Goal: Task Accomplishment & Management: Manage account settings

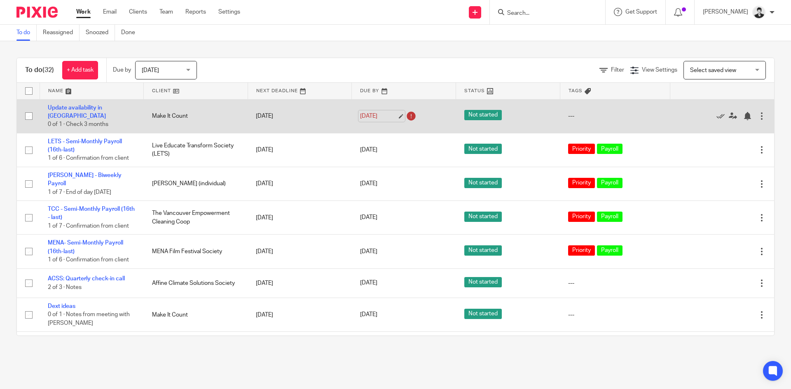
click at [367, 117] on link "[DATE]" at bounding box center [378, 116] width 37 height 9
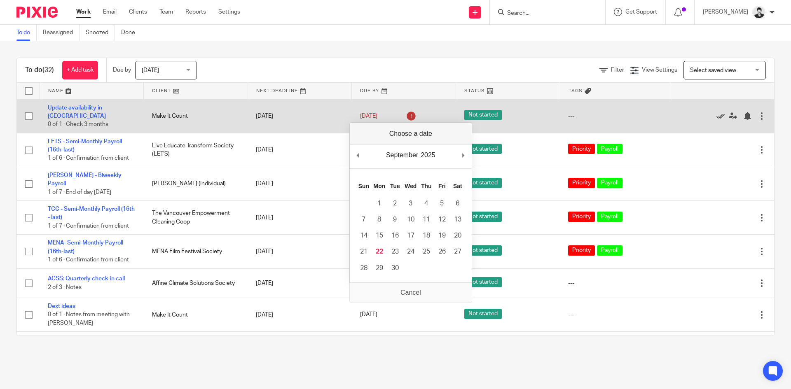
click at [716, 115] on icon at bounding box center [720, 116] width 8 height 8
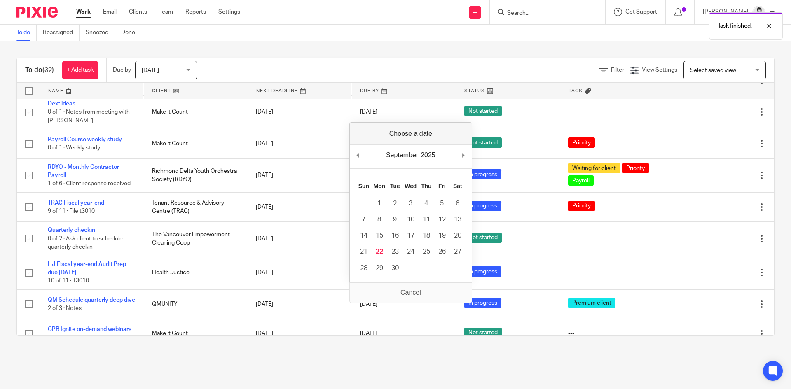
scroll to position [171, 0]
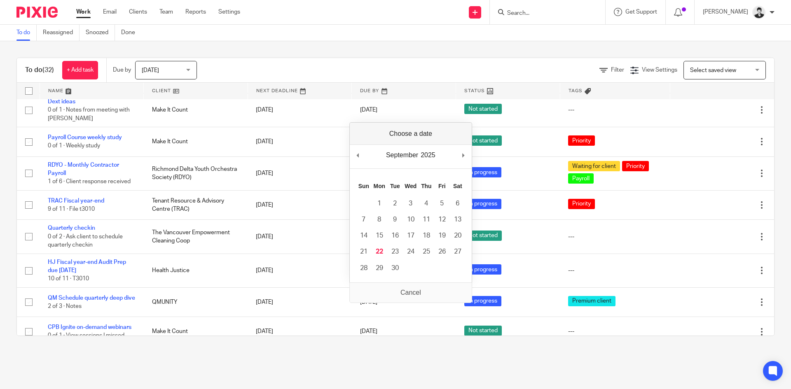
click at [248, 44] on div "To do (32) + Add task Due by Today Today Today Tomorrow This week Next week Thi…" at bounding box center [395, 196] width 791 height 311
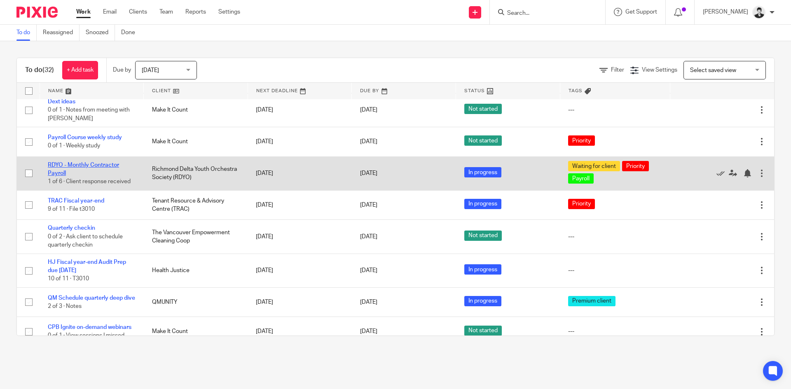
click at [94, 162] on link "RDYO - Monthly Contractor Payroll" at bounding box center [83, 169] width 71 height 14
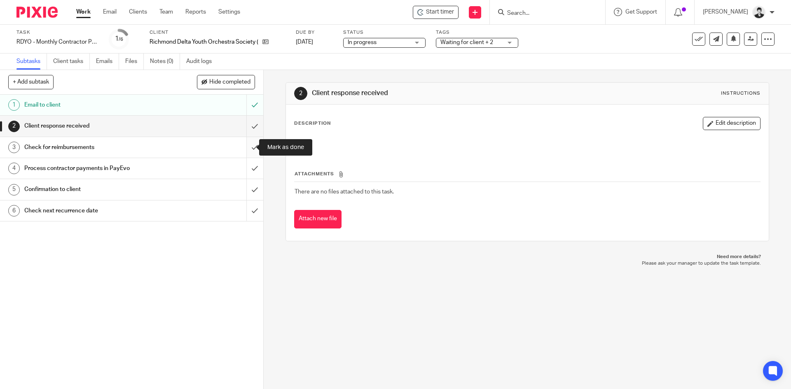
click at [247, 147] on input "submit" at bounding box center [131, 147] width 263 height 21
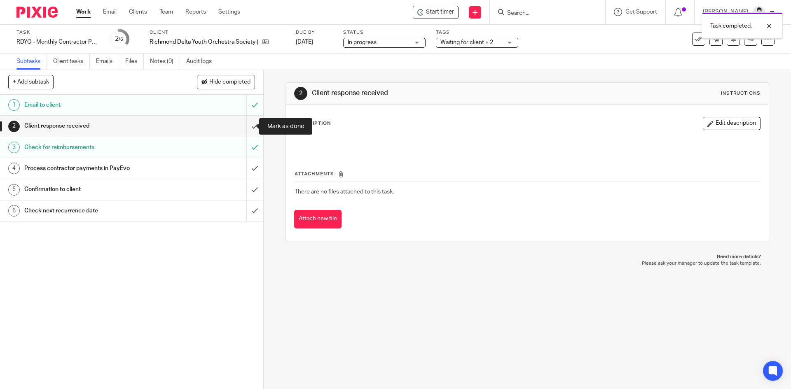
click at [248, 126] on input "submit" at bounding box center [131, 126] width 263 height 21
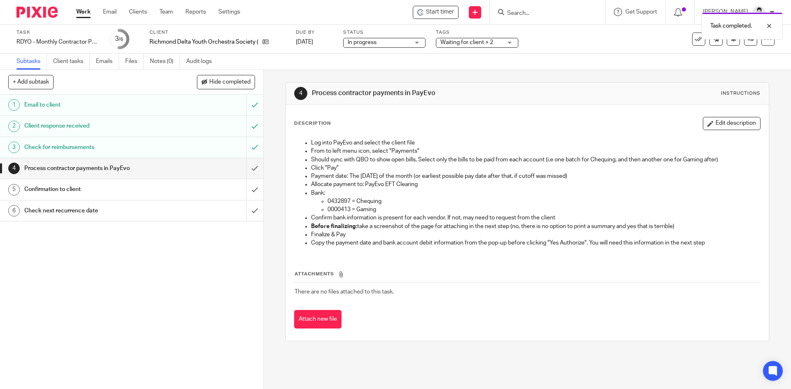
drag, startPoint x: 711, startPoint y: 121, endPoint x: 440, endPoint y: 157, distance: 273.5
click at [710, 122] on button "Edit description" at bounding box center [732, 123] width 58 height 13
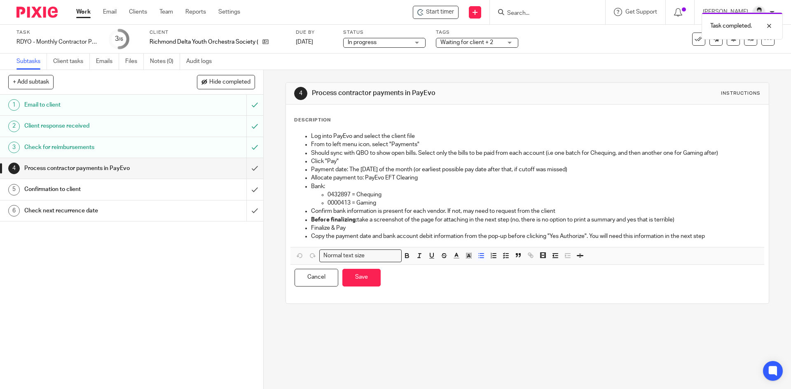
click at [307, 136] on ul "Log into PayEvo and select the client file From to left menu icon, select "Paym…" at bounding box center [527, 186] width 465 height 108
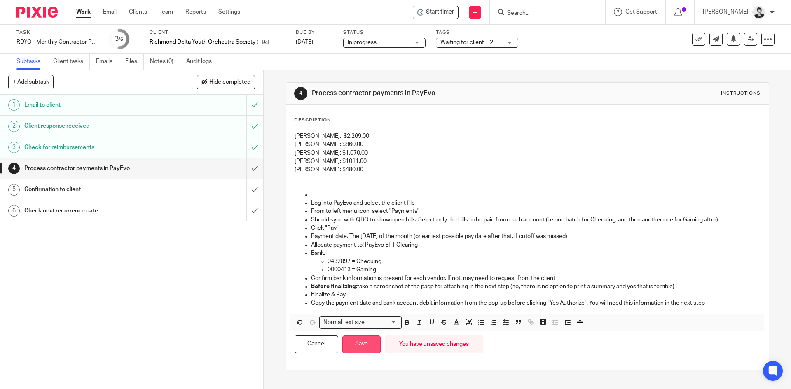
click at [360, 344] on button "Save" at bounding box center [361, 345] width 38 height 18
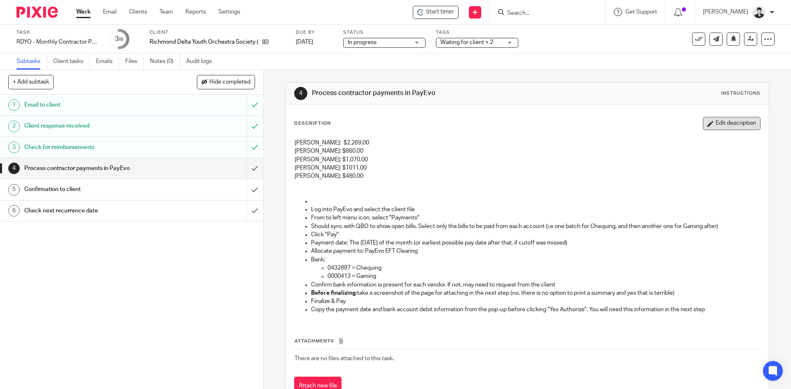
click at [703, 123] on button "Edit description" at bounding box center [732, 123] width 58 height 13
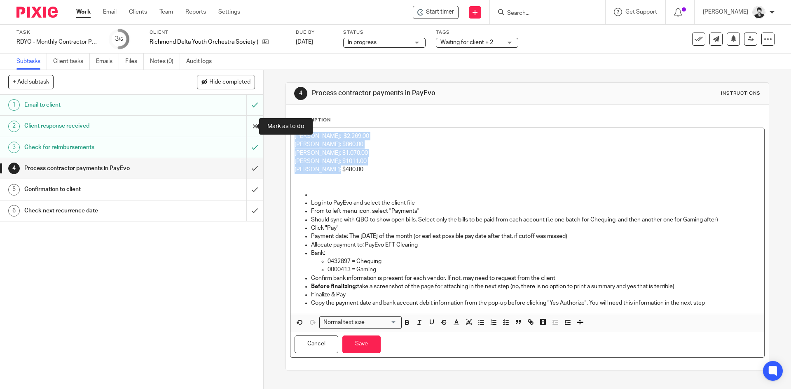
drag, startPoint x: 360, startPoint y: 173, endPoint x: 252, endPoint y: 124, distance: 118.9
click at [252, 124] on div "+ Add subtask Hide completed Cancel + Add 1 Email to client 2 Client response r…" at bounding box center [395, 229] width 791 height 319
click at [503, 326] on icon "button" at bounding box center [505, 322] width 7 height 7
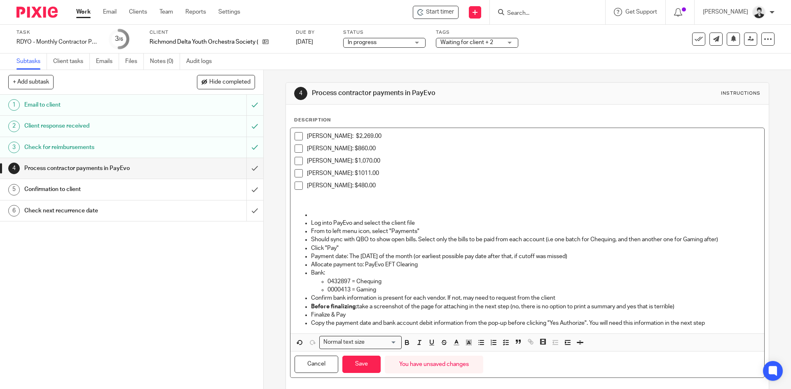
click at [373, 204] on p at bounding box center [527, 206] width 465 height 8
click at [295, 140] on span at bounding box center [299, 136] width 8 height 8
click at [297, 189] on span at bounding box center [299, 186] width 8 height 8
drag, startPoint x: 361, startPoint y: 170, endPoint x: 442, endPoint y: 283, distance: 138.9
click at [336, 177] on p "Bo Peng: $1011.00" at bounding box center [533, 173] width 453 height 8
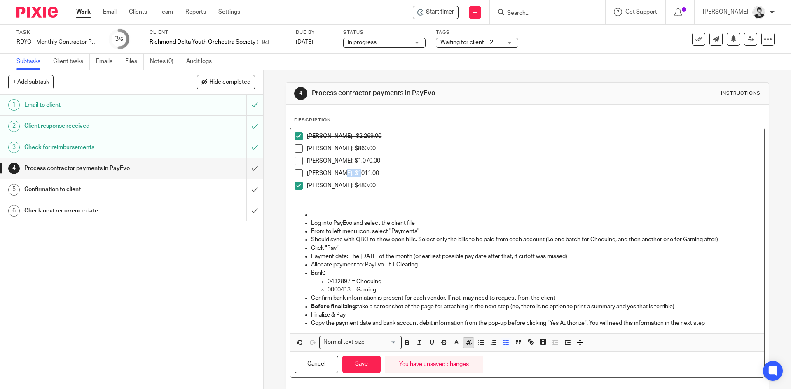
click at [468, 341] on icon "button" at bounding box center [468, 342] width 7 height 7
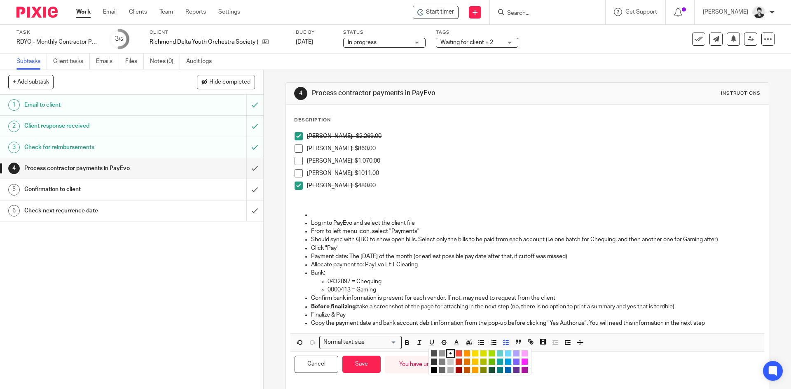
click at [472, 353] on li "color:#FCDC00" at bounding box center [475, 354] width 6 height 6
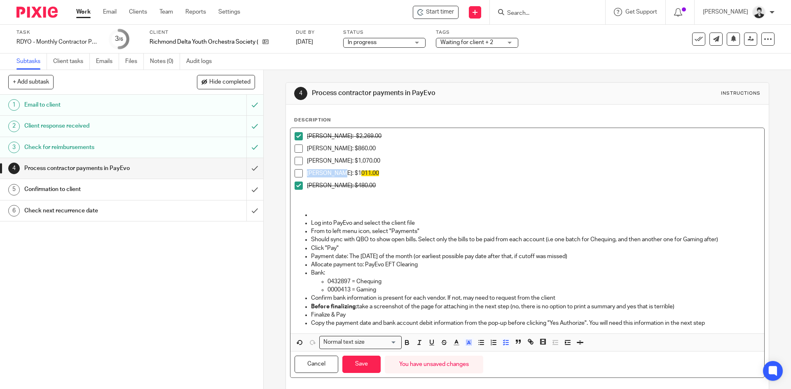
click at [361, 179] on div "Bo Peng: $1 011.00" at bounding box center [533, 175] width 453 height 12
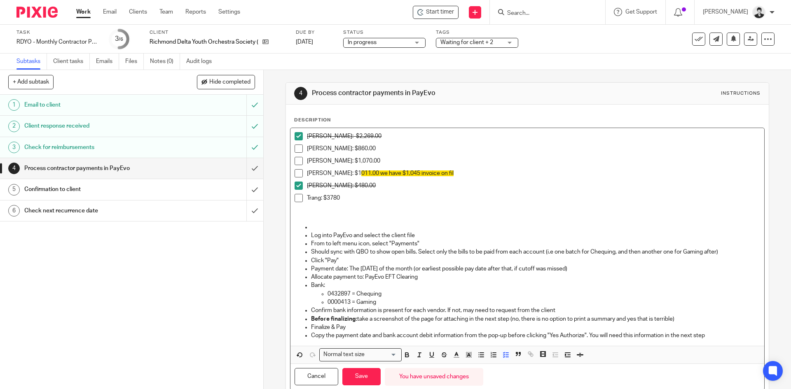
drag, startPoint x: 296, startPoint y: 161, endPoint x: 305, endPoint y: 168, distance: 11.5
click at [296, 161] on span at bounding box center [299, 161] width 8 height 8
click at [353, 197] on p "Trang: $3780" at bounding box center [533, 198] width 453 height 8
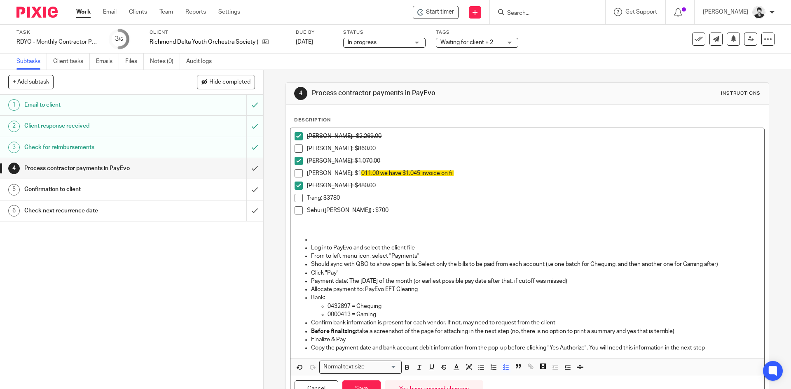
click at [298, 200] on span at bounding box center [299, 198] width 8 height 8
drag, startPoint x: 295, startPoint y: 213, endPoint x: 318, endPoint y: 214, distance: 23.9
click at [295, 213] on span at bounding box center [299, 210] width 8 height 8
click at [365, 213] on p "Sehui (Lucy) : $700" at bounding box center [533, 210] width 453 height 8
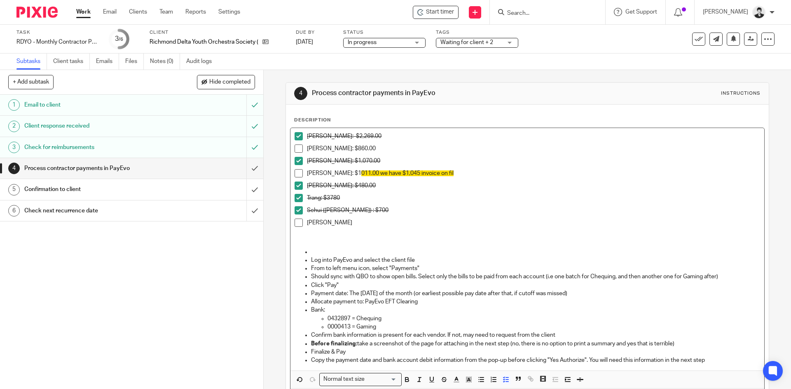
click at [340, 225] on p "Stephen" at bounding box center [533, 223] width 453 height 8
click at [384, 224] on p "Stephen: $3275.01" at bounding box center [533, 223] width 453 height 8
click at [295, 224] on span at bounding box center [299, 223] width 8 height 8
click at [430, 145] on p "William Broverman: $860.00" at bounding box center [533, 149] width 453 height 8
click at [432, 175] on p "Bo Peng: $1 011.00 we have $1,045 invoice on fil" at bounding box center [533, 173] width 453 height 8
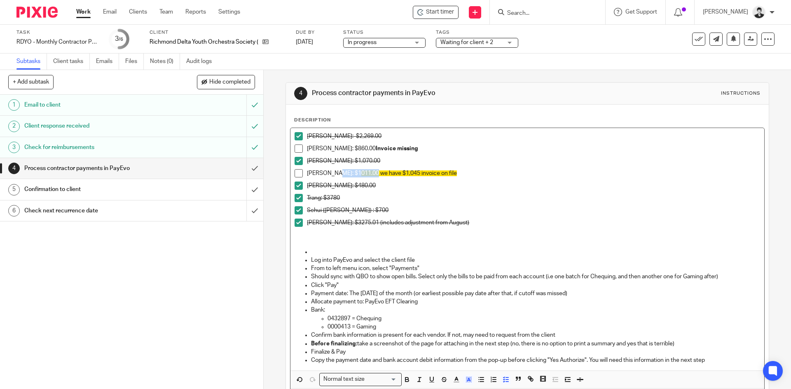
drag, startPoint x: 334, startPoint y: 174, endPoint x: 352, endPoint y: 175, distance: 18.6
click at [352, 175] on p "Bo Peng: $1 011.00 we have $1,045 invoice on file" at bounding box center [533, 173] width 453 height 8
click at [468, 383] on icon "button" at bounding box center [468, 379] width 7 height 7
click at [448, 388] on li "color:#FFFFFF" at bounding box center [450, 391] width 6 height 6
click at [448, 179] on div "Bo Peng: $1011.00 we have $1,045 invoice on file" at bounding box center [533, 175] width 453 height 12
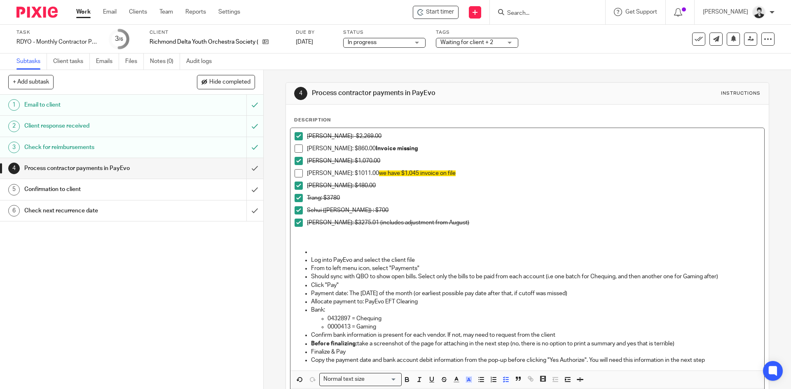
click at [374, 210] on p "Sehui (Lucy) : $700" at bounding box center [533, 210] width 453 height 8
drag, startPoint x: 429, startPoint y: 149, endPoint x: 379, endPoint y: 155, distance: 51.0
click at [379, 155] on div "William Broverman: $860.00 Invoice missing" at bounding box center [533, 151] width 453 height 12
click at [465, 380] on icon "button" at bounding box center [468, 379] width 7 height 7
click at [472, 388] on li "color:#FCDC00" at bounding box center [475, 391] width 6 height 6
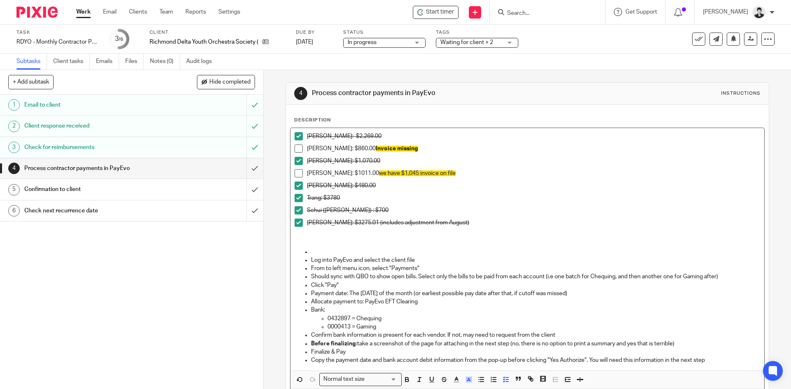
drag, startPoint x: 451, startPoint y: 172, endPoint x: 373, endPoint y: 201, distance: 83.8
click at [352, 173] on p "Bo Peng: $1011.00 we have $1,045 invoice on file" at bounding box center [533, 173] width 453 height 8
click at [502, 224] on p "Stephen: $3275.01 (includes adjustment from August)" at bounding box center [533, 223] width 453 height 8
click at [295, 224] on span at bounding box center [299, 223] width 8 height 8
click at [295, 205] on li "Trang: $3780" at bounding box center [527, 200] width 465 height 12
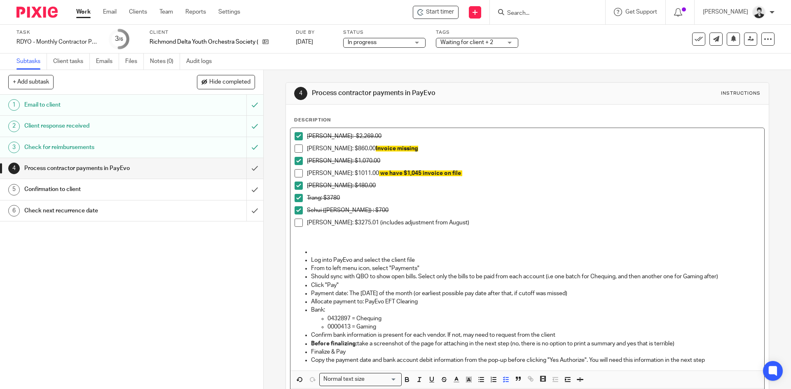
click at [295, 196] on span at bounding box center [299, 198] width 8 height 8
click at [295, 208] on span at bounding box center [299, 210] width 8 height 8
click at [298, 184] on span at bounding box center [299, 186] width 8 height 8
click at [297, 162] on span at bounding box center [299, 161] width 8 height 8
click at [296, 135] on span at bounding box center [299, 136] width 8 height 8
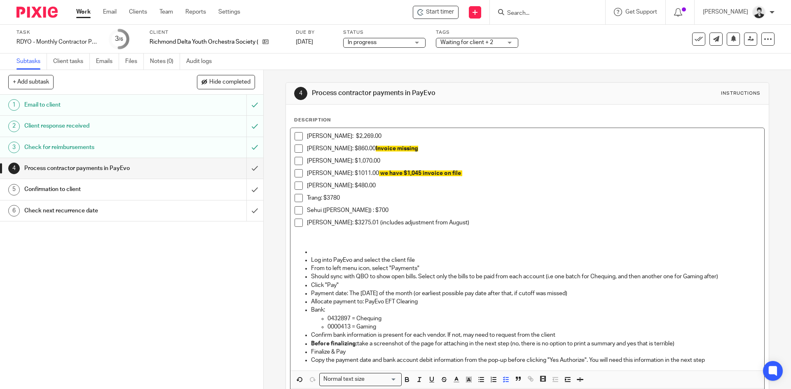
click at [430, 142] on div "Jonathan Der: $2,269.00" at bounding box center [533, 138] width 453 height 12
click at [434, 152] on p "William Broverman: $860.00 Invoice missing" at bounding box center [533, 149] width 453 height 8
click at [390, 204] on div "Trang: $3780" at bounding box center [533, 200] width 453 height 12
click at [391, 207] on p "Sehui (Lucy) : $700" at bounding box center [533, 210] width 453 height 8
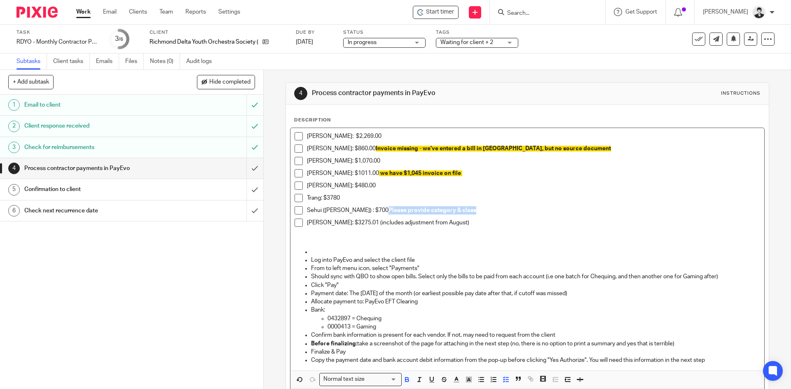
click at [388, 208] on strong "Please provide category & class" at bounding box center [432, 211] width 88 height 6
click at [466, 382] on icon "button" at bounding box center [466, 382] width 0 height 0
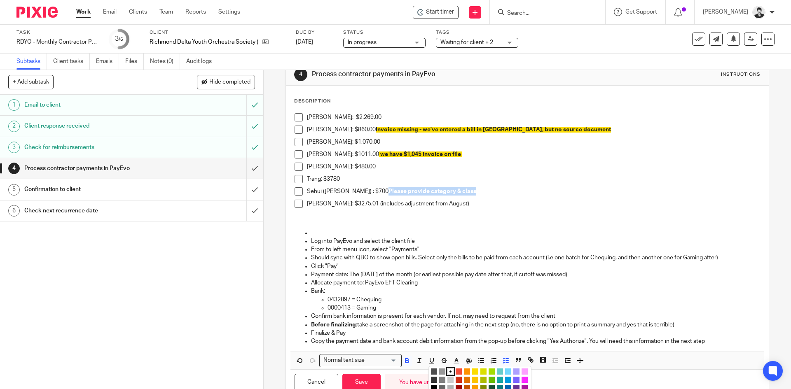
scroll to position [51, 0]
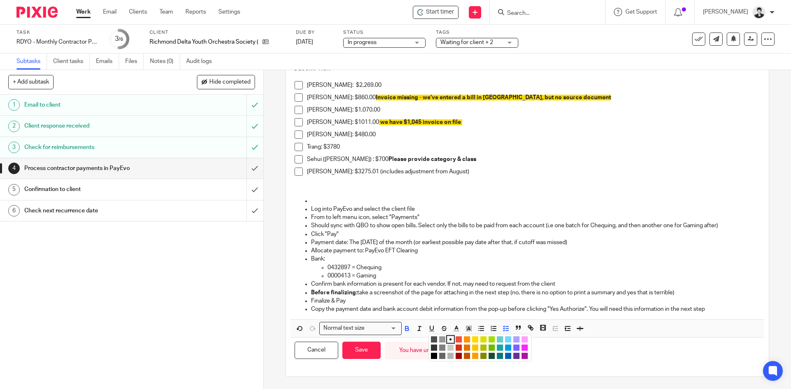
click at [472, 337] on li "color:#FCDC00" at bounding box center [475, 340] width 6 height 6
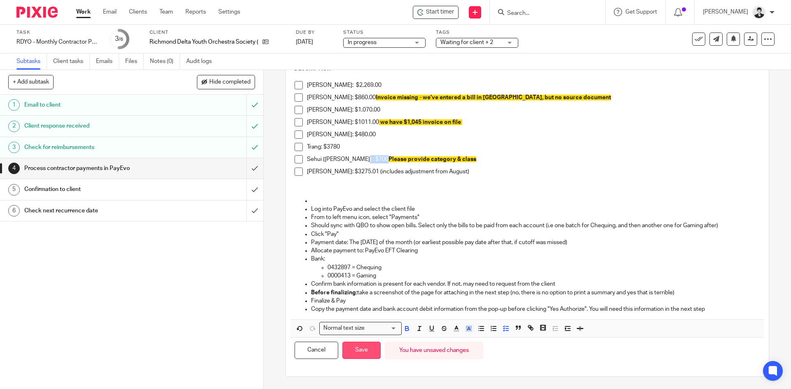
click at [358, 347] on button "Save" at bounding box center [361, 351] width 38 height 18
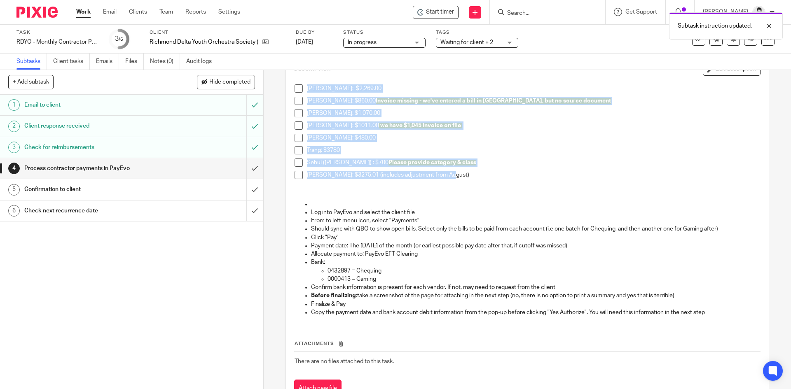
drag, startPoint x: 465, startPoint y: 179, endPoint x: 280, endPoint y: 91, distance: 204.9
click at [280, 91] on div "4 Process contractor payments in PayEvo Instructions Description Edit descripti…" at bounding box center [527, 229] width 527 height 319
copy ul "Jonathan Der: $2,269.00 William Broverman: $860.00 Invoice missing - we've ente…"
click at [560, 165] on p "Sehui (Lucy) : $700 Please provide category & class" at bounding box center [533, 163] width 453 height 8
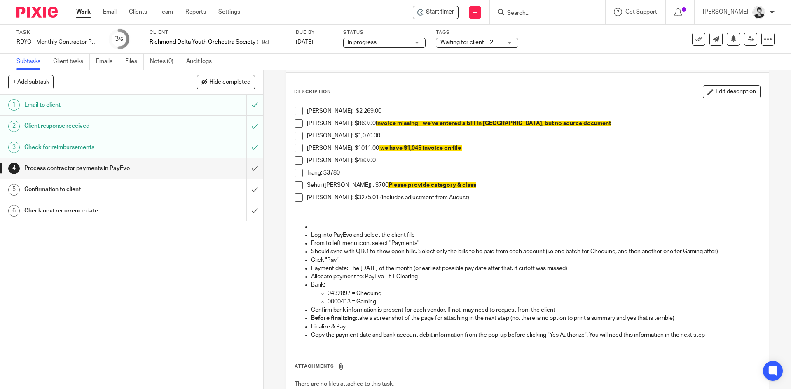
scroll to position [30, 0]
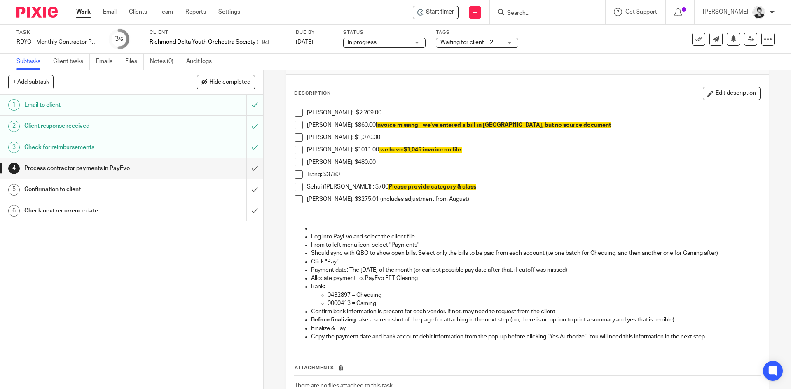
click at [477, 42] on span "Waiting for client + 2" at bounding box center [466, 43] width 53 height 6
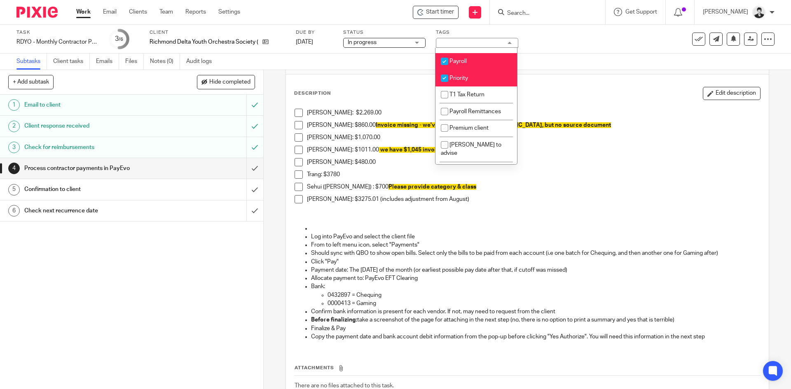
scroll to position [217, 0]
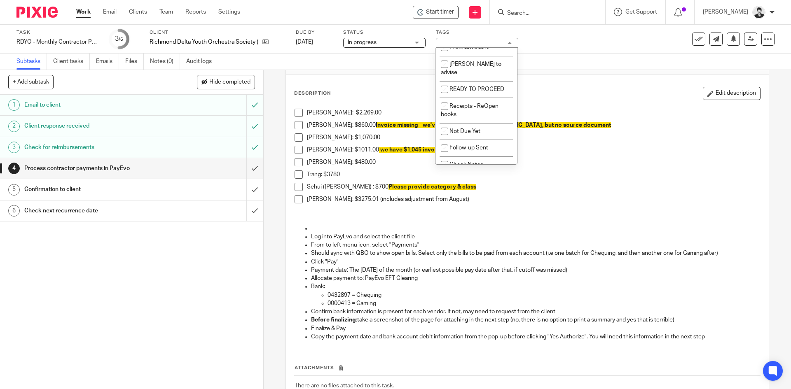
drag, startPoint x: 535, startPoint y: 189, endPoint x: 528, endPoint y: 193, distance: 7.2
click at [536, 190] on p "Sehui (Lucy) : $700 Please provide category & class" at bounding box center [533, 187] width 453 height 8
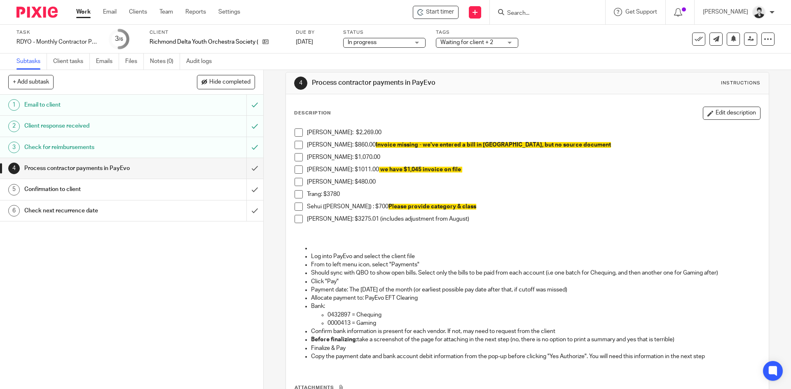
scroll to position [11, 0]
click at [248, 166] on input "submit" at bounding box center [131, 168] width 263 height 21
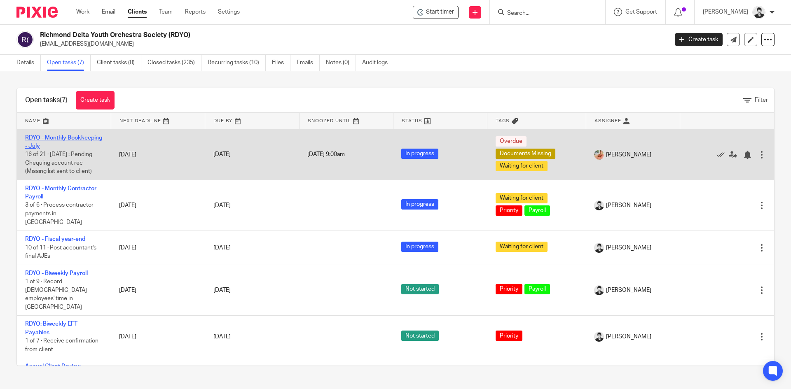
click at [63, 146] on link "RDYO - Monthly Bookkeeping - July" at bounding box center [63, 142] width 77 height 14
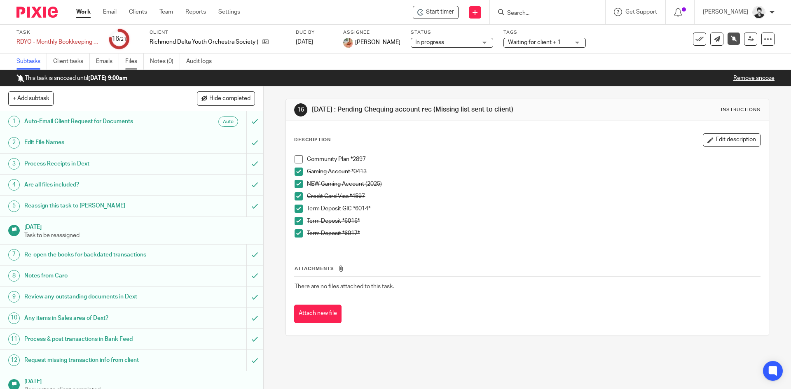
click at [128, 67] on link "Files" at bounding box center [134, 62] width 19 height 16
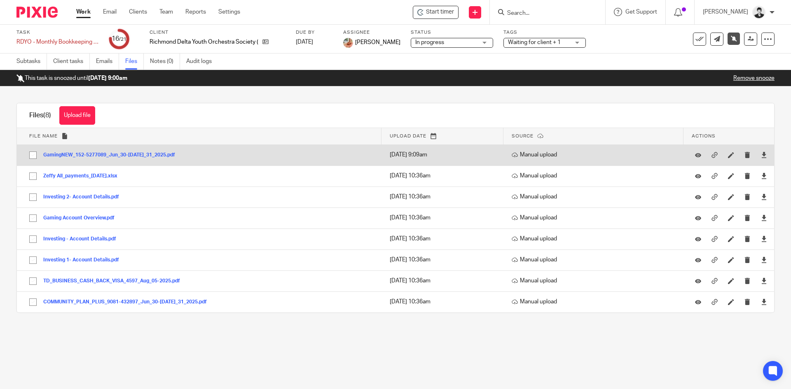
click at [128, 155] on button "GamingNEW_152-5277089_Jun_30-[DATE]_31_2025.pdf" at bounding box center [112, 155] width 138 height 6
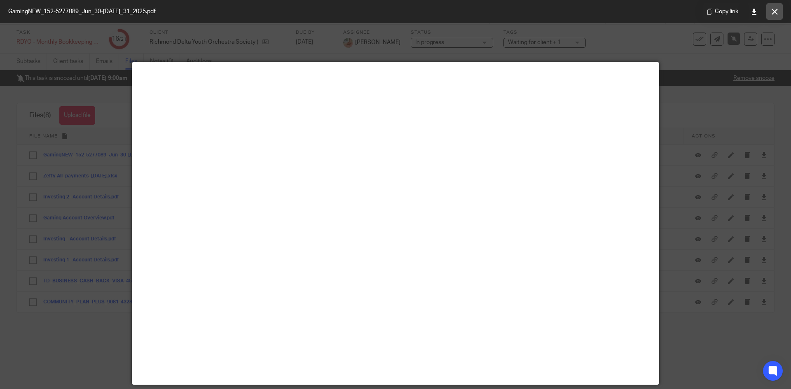
click at [777, 10] on icon at bounding box center [775, 12] width 6 height 6
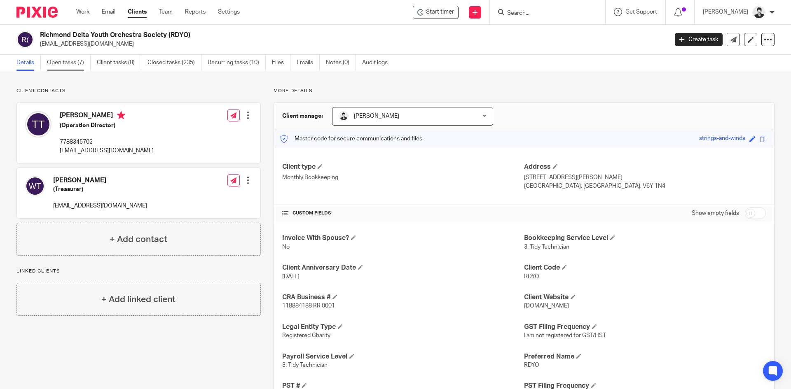
click at [66, 62] on link "Open tasks (7)" at bounding box center [69, 63] width 44 height 16
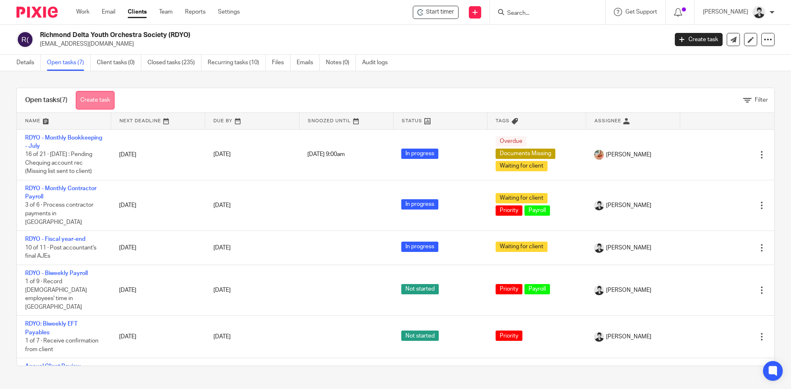
click at [104, 94] on link "Create task" at bounding box center [95, 100] width 39 height 19
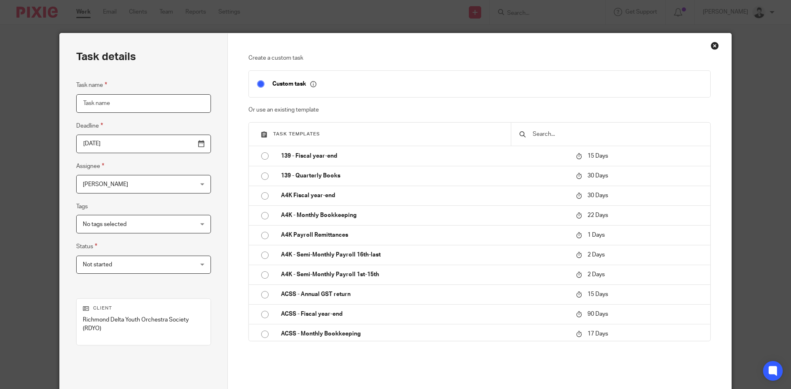
click at [117, 103] on input "Task name" at bounding box center [143, 103] width 135 height 19
type input "Add new Gaming acct to PayEvo"
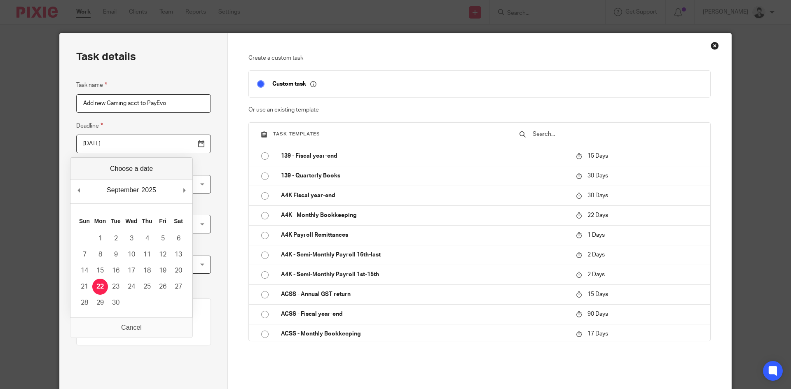
click at [185, 145] on input "2025-09-22" at bounding box center [143, 144] width 135 height 19
click at [638, 367] on div "Create a custom task Custom task Or use an existing template Task templates 139…" at bounding box center [479, 213] width 463 height 319
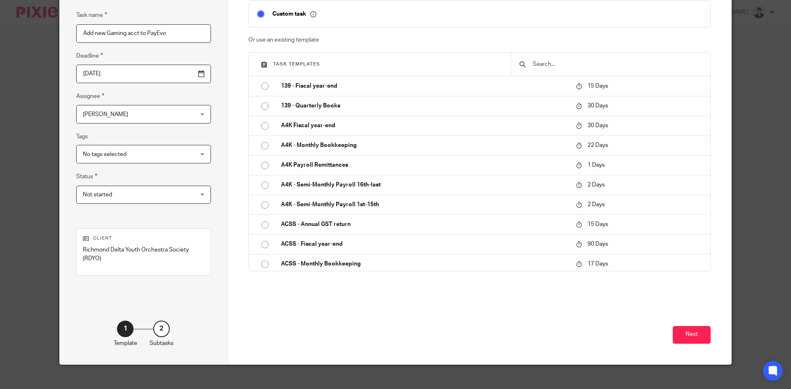
scroll to position [79, 0]
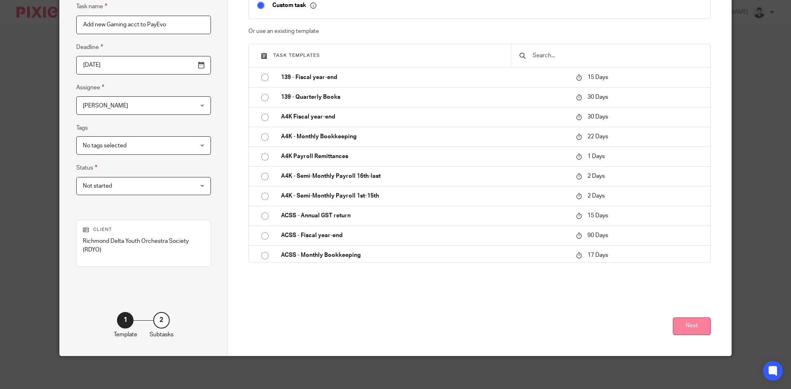
click at [690, 326] on button "Next" at bounding box center [692, 327] width 38 height 18
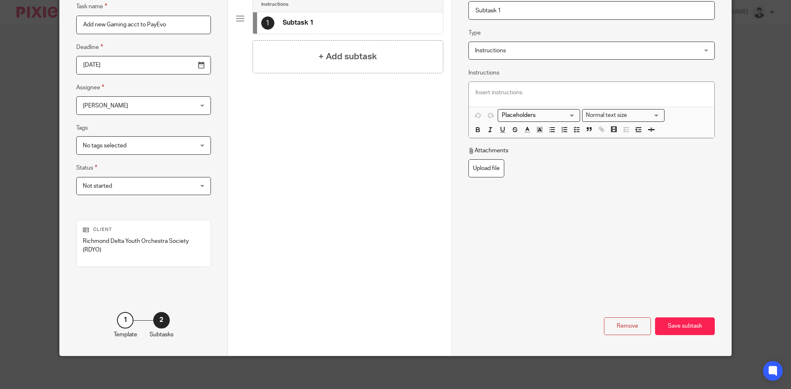
click at [185, 65] on input "2025-09-22" at bounding box center [143, 65] width 135 height 19
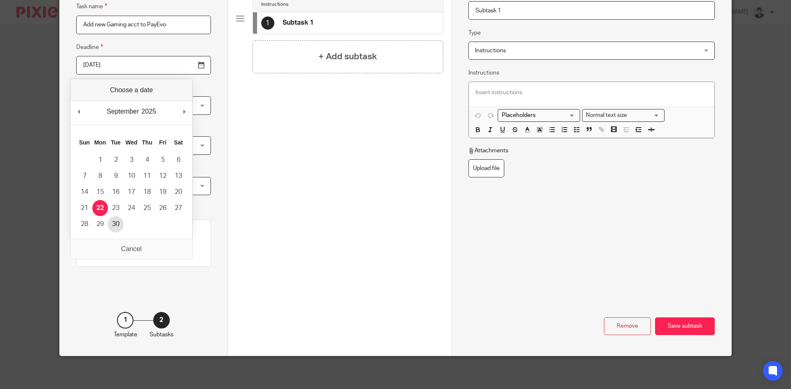
type input "2025-09-30"
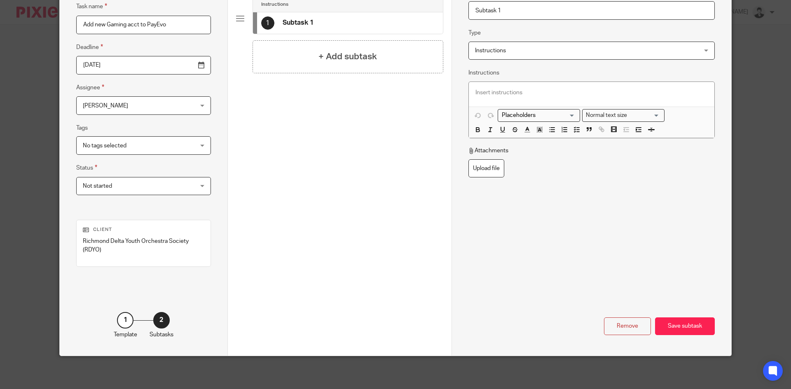
click at [441, 11] on div "Task details Task name Add new Gaming acct to PayEvo Deadline 2025-09-30 Assign…" at bounding box center [395, 155] width 671 height 401
type input "Collect documents"
click at [550, 91] on p at bounding box center [591, 93] width 232 height 8
click at [578, 129] on button "button" at bounding box center [577, 130] width 10 height 10
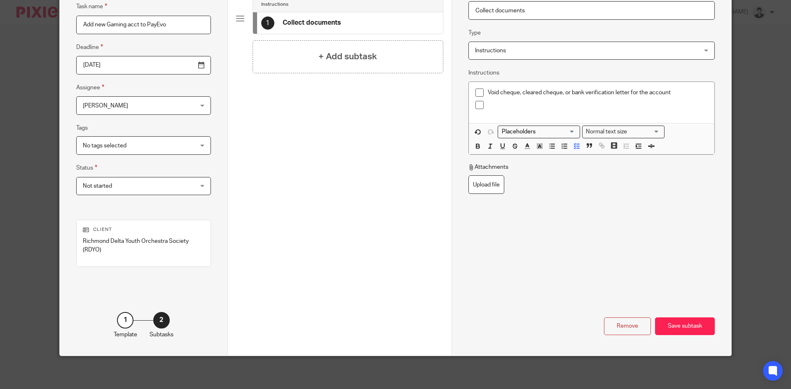
drag, startPoint x: 521, startPoint y: 107, endPoint x: 553, endPoint y: 181, distance: 81.0
click at [521, 107] on p at bounding box center [598, 105] width 220 height 8
click at [668, 328] on div "Save subtask" at bounding box center [685, 327] width 60 height 18
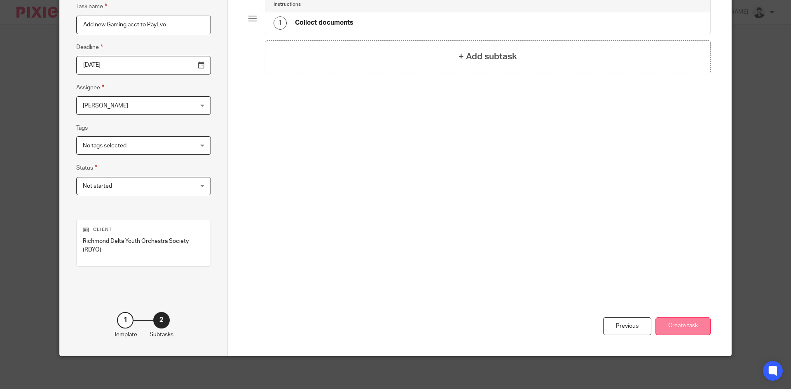
click at [674, 326] on button "Create task" at bounding box center [682, 327] width 55 height 18
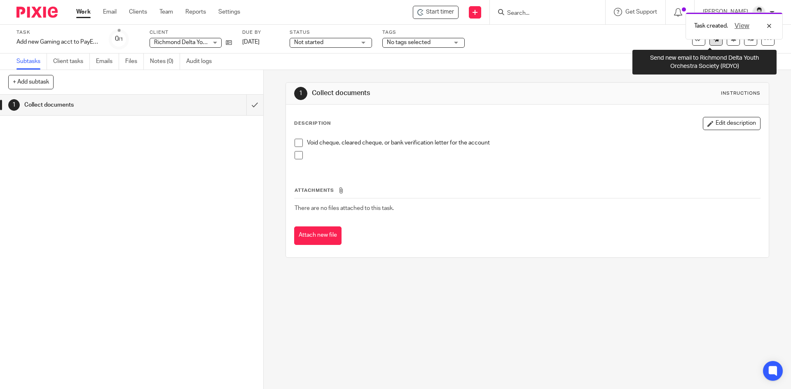
click at [709, 44] on link at bounding box center [715, 39] width 13 height 13
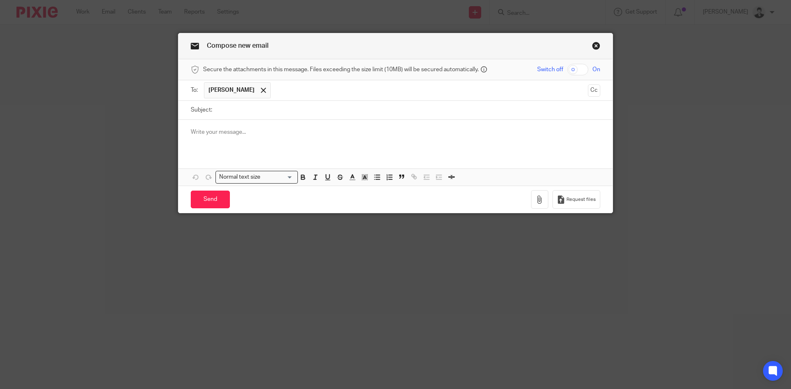
click at [224, 115] on input "Subject:" at bounding box center [408, 110] width 384 height 19
type input "new Gaming EFT"
drag, startPoint x: 251, startPoint y: 111, endPoint x: 212, endPoint y: 112, distance: 39.1
click at [199, 111] on div "Subject: new Gaming EFT" at bounding box center [395, 110] width 409 height 19
type input "EFT from new Gaming account"
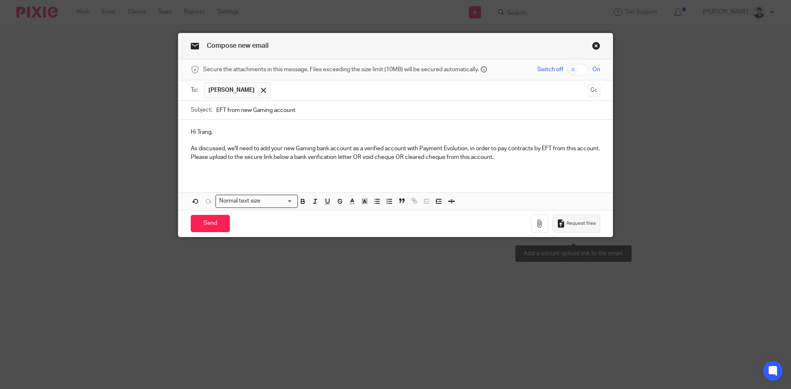
click at [568, 227] on span "Request files" at bounding box center [580, 223] width 29 height 7
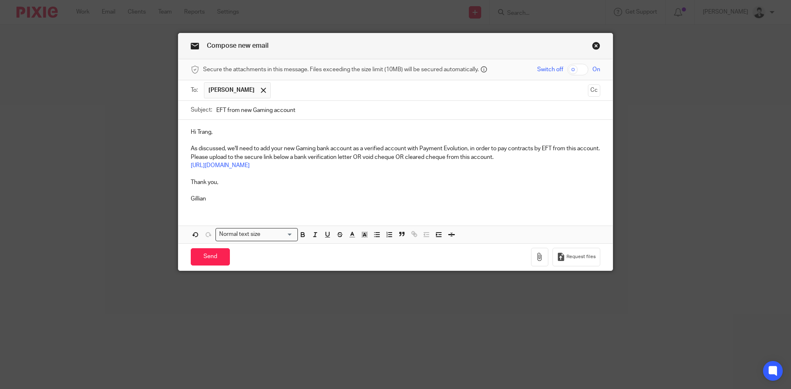
click at [237, 178] on p at bounding box center [395, 174] width 409 height 8
click at [287, 161] on p "Please upload to the secure link below a bank verification letter OR void chequ…" at bounding box center [395, 157] width 409 height 8
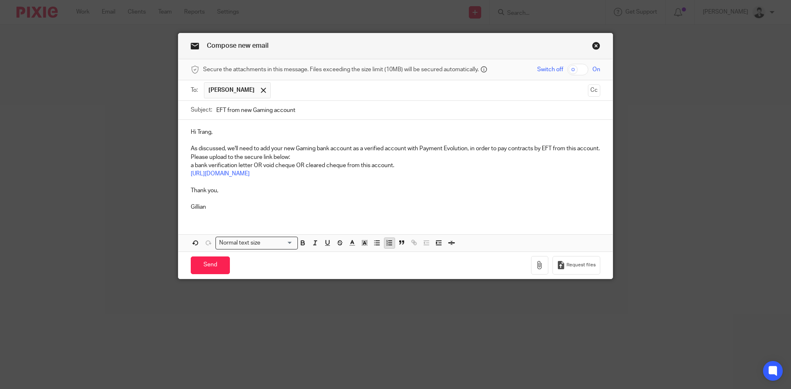
click at [384, 248] on button "button" at bounding box center [389, 243] width 10 height 10
click at [417, 170] on p "A bank verification letter OR void cheque OR cleared cheque from this account." at bounding box center [403, 165] width 393 height 8
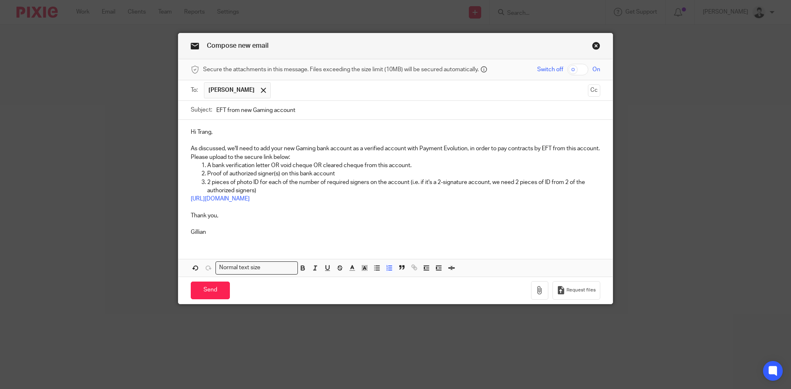
click at [208, 289] on div "Send You have unsaved changes Request files" at bounding box center [395, 290] width 434 height 27
click at [213, 293] on input "Send" at bounding box center [210, 291] width 39 height 18
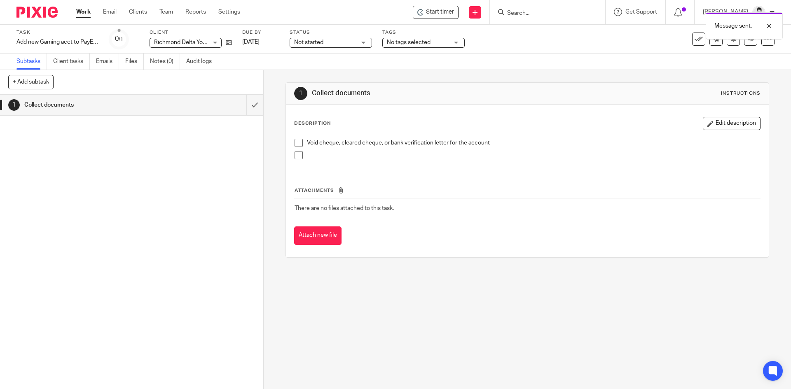
click at [395, 47] on div "No tags selected" at bounding box center [423, 43] width 82 height 10
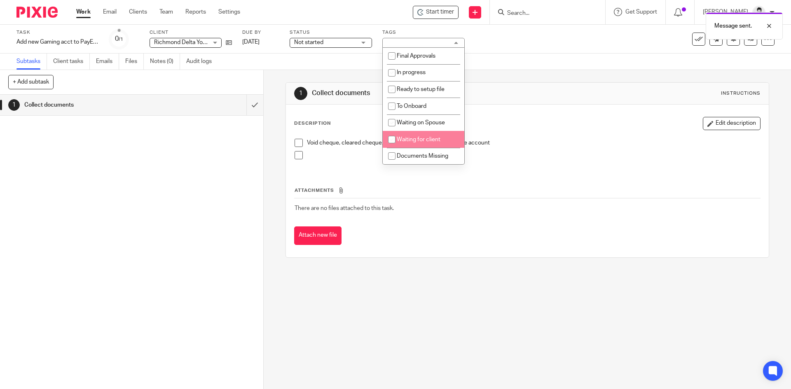
click at [402, 136] on li "Waiting for client" at bounding box center [424, 139] width 82 height 17
checkbox input "true"
click at [344, 44] on span "Not started" at bounding box center [325, 42] width 62 height 9
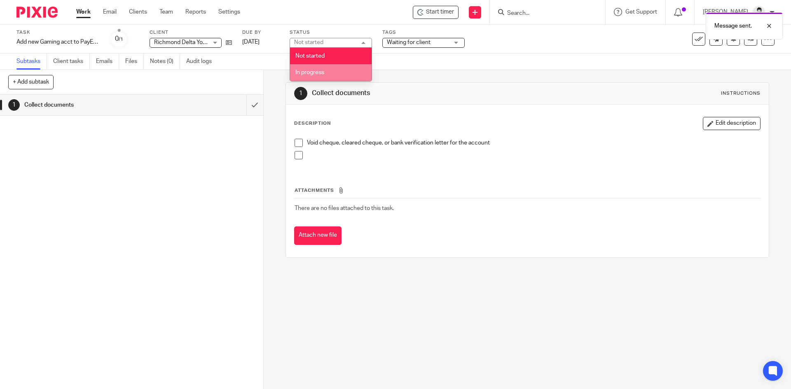
click at [338, 73] on li "In progress" at bounding box center [331, 72] width 82 height 17
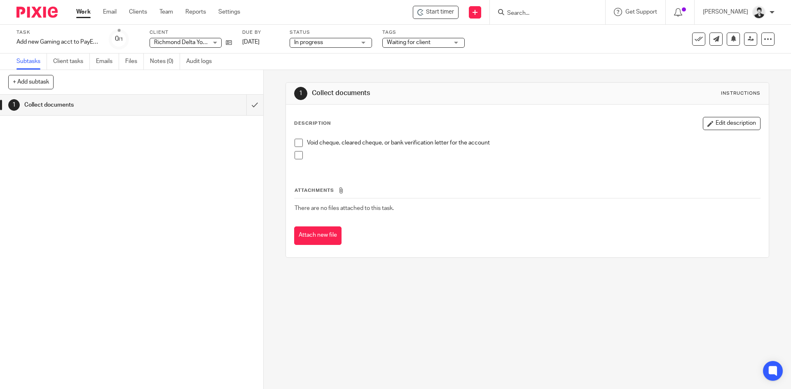
drag, startPoint x: 711, startPoint y: 125, endPoint x: 477, endPoint y: 149, distance: 235.2
click at [703, 125] on button "Edit description" at bounding box center [732, 123] width 58 height 13
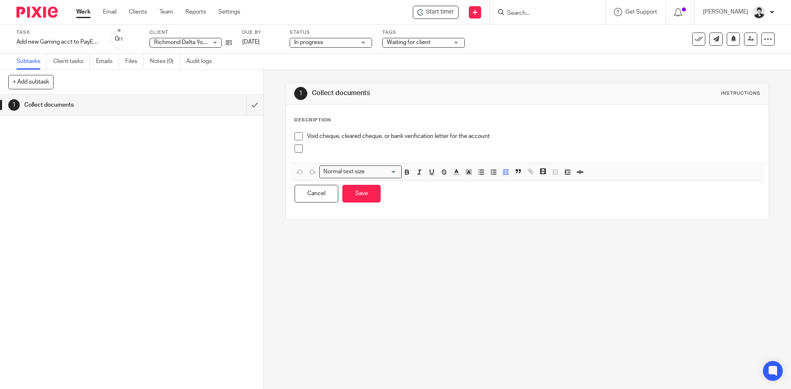
click at [353, 150] on p at bounding box center [533, 149] width 453 height 8
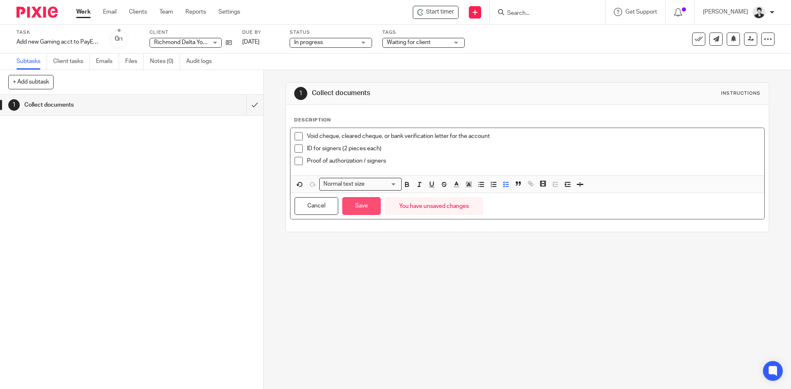
click at [364, 208] on button "Save" at bounding box center [361, 206] width 38 height 18
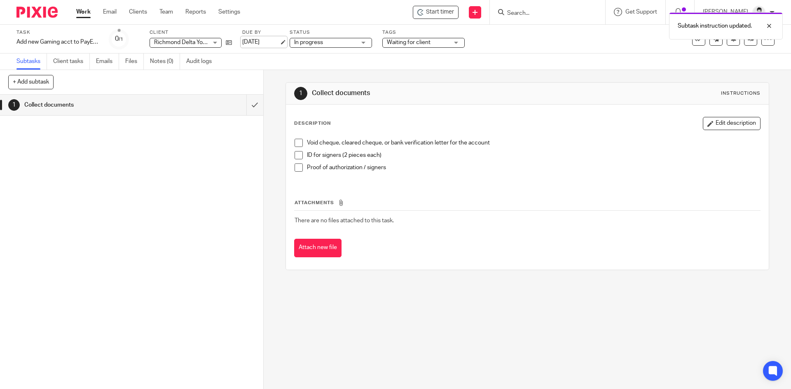
click at [263, 44] on link "[DATE]" at bounding box center [260, 42] width 37 height 9
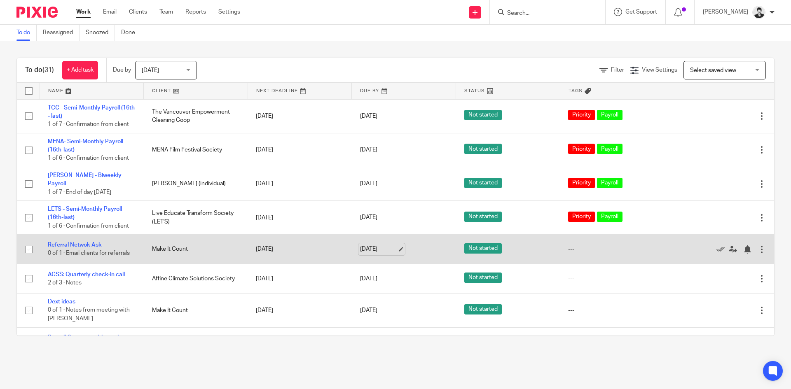
click at [370, 245] on link "Sep 22, 2025" at bounding box center [378, 249] width 37 height 9
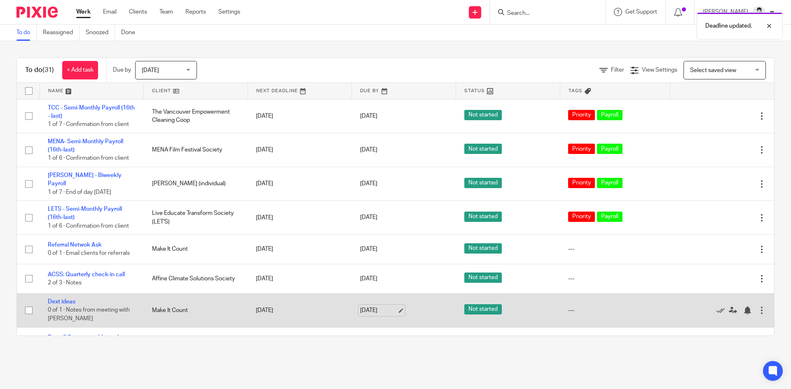
click at [375, 311] on link "Sep 22, 2025" at bounding box center [378, 310] width 37 height 9
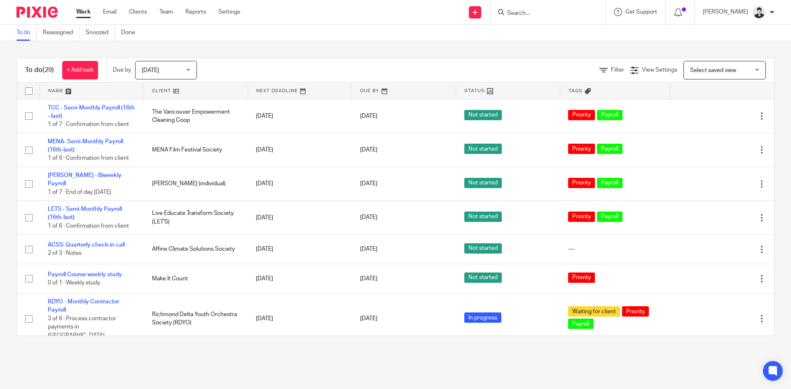
click at [699, 68] on span "Select saved view" at bounding box center [713, 71] width 46 height 6
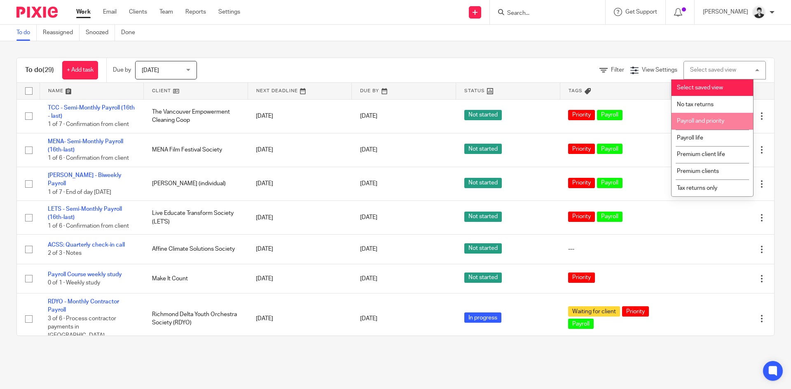
click at [707, 126] on li "Payroll and priority" at bounding box center [712, 121] width 82 height 17
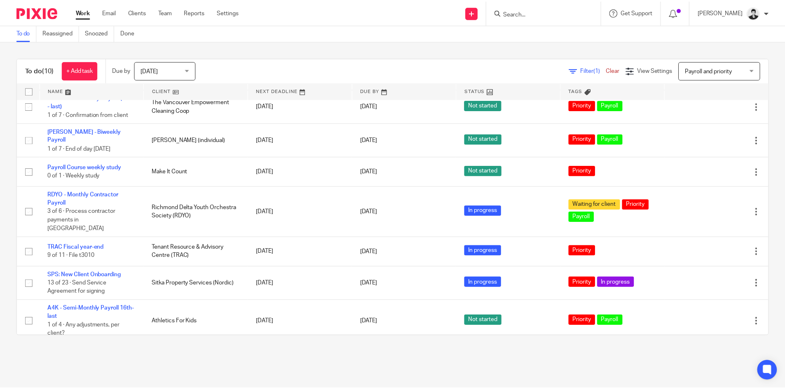
scroll to position [106, 0]
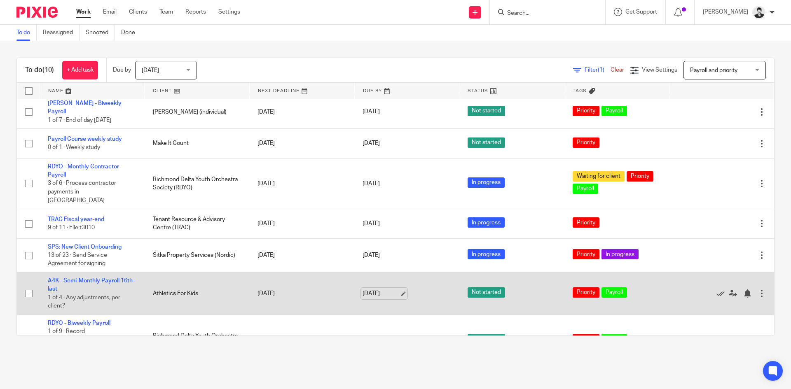
click at [395, 290] on link "[DATE]" at bounding box center [380, 294] width 37 height 9
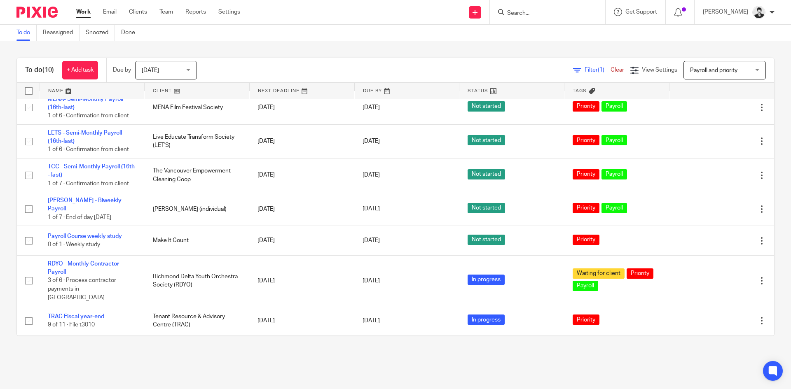
scroll to position [0, 0]
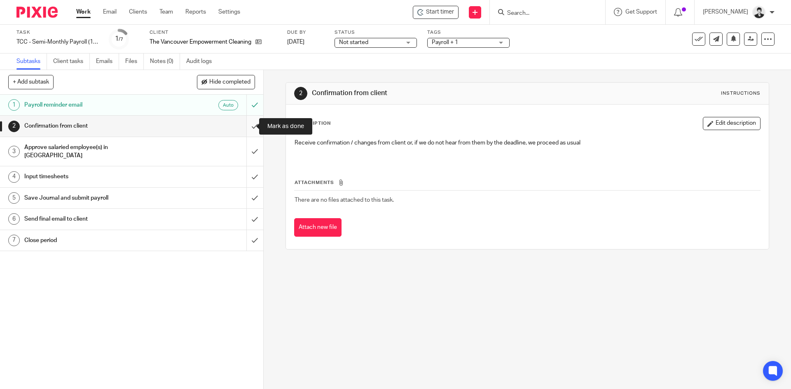
click at [243, 130] on input "submit" at bounding box center [131, 126] width 263 height 21
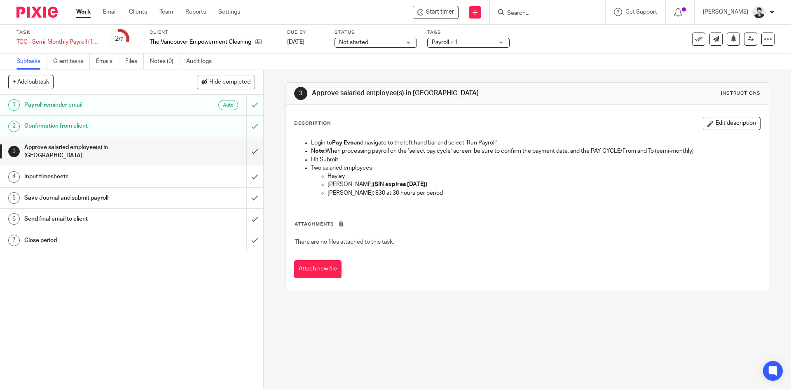
drag, startPoint x: 701, startPoint y: 124, endPoint x: 695, endPoint y: 125, distance: 6.0
click at [703, 124] on button "Edit description" at bounding box center [732, 123] width 58 height 13
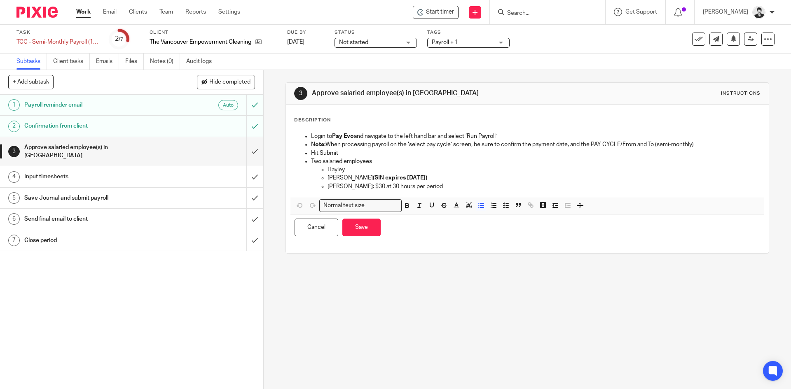
click at [446, 191] on div "Login to Pay Evo and navigate to the left hand bar and select ‘Run Payroll’ Not…" at bounding box center [526, 162] width 473 height 69
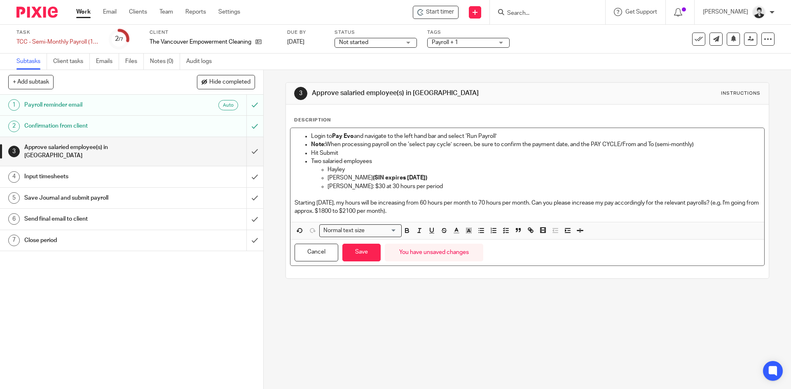
drag, startPoint x: 316, startPoint y: 202, endPoint x: 276, endPoint y: 198, distance: 40.1
click at [276, 198] on div "3 Approve salaried employee(s) in [GEOGRAPHIC_DATA] Instructions Description Lo…" at bounding box center [527, 229] width 527 height 319
click at [405, 230] on icon "button" at bounding box center [406, 230] width 7 height 7
click at [469, 232] on icon "button" at bounding box center [468, 230] width 7 height 7
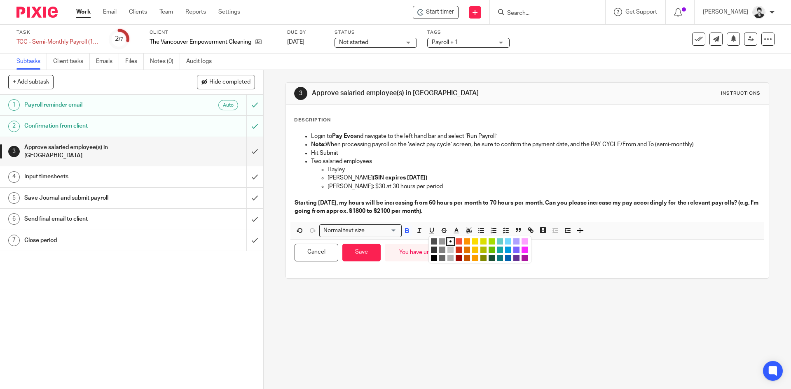
click at [474, 241] on li "color:#FCDC00" at bounding box center [475, 242] width 6 height 6
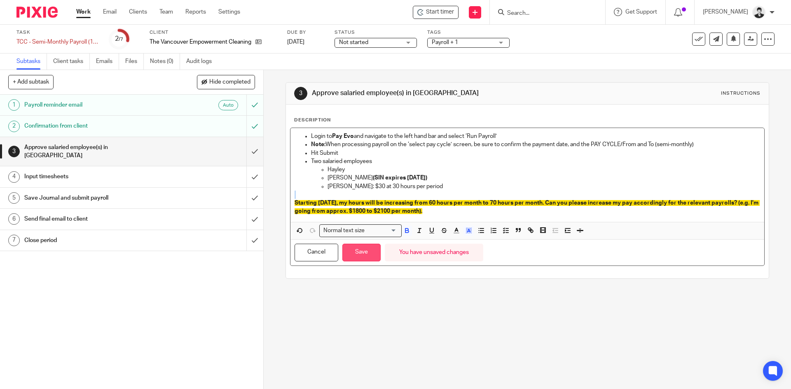
click at [360, 250] on button "Save" at bounding box center [361, 253] width 38 height 18
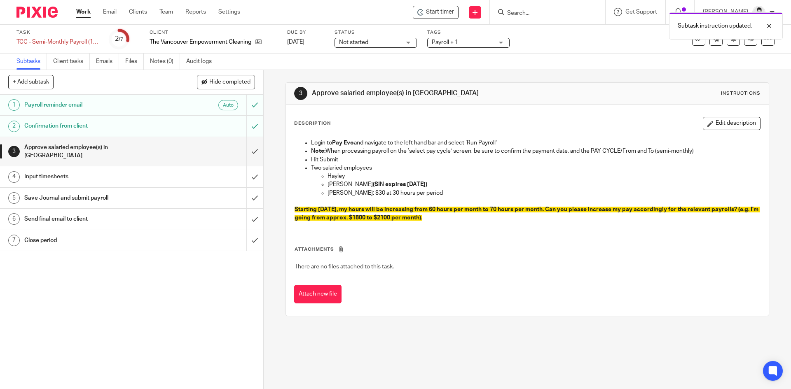
click at [766, 46] on div "Task TCC - Semi-Monthly Payroll (16th - last) Save TCC - Semi-Monthly Payroll (…" at bounding box center [395, 39] width 758 height 20
click at [764, 44] on div at bounding box center [767, 39] width 13 height 13
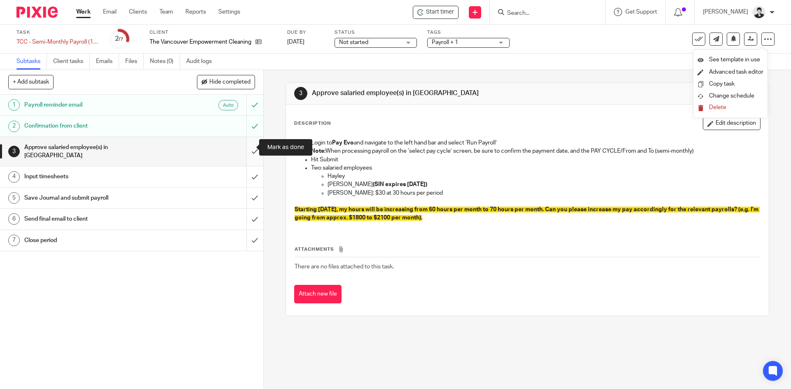
click at [248, 147] on input "submit" at bounding box center [131, 151] width 263 height 29
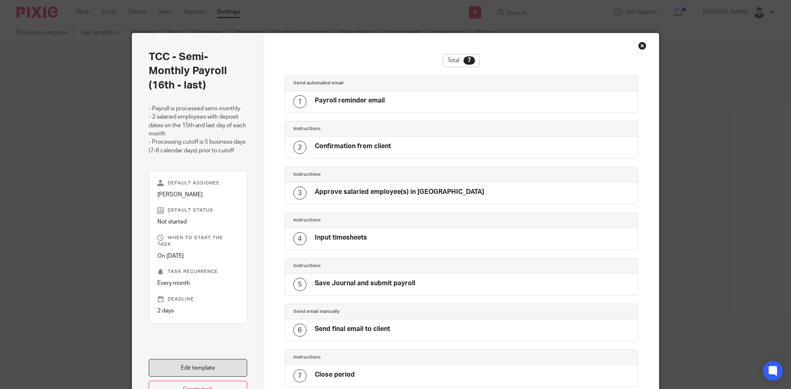
click at [208, 362] on link "Edit template" at bounding box center [198, 368] width 98 height 18
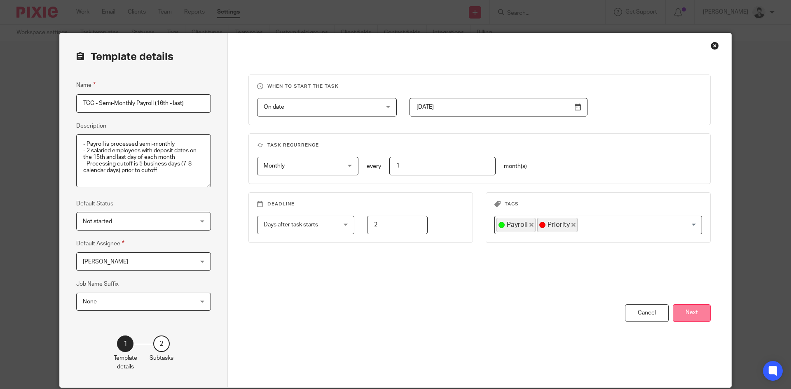
click at [698, 309] on button "Next" at bounding box center [692, 313] width 38 height 18
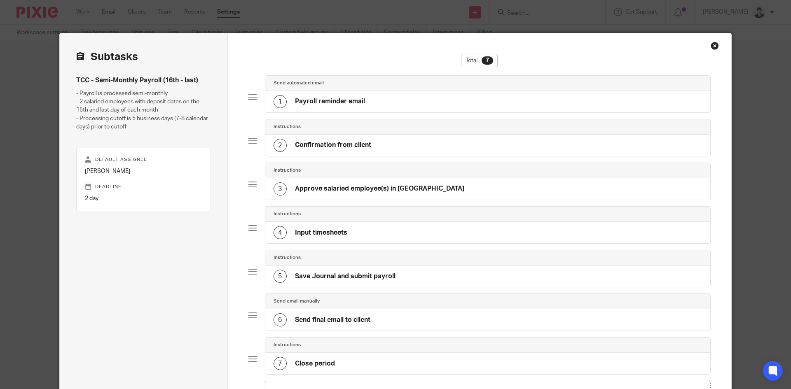
click at [337, 182] on div "3 Approve salaried employee(s) in [GEOGRAPHIC_DATA]" at bounding box center [487, 188] width 445 height 21
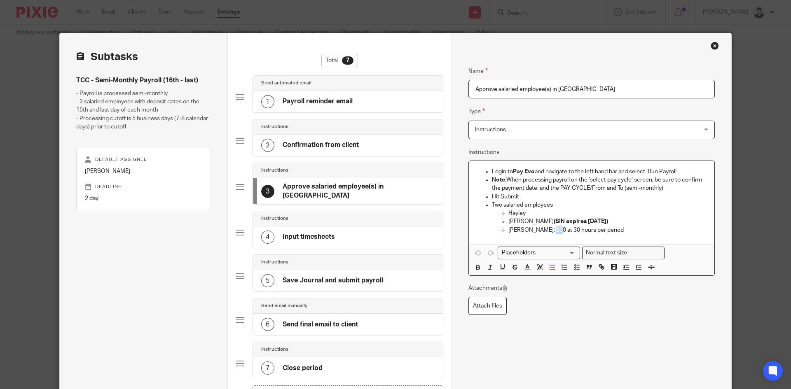
click at [551, 229] on p "[PERSON_NAME]: $30 at 30 hours per period" at bounding box center [607, 230] width 199 height 8
drag, startPoint x: 605, startPoint y: 235, endPoint x: 545, endPoint y: 236, distance: 59.7
click at [545, 236] on div "Login to Pay Evo and navigate to the left hand bar and select ‘Run Payroll’ Not…" at bounding box center [592, 202] width 246 height 83
click at [620, 230] on p "[PERSON_NAME]: $30 at 35 hours per period" at bounding box center [607, 230] width 199 height 8
click at [546, 234] on p "[PERSON_NAME]: $30 at 35 hours per period (as of [DATE])" at bounding box center [607, 230] width 199 height 8
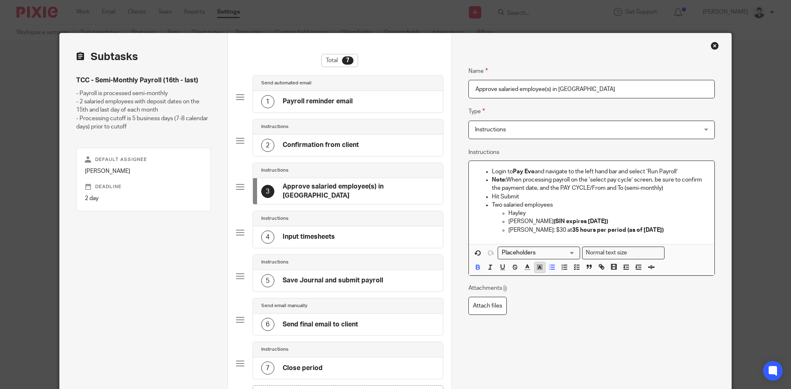
click at [539, 268] on line "button" at bounding box center [540, 268] width 2 height 0
click at [543, 280] on li "color:#FCDC00" at bounding box center [546, 278] width 6 height 6
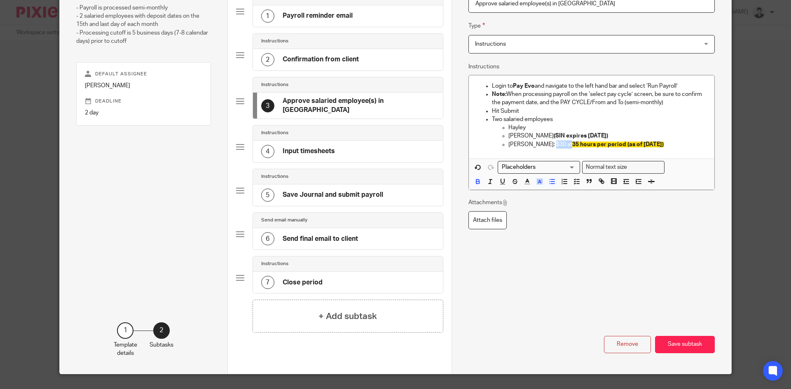
scroll to position [99, 0]
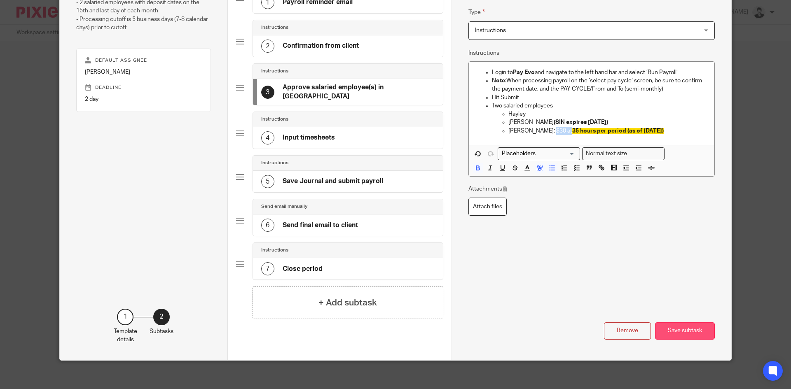
click at [692, 325] on button "Save subtask" at bounding box center [685, 332] width 60 height 18
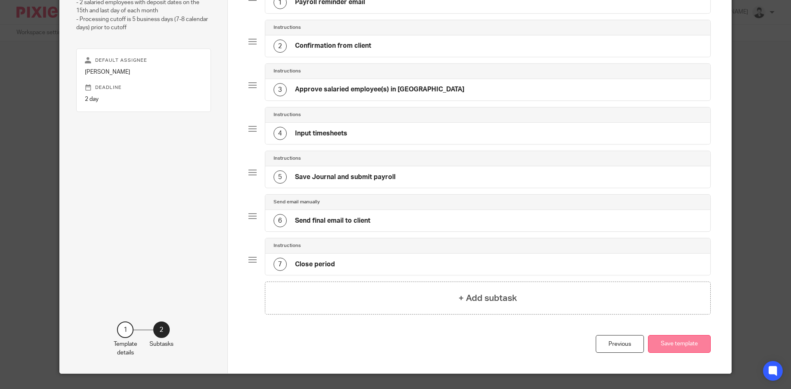
click at [666, 350] on button "Save template" at bounding box center [679, 344] width 63 height 18
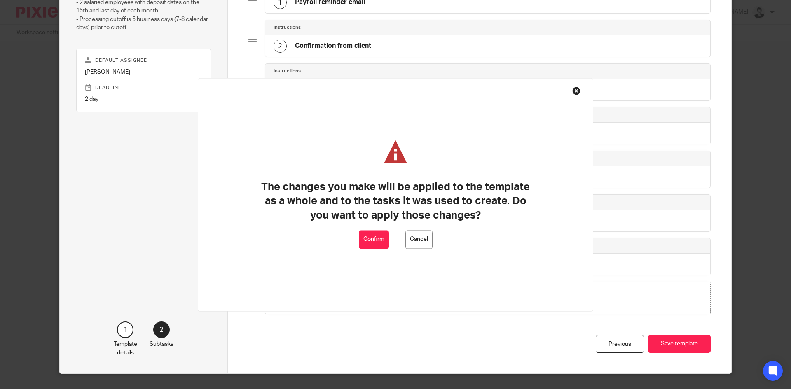
click at [369, 239] on button "Confirm" at bounding box center [374, 239] width 30 height 19
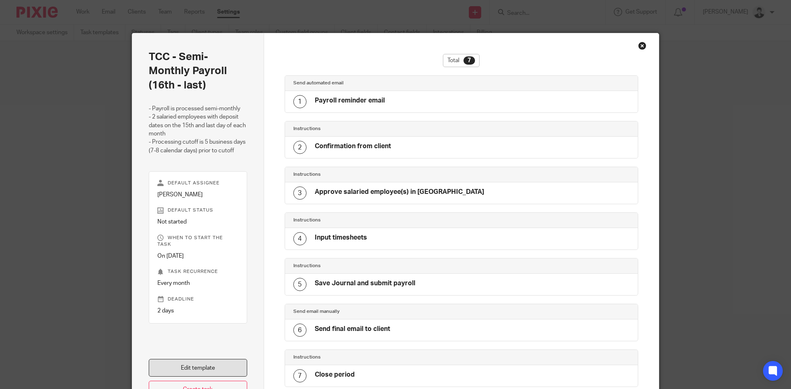
click at [227, 363] on link "Edit template" at bounding box center [198, 368] width 98 height 18
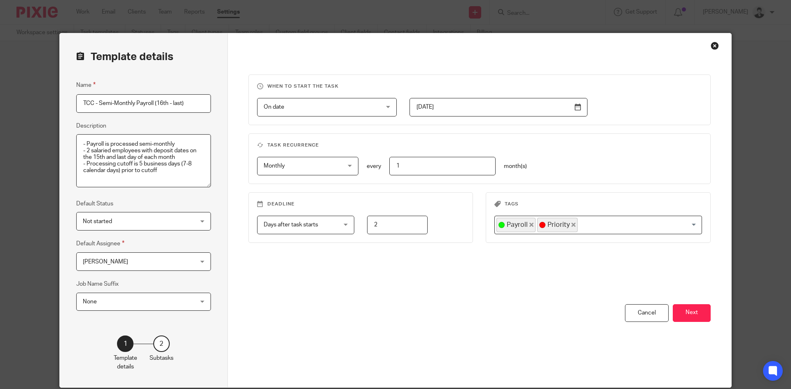
click at [693, 309] on button "Next" at bounding box center [692, 313] width 38 height 18
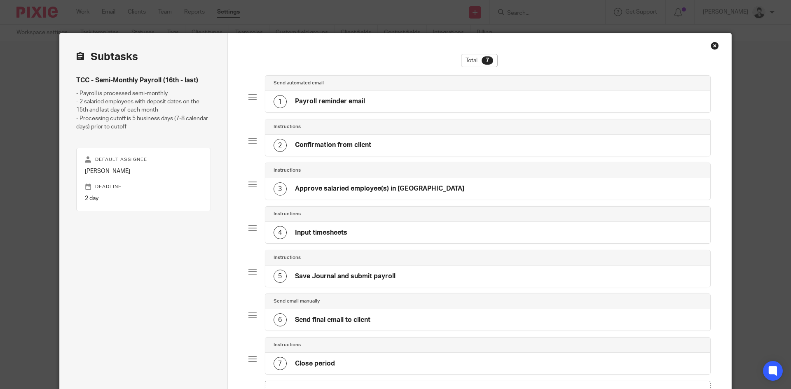
click at [403, 184] on div "3 Approve salaried employee(s) in [GEOGRAPHIC_DATA]" at bounding box center [369, 188] width 191 height 13
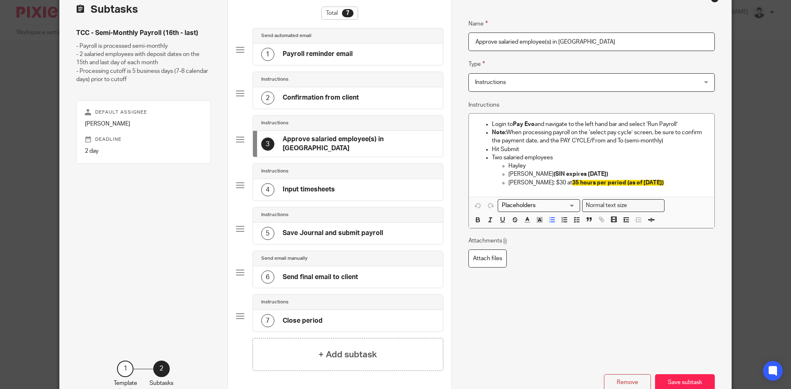
scroll to position [99, 0]
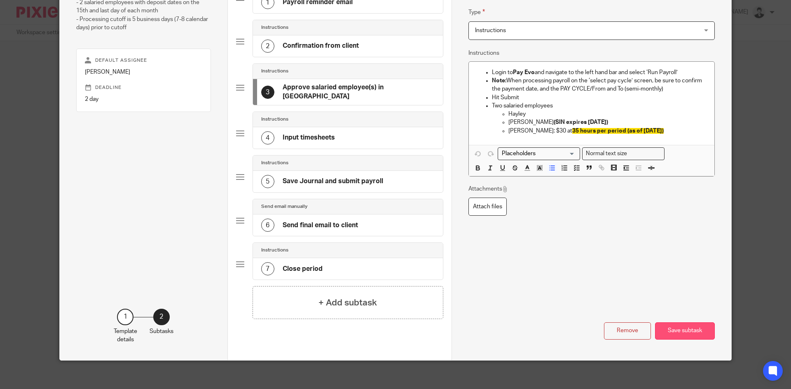
click at [668, 323] on button "Save subtask" at bounding box center [685, 332] width 60 height 18
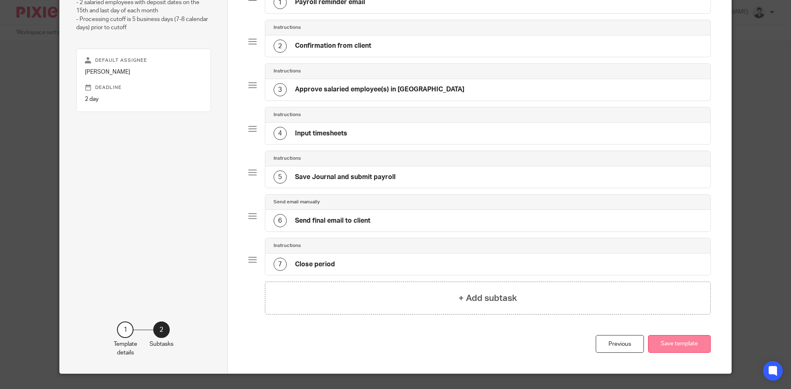
click at [685, 342] on button "Save template" at bounding box center [679, 344] width 63 height 18
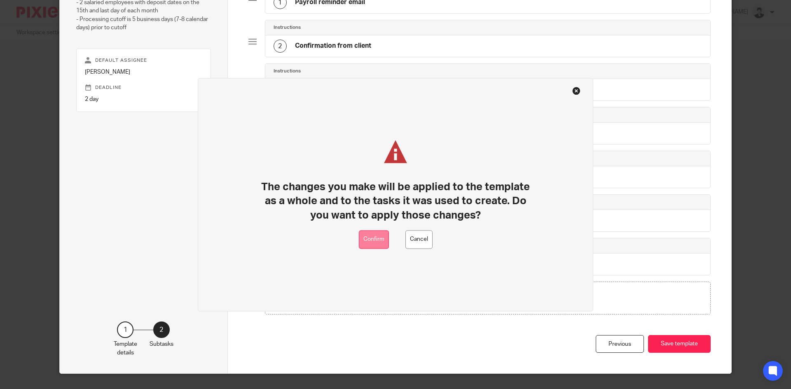
click at [384, 238] on button "Confirm" at bounding box center [374, 239] width 30 height 19
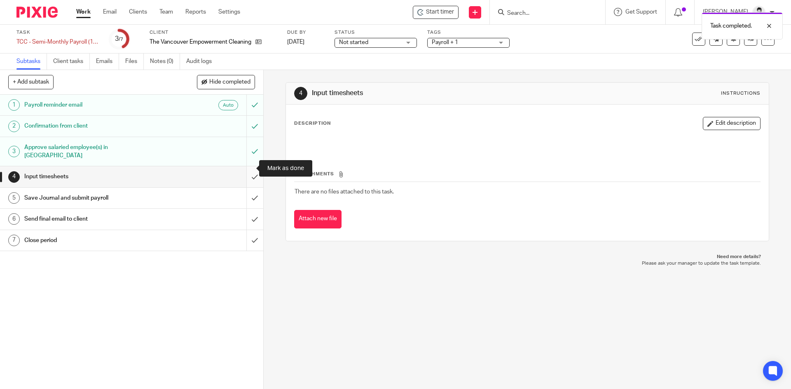
click at [249, 169] on input "submit" at bounding box center [131, 176] width 263 height 21
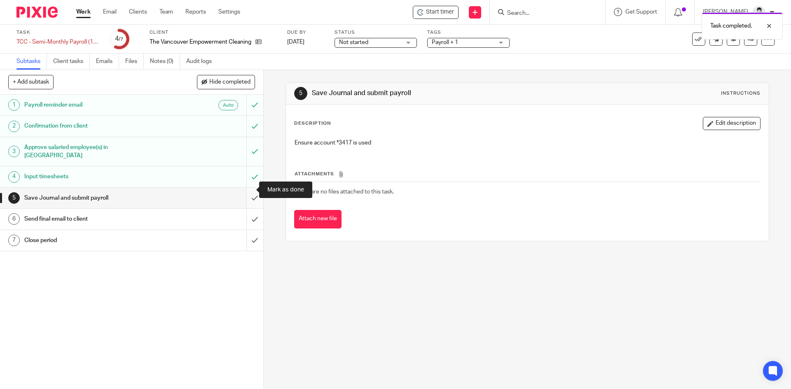
click at [242, 189] on input "submit" at bounding box center [131, 198] width 263 height 21
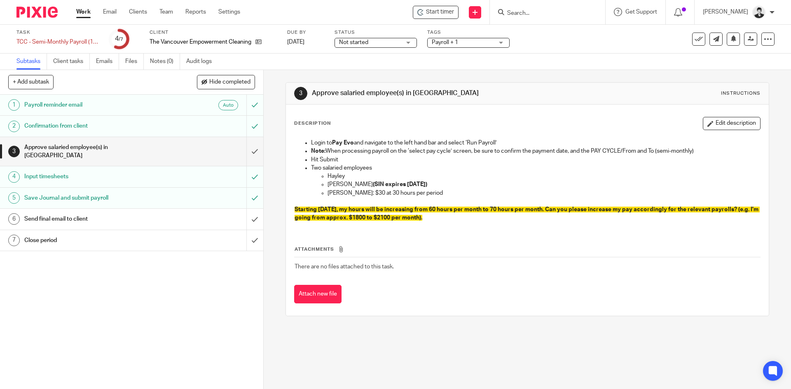
click at [98, 213] on h1 "Send final email to client" at bounding box center [95, 219] width 143 height 12
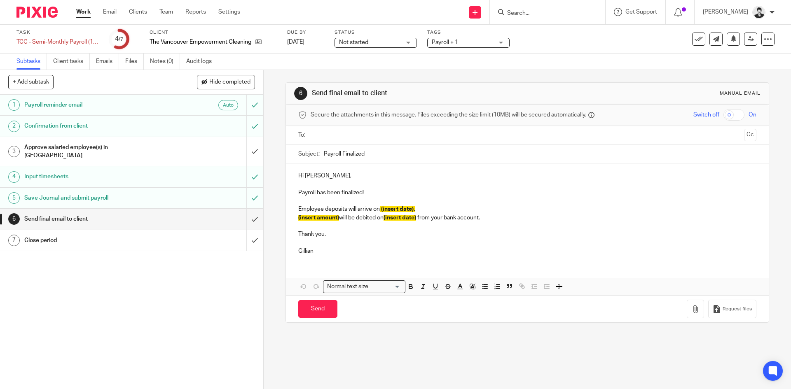
click at [336, 136] on input "text" at bounding box center [526, 135] width 427 height 9
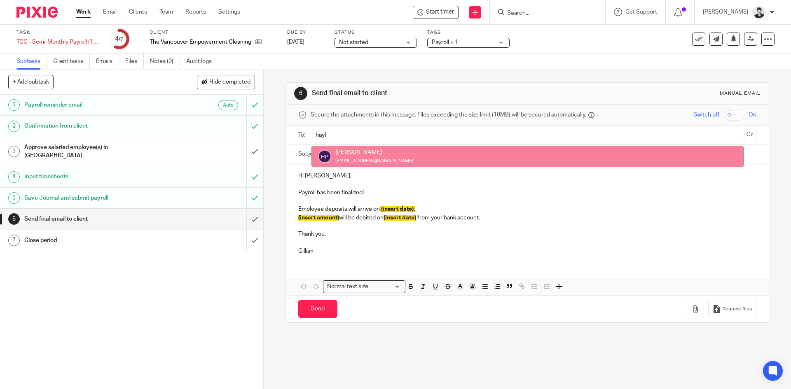
type input "hayl"
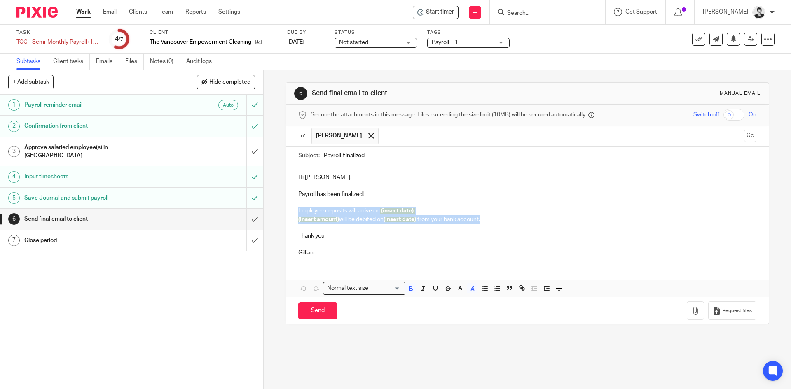
drag, startPoint x: 490, startPoint y: 219, endPoint x: 294, endPoint y: 207, distance: 196.8
click at [294, 207] on div "Hi Hayley, Payroll has been finalized! Employee deposits will arrive on (insert…" at bounding box center [527, 214] width 482 height 98
paste div
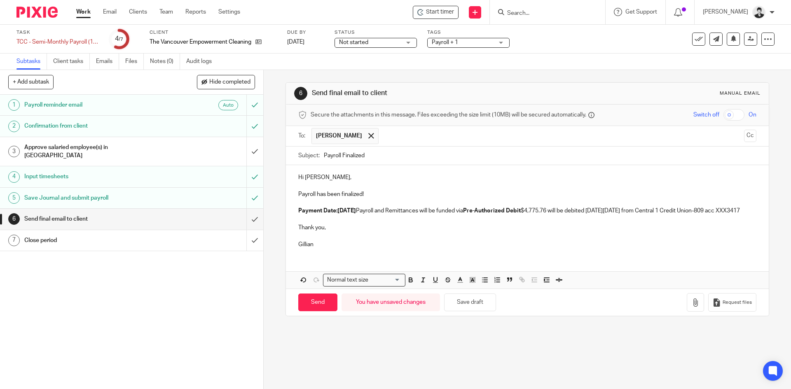
click at [337, 211] on strong "Payment Date:Monday September 29, 2025" at bounding box center [327, 211] width 58 height 6
drag, startPoint x: 416, startPoint y: 211, endPoint x: 578, endPoint y: 211, distance: 162.3
click at [578, 211] on p "Payment Date: Monday September 29, 2025 Payroll and Remittances will be funded …" at bounding box center [527, 211] width 458 height 8
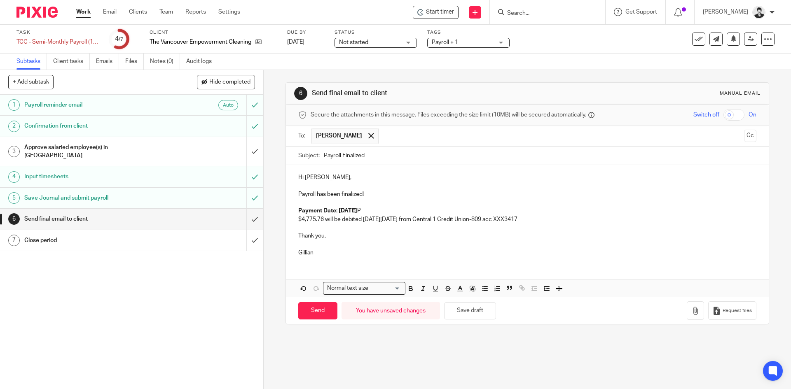
click at [471, 214] on p "Payment Date: Monday September 29, 2025 P" at bounding box center [527, 211] width 458 height 8
click at [687, 314] on button "button" at bounding box center [695, 311] width 17 height 19
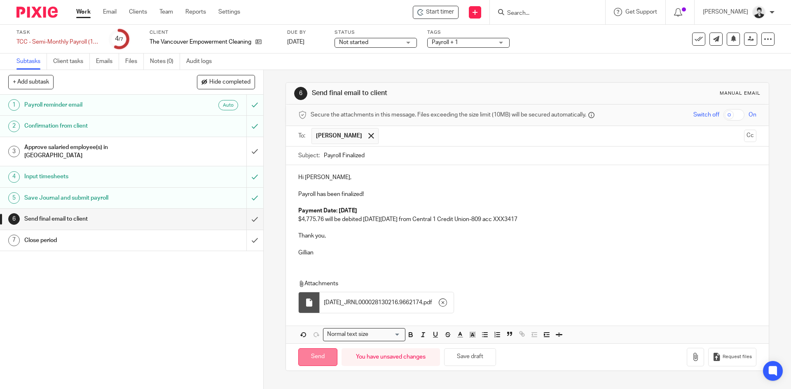
click at [316, 359] on input "Send" at bounding box center [317, 357] width 39 height 18
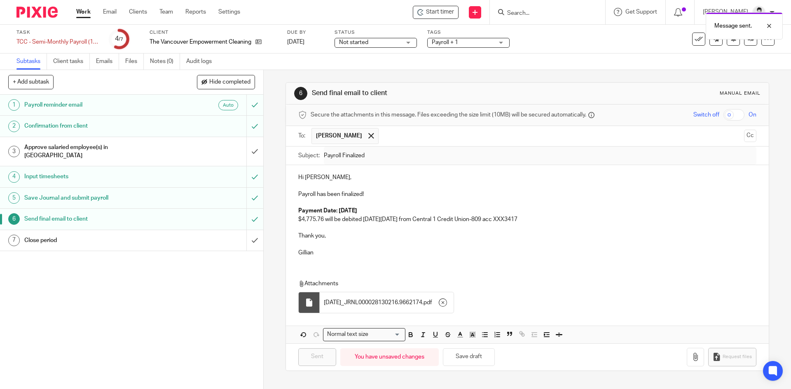
type input "Sent"
click at [244, 236] on input "submit" at bounding box center [131, 240] width 263 height 21
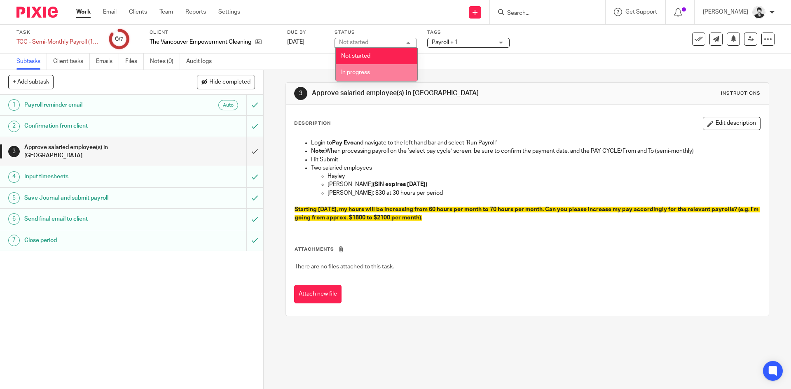
click at [378, 79] on li "In progress" at bounding box center [377, 72] width 82 height 17
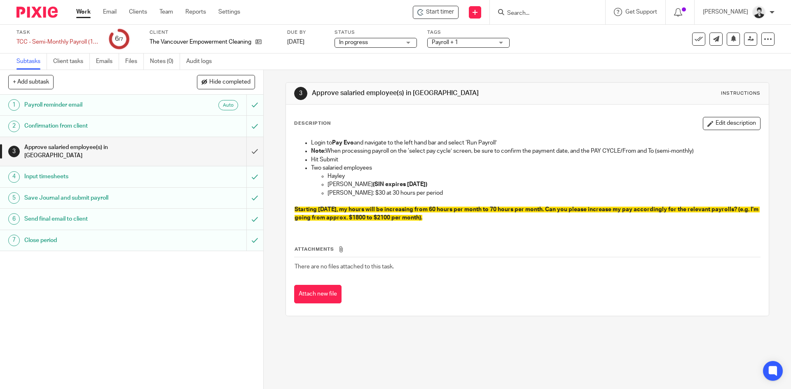
drag, startPoint x: 427, startPoint y: 189, endPoint x: 318, endPoint y: 187, distance: 108.8
click at [428, 189] on p "[PERSON_NAME]: $30 at 30 hours per period" at bounding box center [543, 193] width 432 height 8
click at [248, 150] on input "submit" at bounding box center [131, 151] width 263 height 29
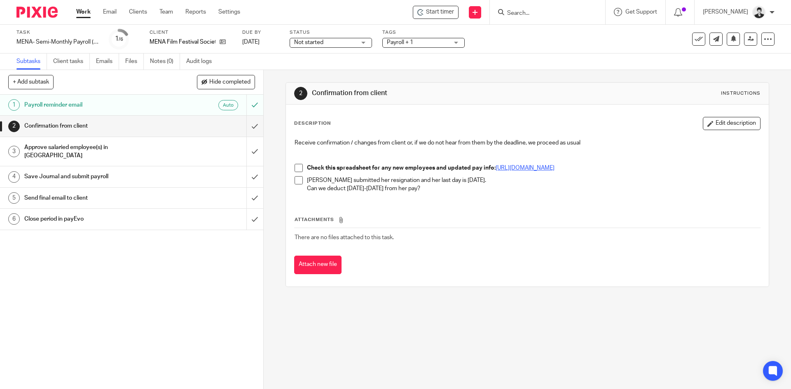
click at [547, 168] on link "https://docs.google.com/spreadsheets/d/18YlwhCG-xadsY4QFzC2Fmy2MEsHbBIaO54IEzug…" at bounding box center [525, 168] width 59 height 6
click at [292, 182] on div "Receive confirmation / changes from client or, if we do not hear from them by t…" at bounding box center [526, 167] width 473 height 64
click at [295, 182] on span at bounding box center [299, 180] width 8 height 8
click at [248, 124] on input "submit" at bounding box center [131, 126] width 263 height 21
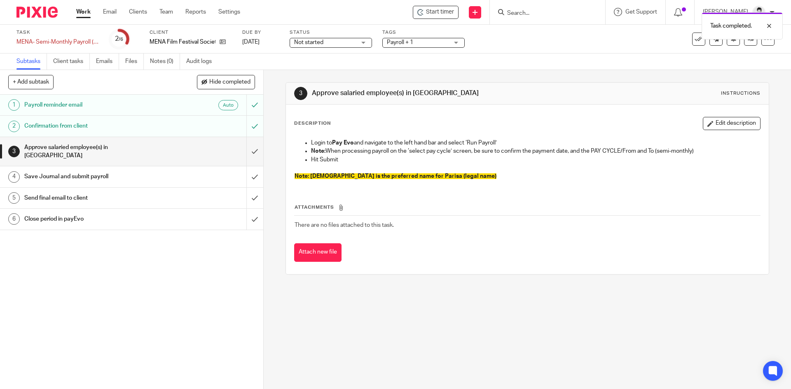
click at [246, 147] on input "submit" at bounding box center [131, 151] width 263 height 29
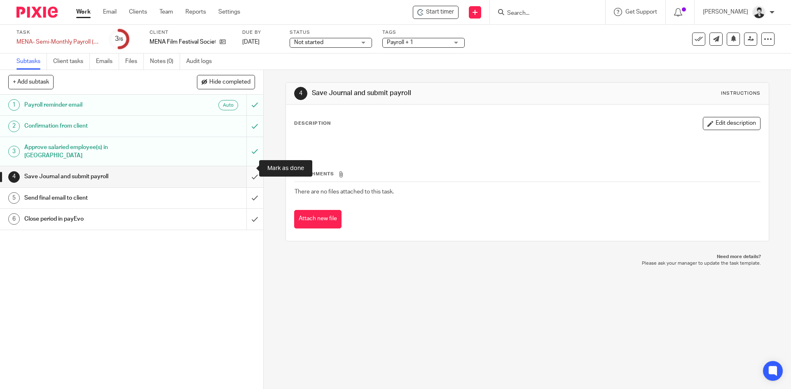
click at [250, 166] on input "submit" at bounding box center [131, 176] width 263 height 21
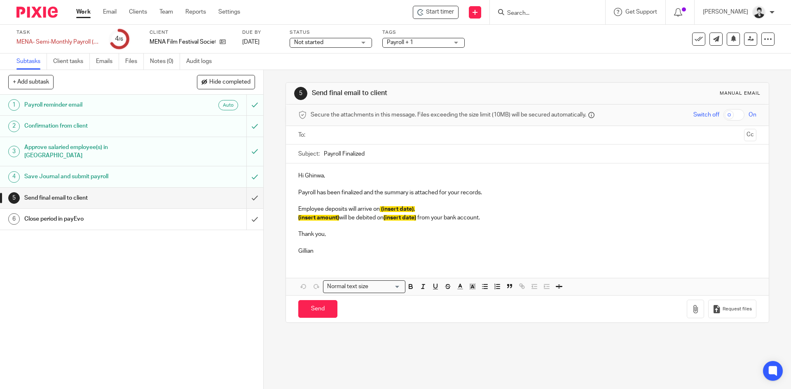
click at [338, 133] on input "text" at bounding box center [526, 135] width 427 height 9
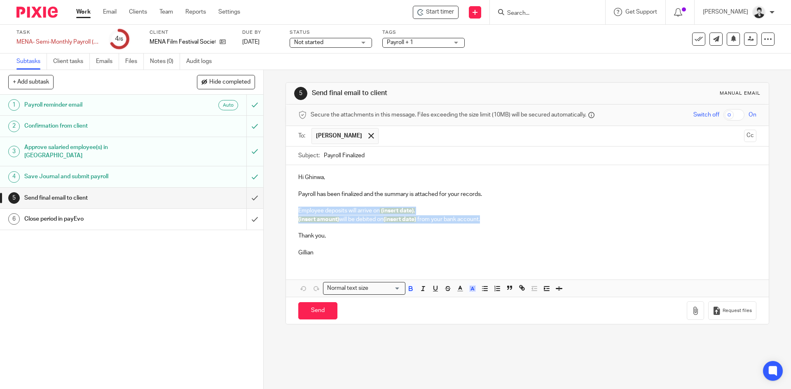
drag, startPoint x: 496, startPoint y: 220, endPoint x: 294, endPoint y: 211, distance: 202.9
click at [294, 211] on div "Hi Ghinwa, Payroll has been finalized and the summary is attached for your reco…" at bounding box center [527, 214] width 482 height 98
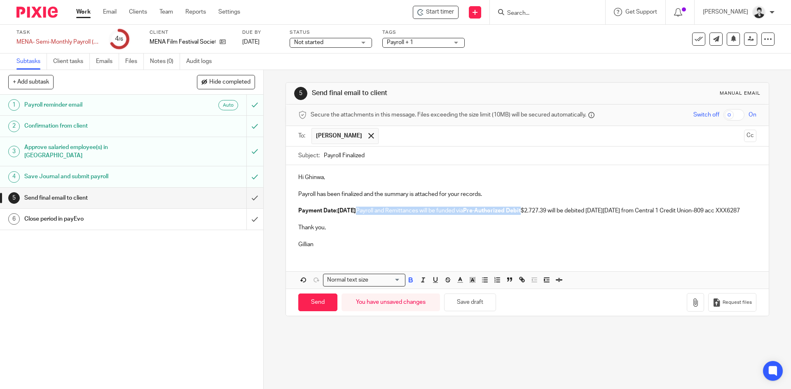
drag, startPoint x: 413, startPoint y: 210, endPoint x: 578, endPoint y: 213, distance: 165.2
click at [578, 213] on p "Payment Date:Monday September 29, 2025 Payroll and Remittances will be funded v…" at bounding box center [527, 211] width 458 height 8
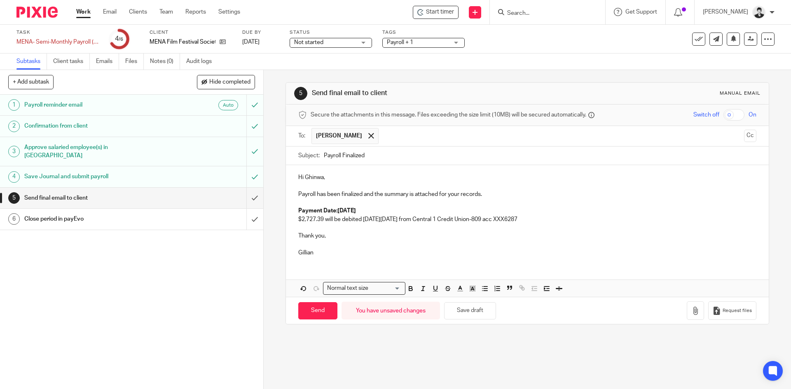
click at [334, 210] on strong "Payment Date:Monday September 29, 2025" at bounding box center [327, 211] width 58 height 6
click at [691, 312] on icon "button" at bounding box center [695, 311] width 8 height 8
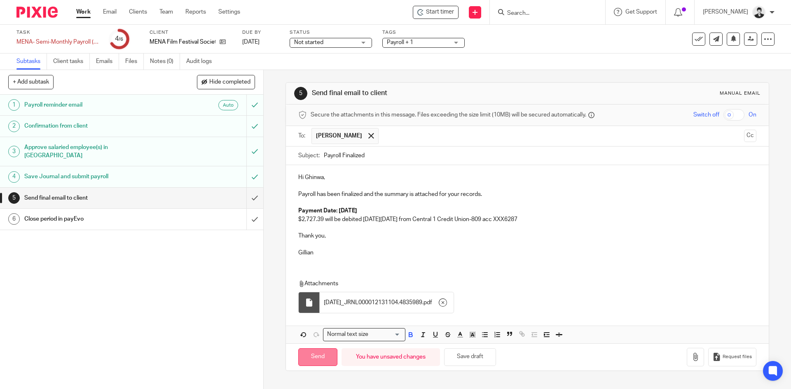
click at [313, 358] on input "Send" at bounding box center [317, 357] width 39 height 18
type input "Sent"
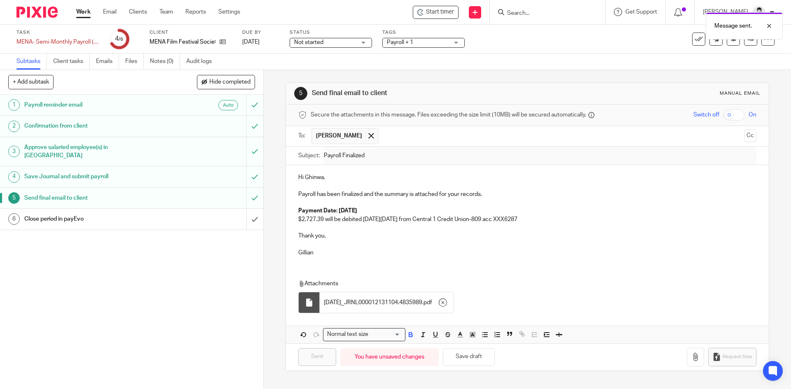
click at [365, 41] on div "Not started Not started" at bounding box center [331, 43] width 82 height 10
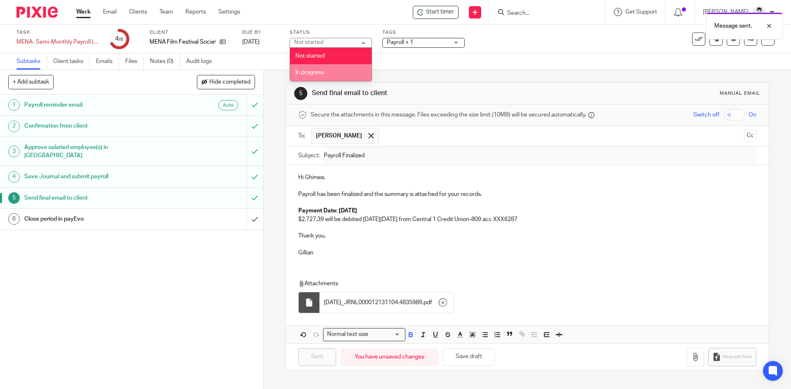
click at [350, 70] on li "In progress" at bounding box center [331, 72] width 82 height 17
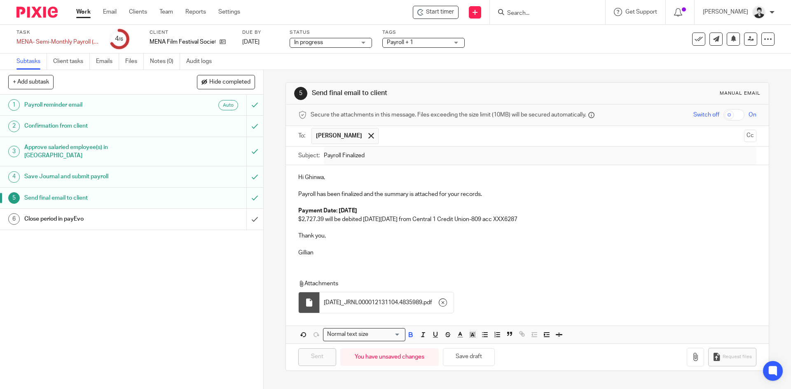
click at [49, 84] on button "+ Add subtask" at bounding box center [30, 82] width 45 height 14
type input "ROE: Karla"
click at [243, 84] on p "+ Add" at bounding box center [243, 82] width 24 height 14
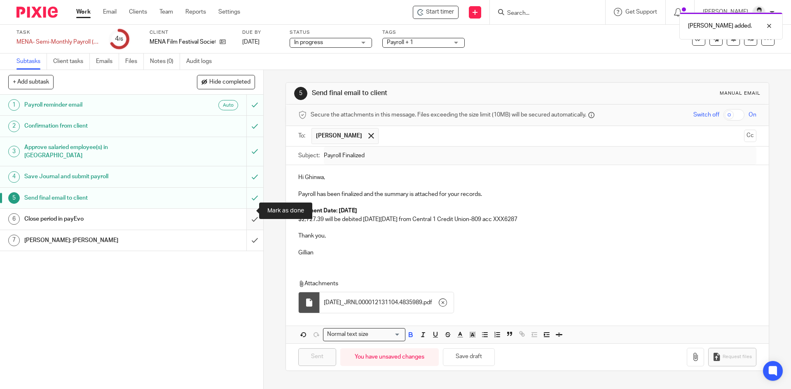
click at [248, 215] on input "submit" at bounding box center [131, 219] width 263 height 21
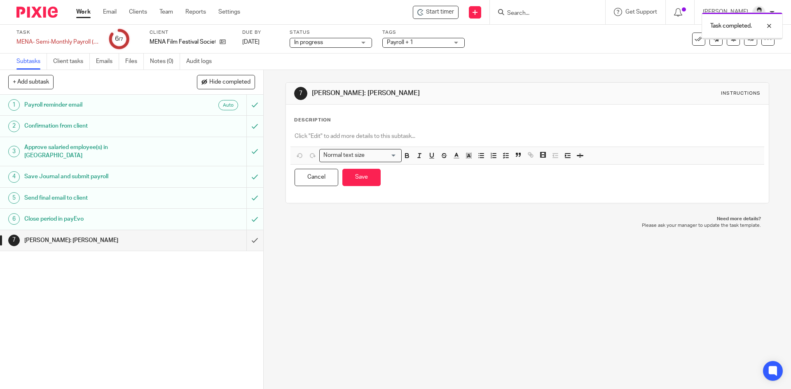
click at [339, 134] on p at bounding box center [527, 136] width 465 height 8
click at [476, 157] on button "button" at bounding box center [481, 156] width 10 height 10
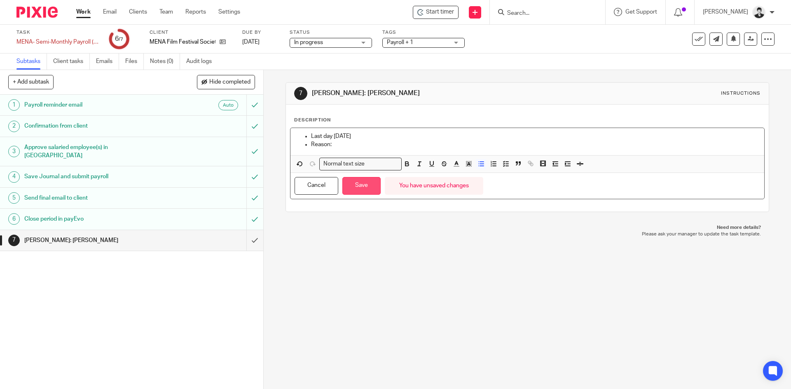
click at [362, 185] on button "Save" at bounding box center [361, 186] width 38 height 18
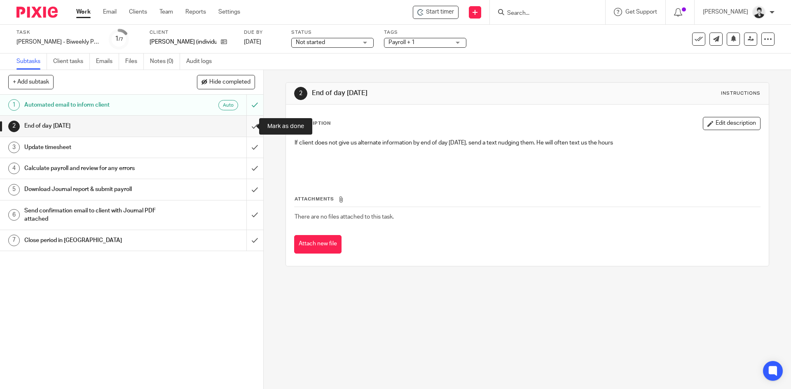
click at [249, 130] on input "submit" at bounding box center [131, 126] width 263 height 21
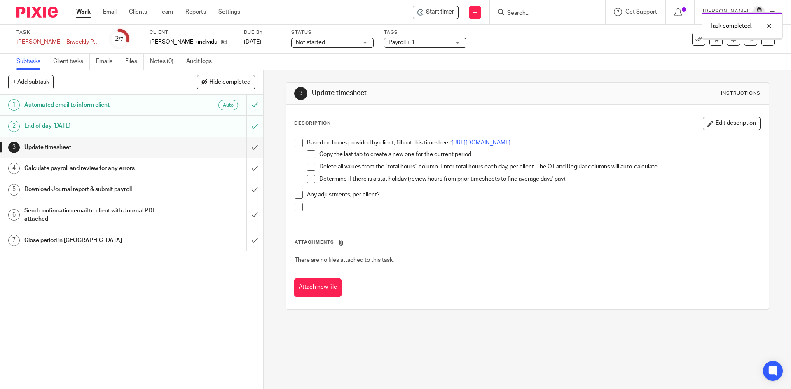
click at [451, 146] on link "[URL][DOMAIN_NAME]" at bounding box center [480, 143] width 59 height 6
click at [248, 151] on input "submit" at bounding box center [131, 147] width 263 height 21
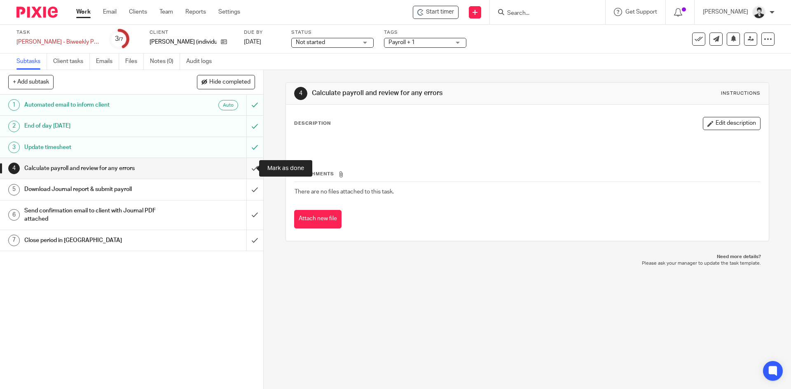
click at [243, 168] on input "submit" at bounding box center [131, 168] width 263 height 21
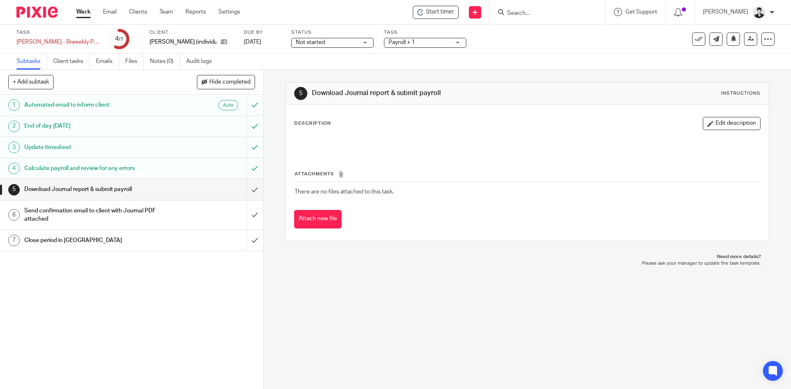
click at [135, 324] on div "1 Automated email to inform client Auto 2 End of day [DATE] 3 Update timesheet …" at bounding box center [131, 242] width 263 height 295
click at [241, 190] on input "submit" at bounding box center [131, 189] width 263 height 21
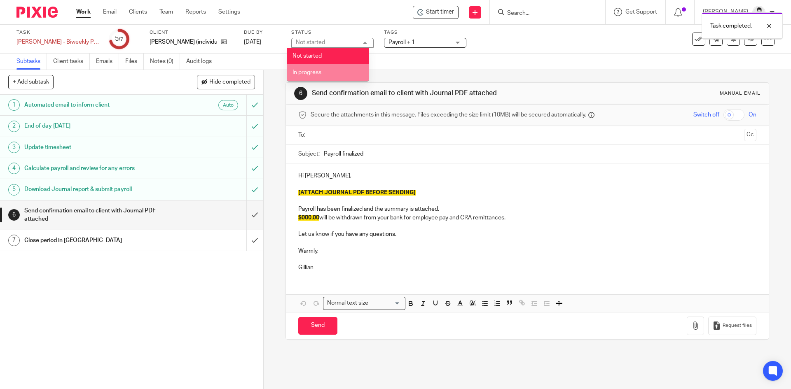
click at [339, 73] on li "In progress" at bounding box center [328, 72] width 82 height 17
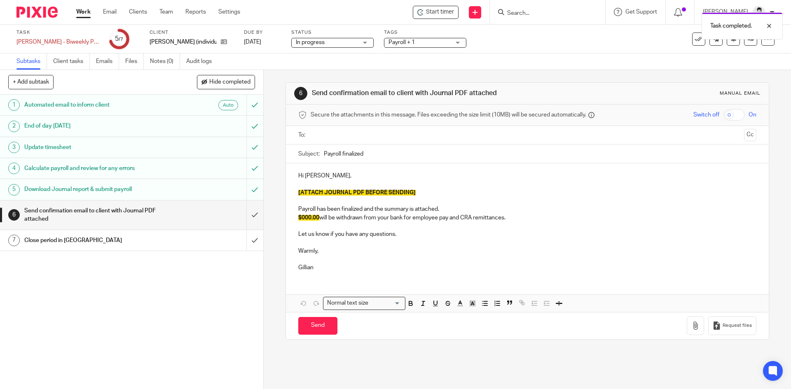
click at [353, 136] on input "text" at bounding box center [526, 135] width 427 height 9
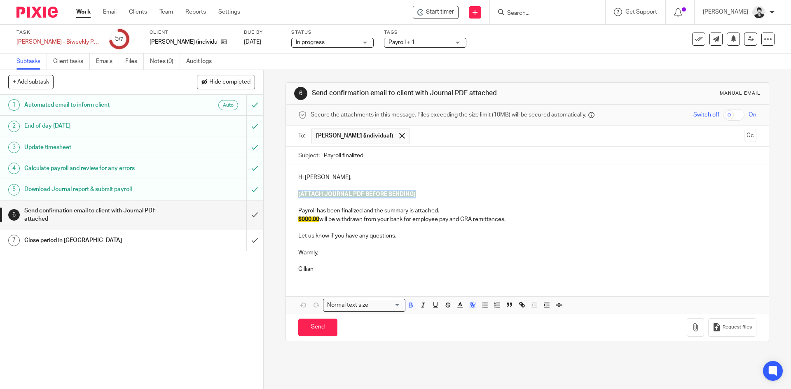
drag, startPoint x: 428, startPoint y: 197, endPoint x: 288, endPoint y: 196, distance: 140.5
click at [288, 196] on div "Hi Jay, [ATTACH JOURNAL PDF BEFORE SENDING] Payroll has been finalized and the …" at bounding box center [527, 222] width 482 height 115
click at [691, 328] on icon "button" at bounding box center [695, 327] width 8 height 8
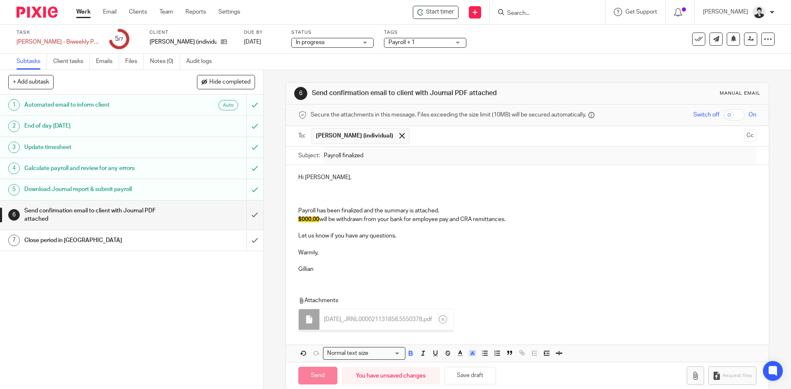
click at [353, 195] on p at bounding box center [527, 194] width 458 height 8
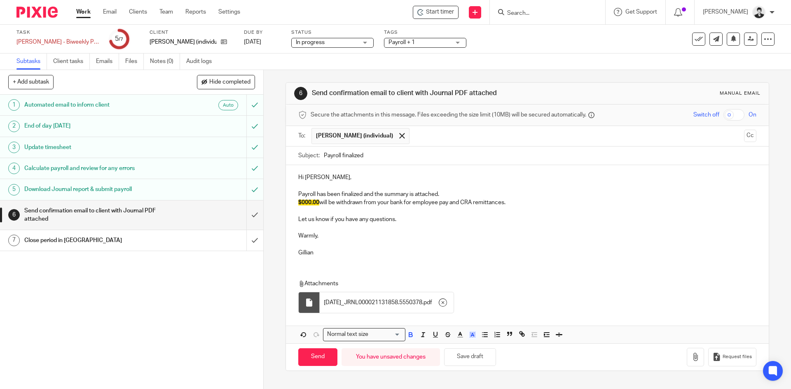
drag, startPoint x: 295, startPoint y: 203, endPoint x: 523, endPoint y: 206, distance: 228.2
click at [523, 206] on div "Hi Jay, Payroll has been finalized and the summary is attached. $000.00 will be…" at bounding box center [527, 214] width 482 height 98
paste div
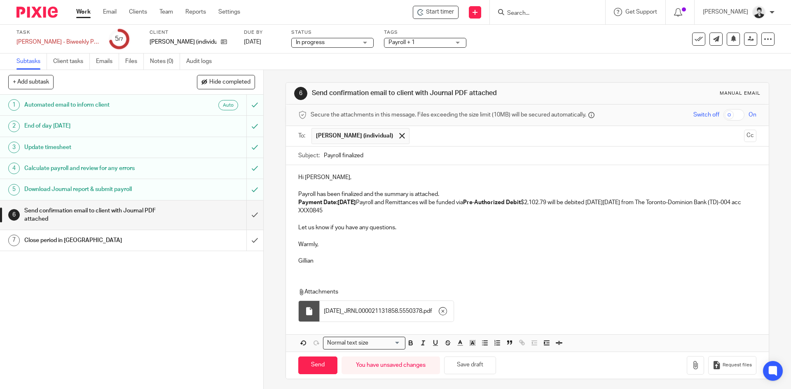
click at [336, 202] on strong "Payment Date:Friday September 26, 2025" at bounding box center [327, 203] width 58 height 6
drag, startPoint x: 414, startPoint y: 203, endPoint x: 573, endPoint y: 203, distance: 159.4
click at [573, 203] on p "Payment Date: Friday September 26, 2025 Payroll and Remittances will be funded …" at bounding box center [527, 207] width 458 height 17
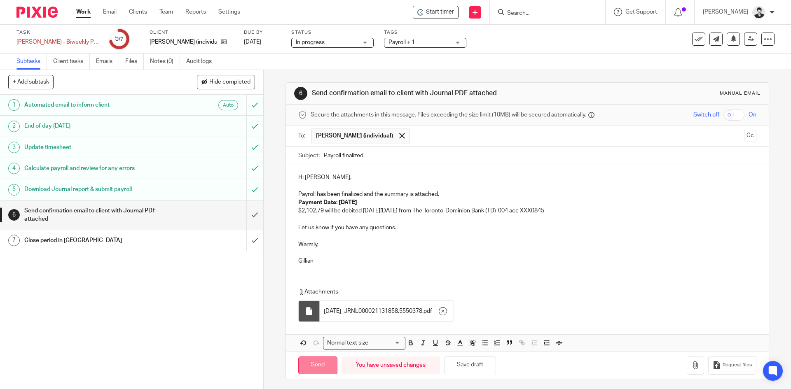
click at [306, 364] on input "Send" at bounding box center [317, 366] width 39 height 18
type input "Sent"
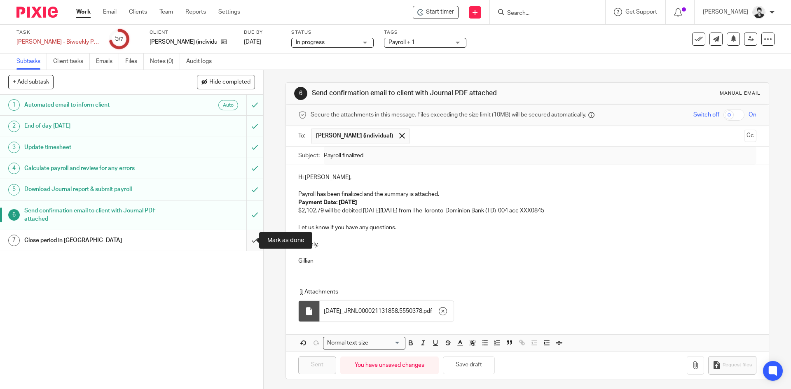
click at [246, 243] on input "submit" at bounding box center [131, 240] width 263 height 21
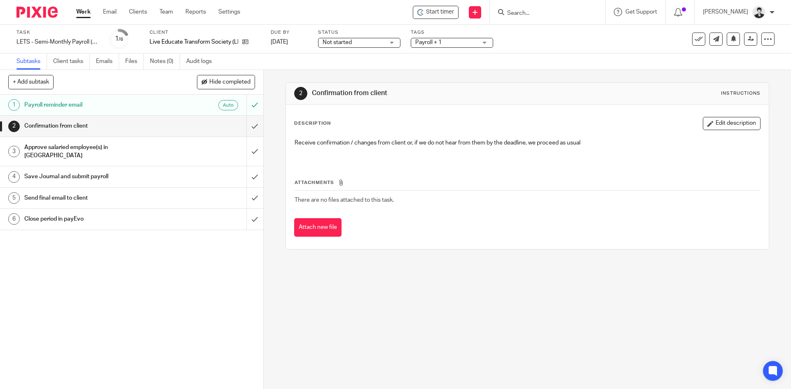
click at [114, 102] on h1 "Payroll reminder email" at bounding box center [95, 105] width 143 height 12
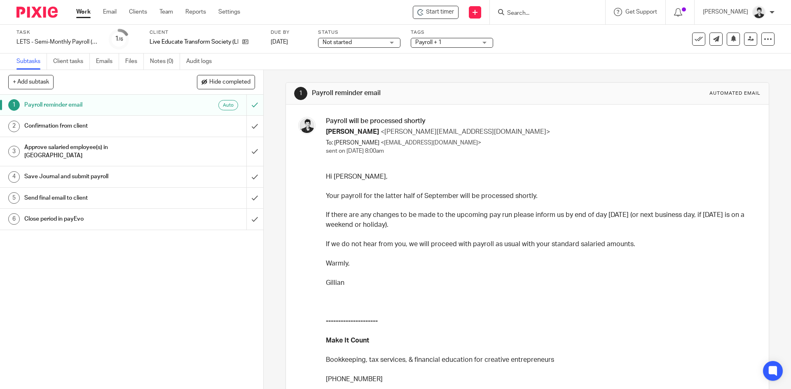
click at [113, 126] on h1 "Confirmation from client" at bounding box center [95, 126] width 143 height 12
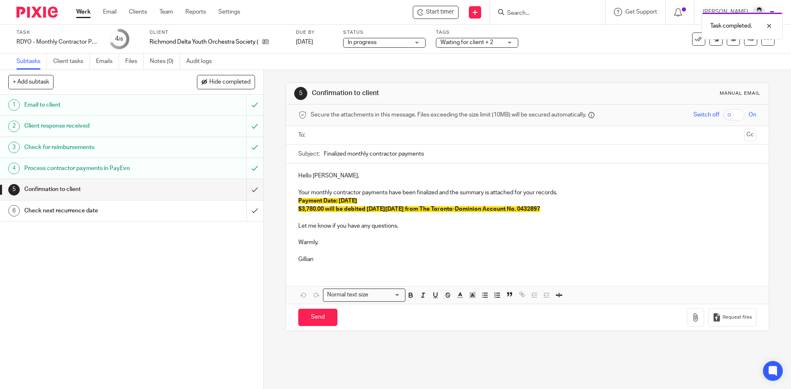
click at [334, 132] on input "text" at bounding box center [526, 135] width 427 height 9
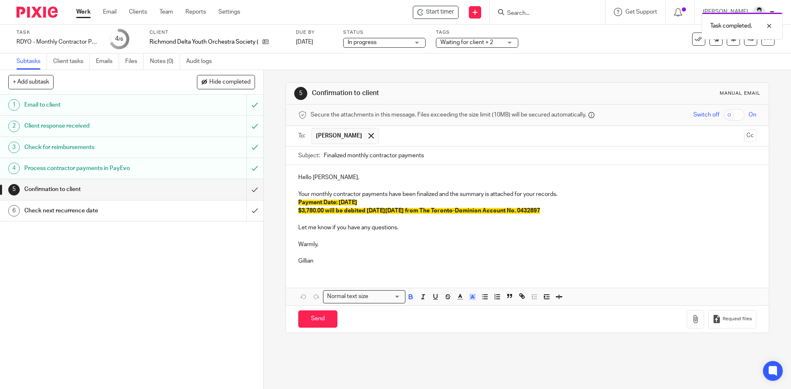
drag, startPoint x: 380, startPoint y: 217, endPoint x: 280, endPoint y: 204, distance: 101.3
click at [280, 204] on div "5 Confirmation to client Manual email Secure the attachments in this message. F…" at bounding box center [527, 229] width 527 height 319
paste div
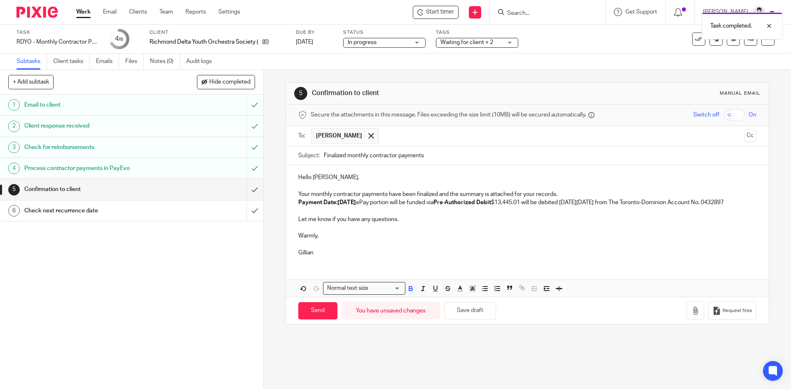
click at [336, 201] on strong "Payment Date:[DATE]" at bounding box center [327, 203] width 58 height 6
drag, startPoint x: 409, startPoint y: 203, endPoint x: 546, endPoint y: 204, distance: 137.6
click at [546, 204] on p "Payment Date: [DATE] ePay portion will be funded via Pre-Authorized Debit $13,4…" at bounding box center [527, 203] width 458 height 8
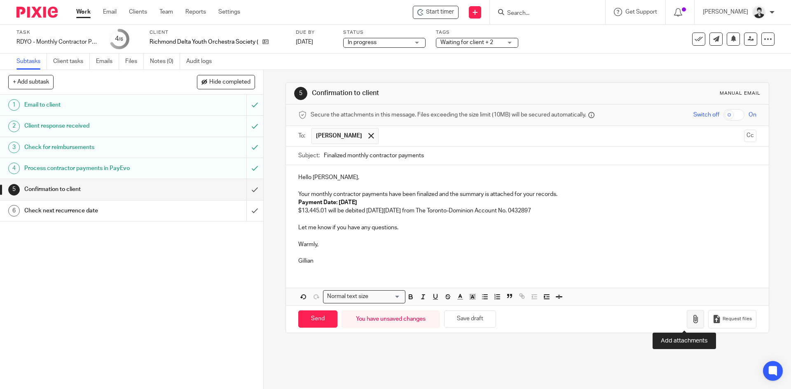
click at [691, 318] on icon "button" at bounding box center [695, 319] width 8 height 8
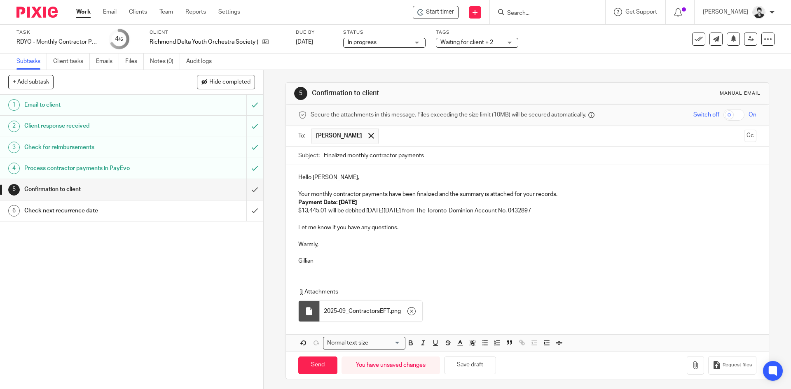
click at [566, 196] on p "Your monthly contractor payments have been finalized and the summary is attache…" at bounding box center [527, 194] width 458 height 8
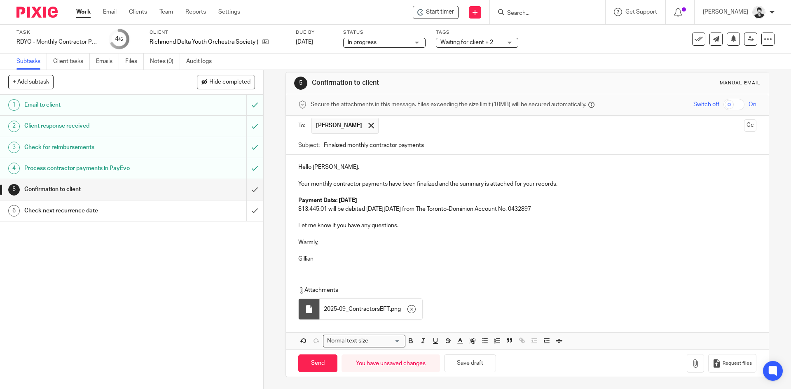
scroll to position [11, 0]
click at [311, 360] on input "Send" at bounding box center [317, 363] width 39 height 18
type input "Sent"
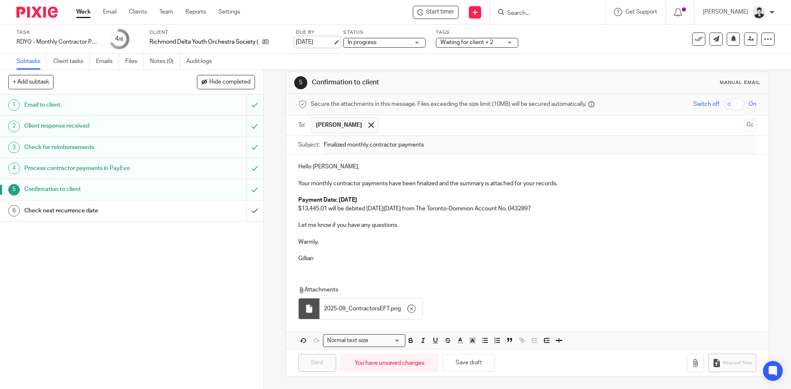
click at [326, 41] on link "[DATE]" at bounding box center [314, 42] width 37 height 9
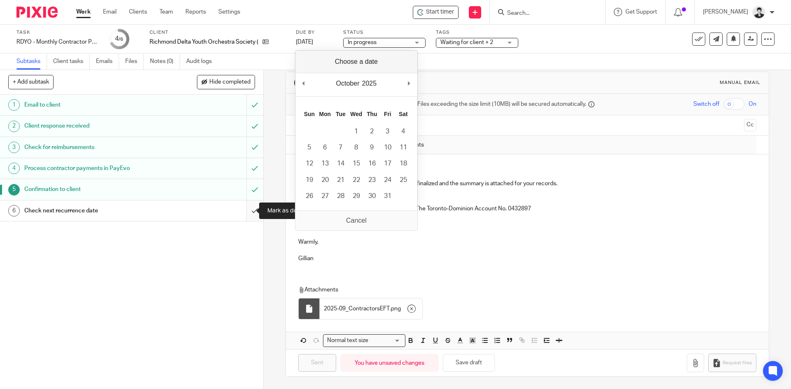
click at [251, 208] on input "submit" at bounding box center [131, 211] width 263 height 21
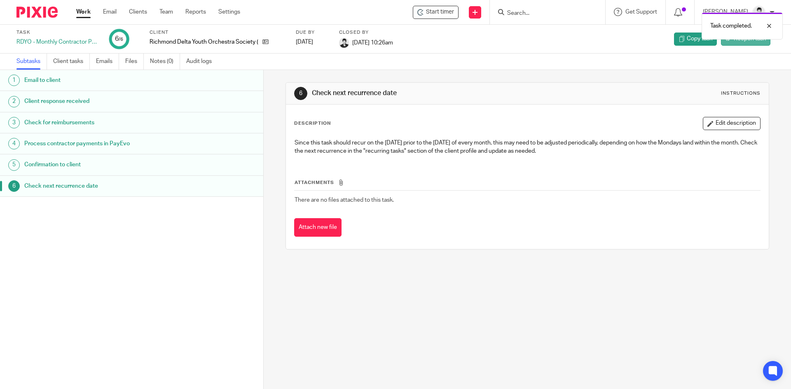
click at [737, 44] on link "Reopen task" at bounding box center [745, 39] width 49 height 13
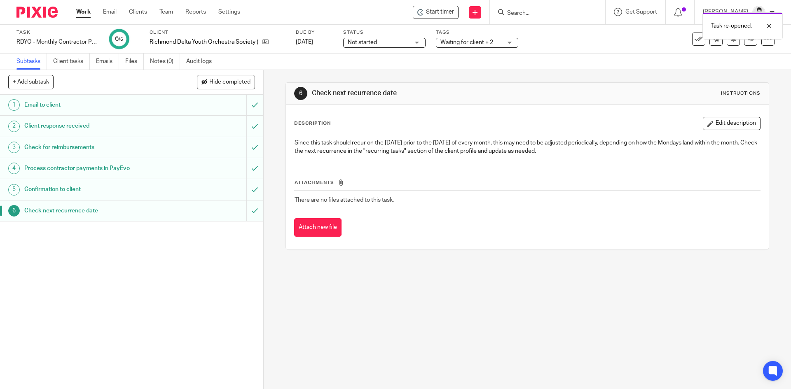
click at [474, 46] on span "Waiting for client + 2" at bounding box center [471, 42] width 62 height 9
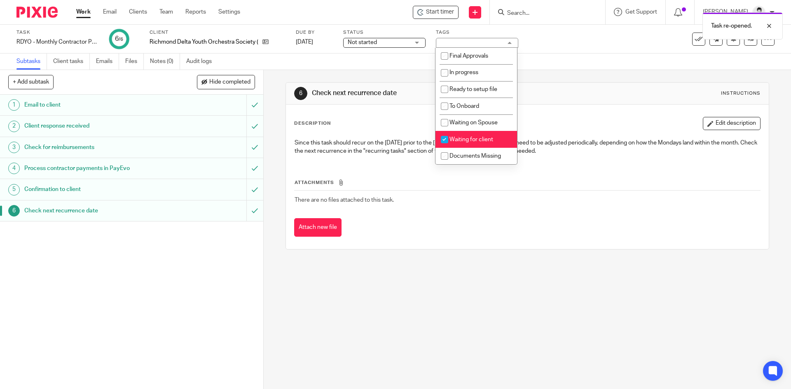
click at [478, 137] on span "Waiting for client" at bounding box center [471, 140] width 44 height 6
checkbox input "false"
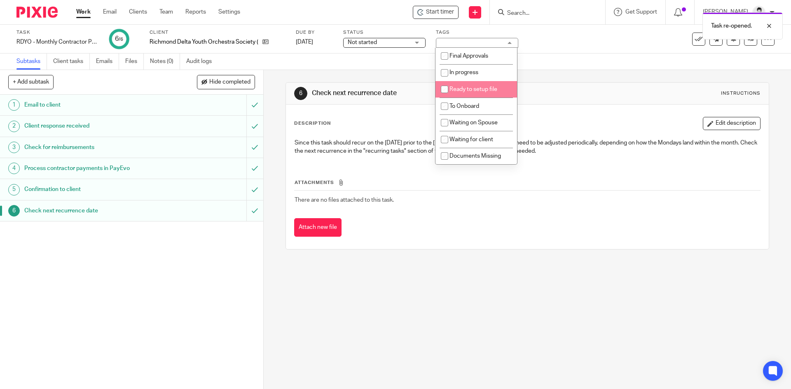
click at [398, 41] on span "Not started" at bounding box center [379, 42] width 62 height 9
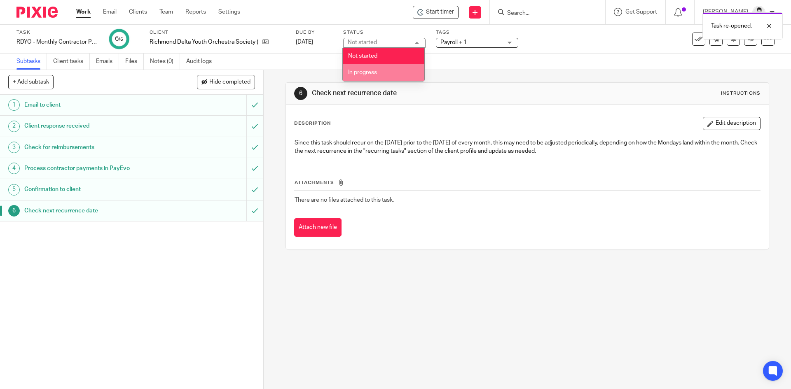
drag, startPoint x: 390, startPoint y: 75, endPoint x: 400, endPoint y: 71, distance: 10.9
click at [392, 74] on li "In progress" at bounding box center [384, 72] width 82 height 17
click at [477, 43] on span "Payroll + 1" at bounding box center [471, 42] width 62 height 9
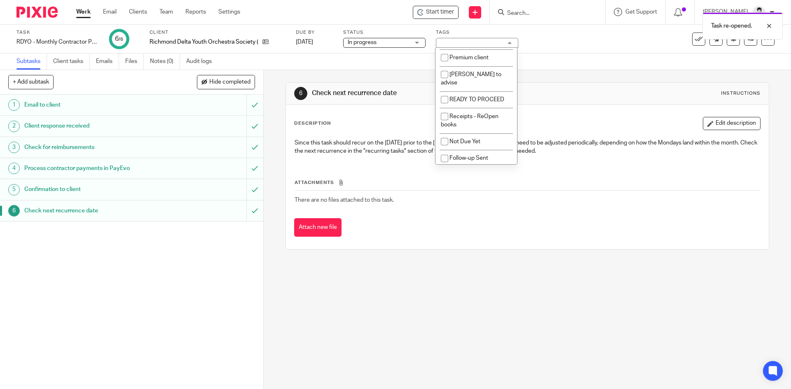
scroll to position [217, 0]
click at [599, 74] on div "6 Check next recurrence date Instructions Description Edit description Since th…" at bounding box center [526, 166] width 483 height 192
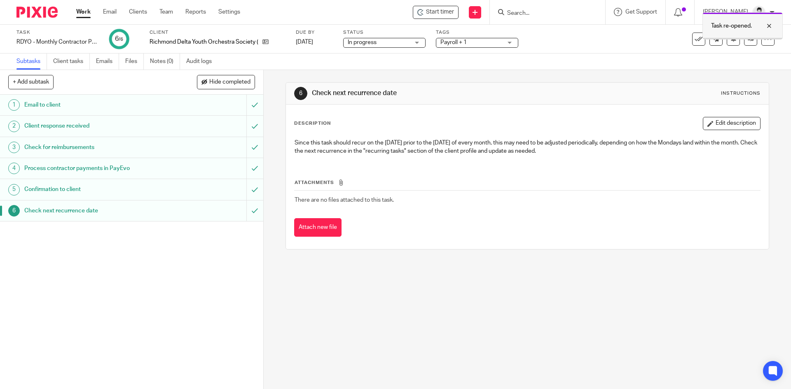
drag, startPoint x: 741, startPoint y: 22, endPoint x: 698, endPoint y: 40, distance: 46.5
click at [740, 22] on p "Task re-opened." at bounding box center [731, 26] width 41 height 8
click at [694, 42] on icon at bounding box center [698, 39] width 8 height 8
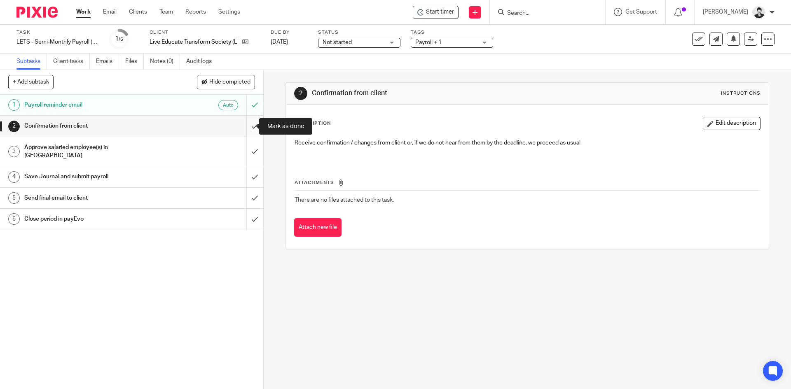
drag, startPoint x: 243, startPoint y: 126, endPoint x: 251, endPoint y: 130, distance: 8.7
click at [243, 126] on input "submit" at bounding box center [131, 126] width 263 height 21
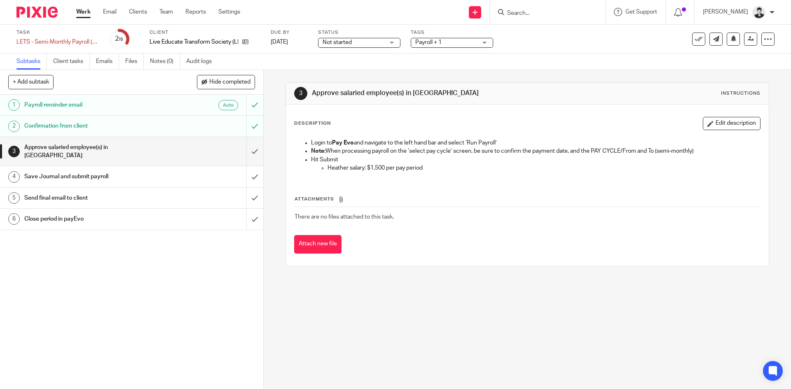
click at [354, 40] on span "Not started" at bounding box center [354, 42] width 62 height 9
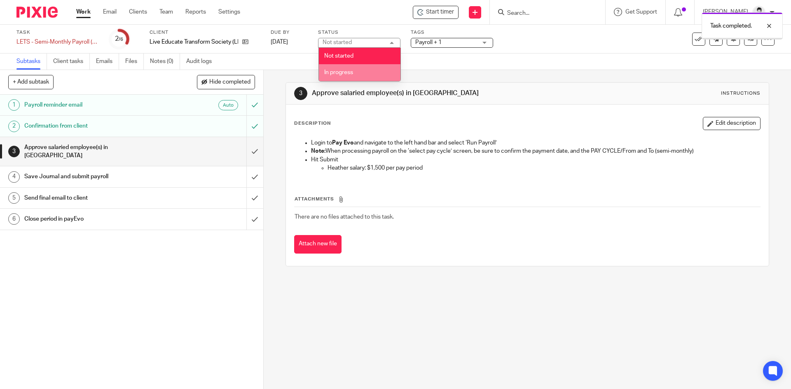
click at [357, 78] on li "In progress" at bounding box center [360, 72] width 82 height 17
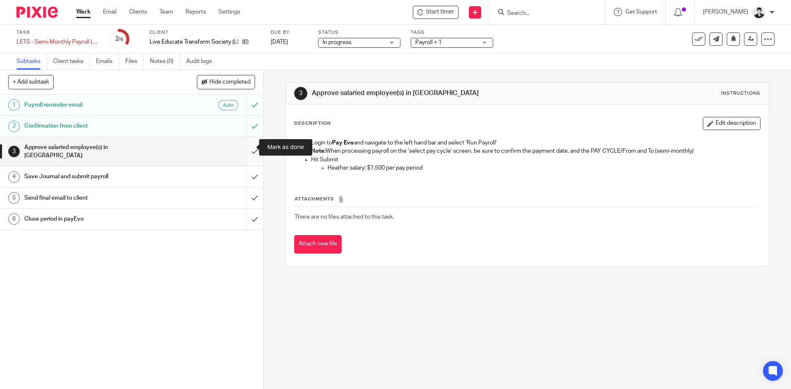
click at [248, 142] on input "submit" at bounding box center [131, 151] width 263 height 29
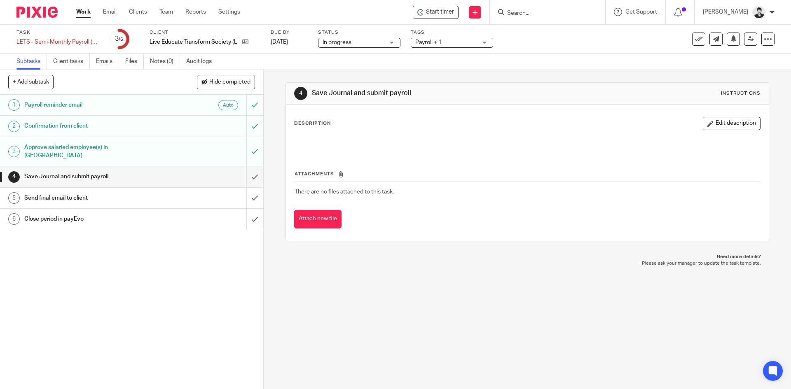
drag, startPoint x: 89, startPoint y: 321, endPoint x: 194, endPoint y: 208, distance: 154.5
click at [93, 318] on div "1 Payroll reminder email Auto 2 Confirmation from client 3 Approve salaried emp…" at bounding box center [131, 242] width 263 height 295
click at [248, 166] on input "submit" at bounding box center [131, 176] width 263 height 21
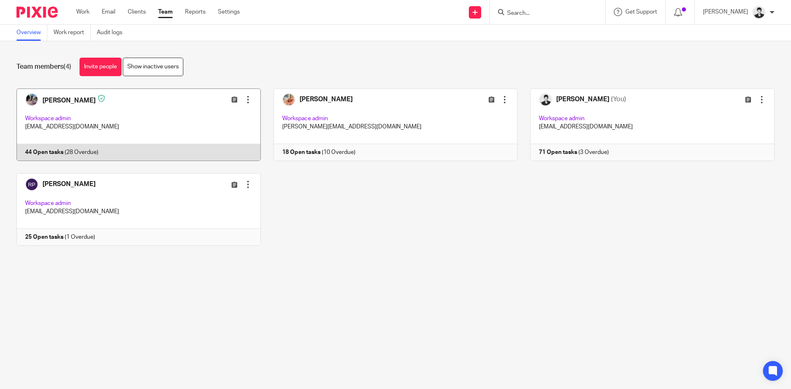
drag, startPoint x: 0, startPoint y: 0, endPoint x: 106, endPoint y: 126, distance: 165.2
click at [106, 126] on link at bounding box center [132, 125] width 257 height 72
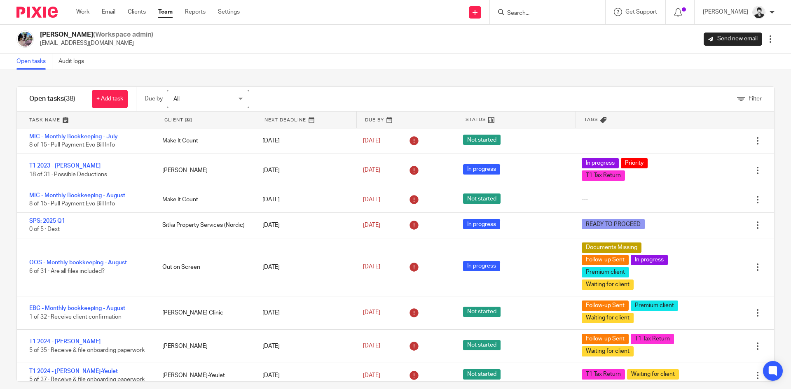
click at [227, 98] on span "All" at bounding box center [203, 98] width 60 height 17
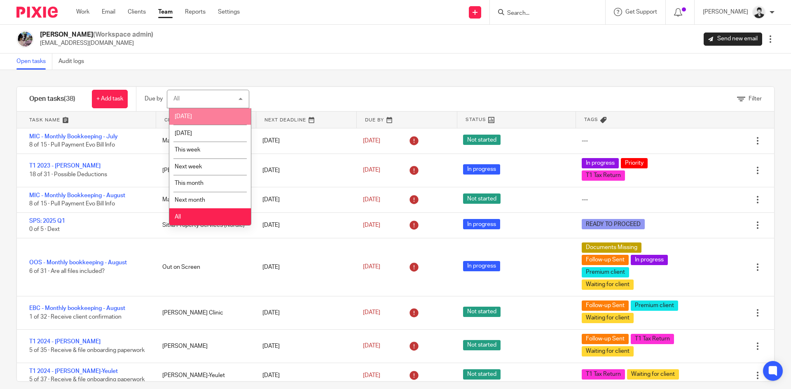
drag, startPoint x: 217, startPoint y: 113, endPoint x: 229, endPoint y: 120, distance: 12.9
click at [217, 114] on li "Today" at bounding box center [210, 116] width 82 height 17
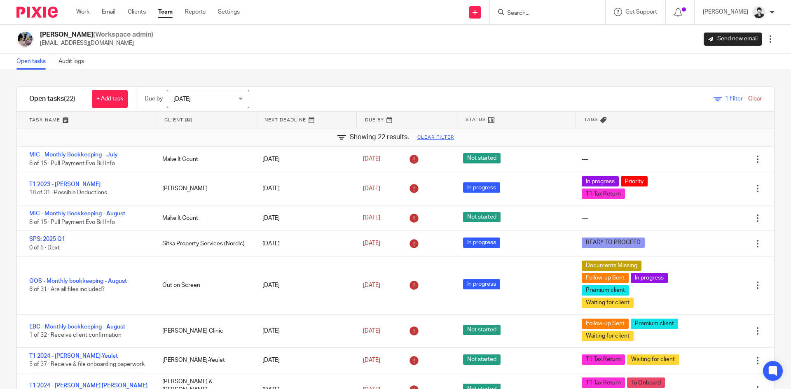
click at [299, 118] on link at bounding box center [306, 120] width 100 height 16
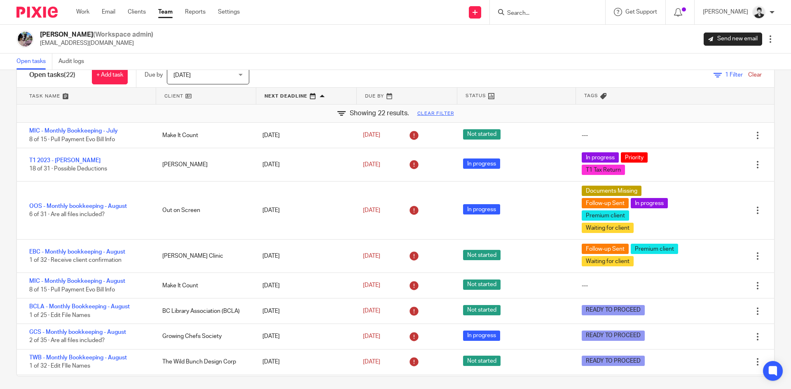
scroll to position [28, 0]
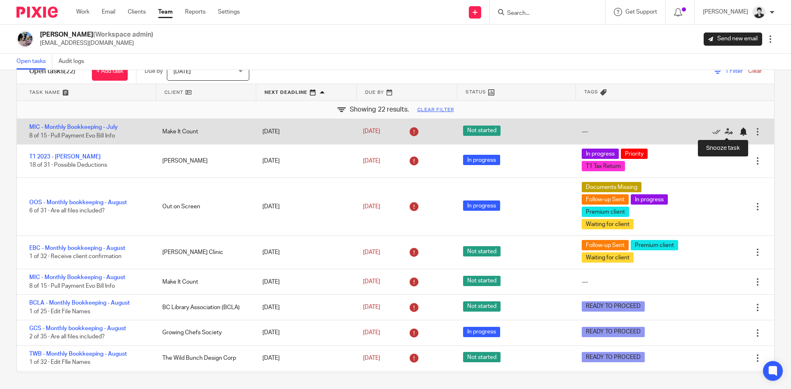
click at [739, 130] on div at bounding box center [743, 132] width 8 height 8
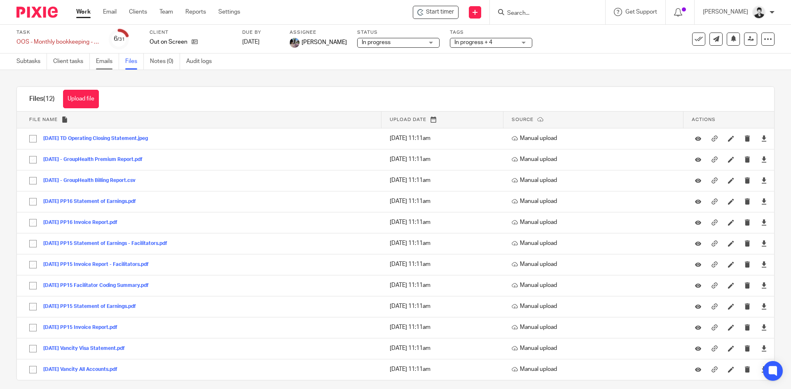
click at [108, 58] on link "Emails" at bounding box center [107, 62] width 23 height 16
click at [108, 64] on link "Emails" at bounding box center [107, 62] width 23 height 16
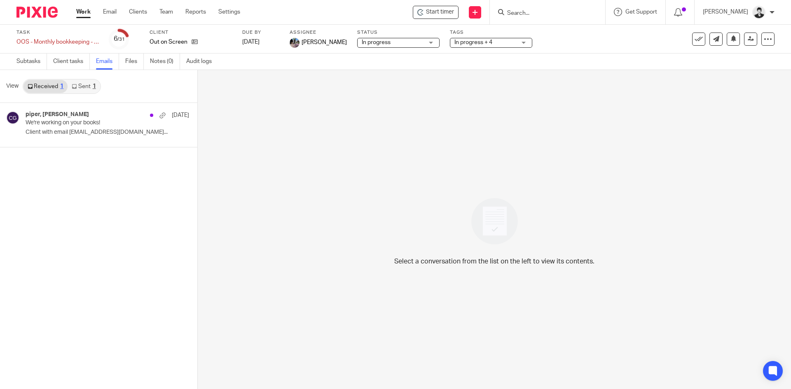
click at [80, 89] on link "Sent 1" at bounding box center [84, 86] width 32 height 13
click at [90, 121] on p "We're working on your books!" at bounding box center [81, 122] width 111 height 7
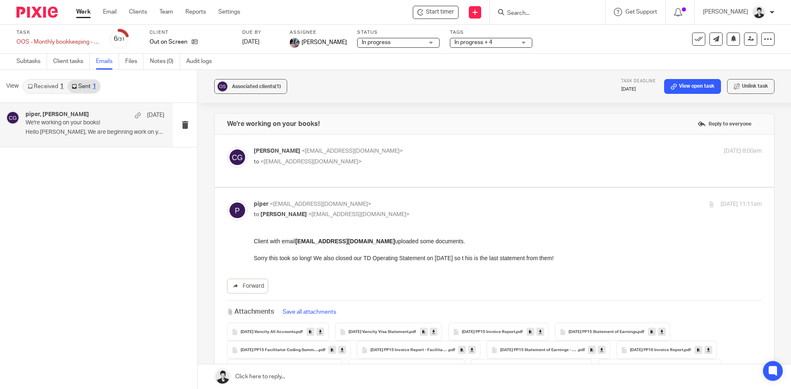
drag, startPoint x: 778, startPoint y: 180, endPoint x: 792, endPoint y: 262, distance: 82.7
click at [790, 262] on html "Work Email Clients Team Reports Settings Work Email Clients Team Reports Settin…" at bounding box center [395, 194] width 791 height 389
click at [771, 262] on div "Associated clients (1) Task deadline Sep 14, 2025 View open task Unlink task We…" at bounding box center [494, 229] width 593 height 319
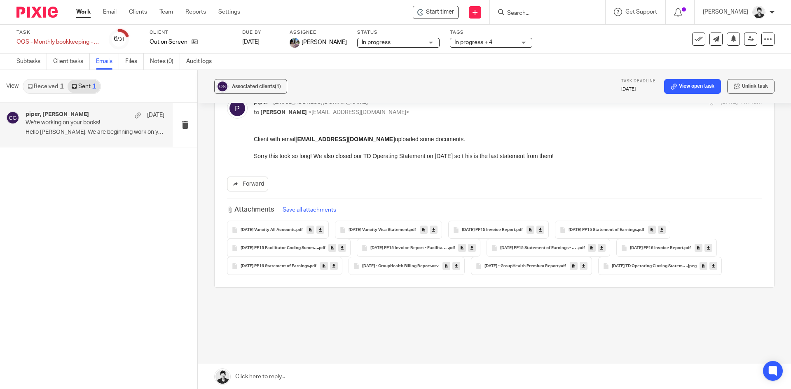
scroll to position [101, 0]
click at [765, 264] on div "Associated clients (1) Task deadline Sep 14, 2025 View open task Unlink task We…" at bounding box center [494, 229] width 593 height 319
click at [298, 377] on link at bounding box center [494, 377] width 593 height 25
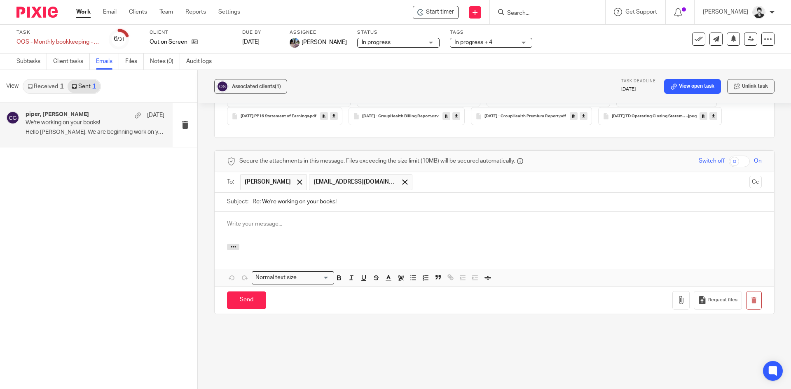
scroll to position [0, 0]
drag, startPoint x: 262, startPoint y: 202, endPoint x: 217, endPoint y: 207, distance: 44.4
click at [216, 206] on div "Subject: Re: We're working on your books!" at bounding box center [494, 202] width 559 height 19
type input "We're working on your books!"
click at [301, 232] on div at bounding box center [494, 228] width 559 height 32
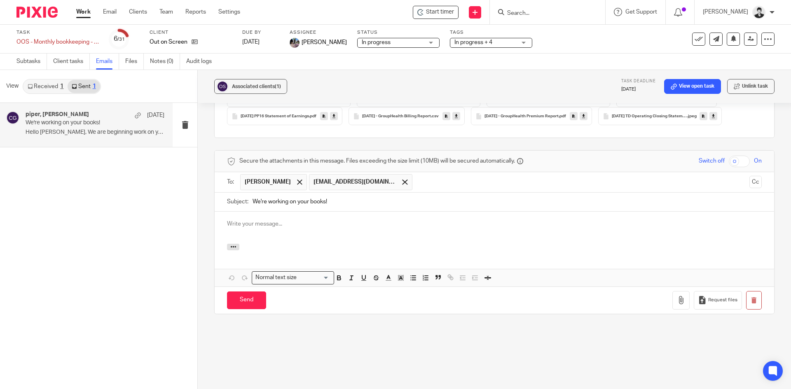
click at [449, 184] on input "text" at bounding box center [581, 182] width 330 height 16
click at [370, 223] on p at bounding box center [494, 224] width 535 height 8
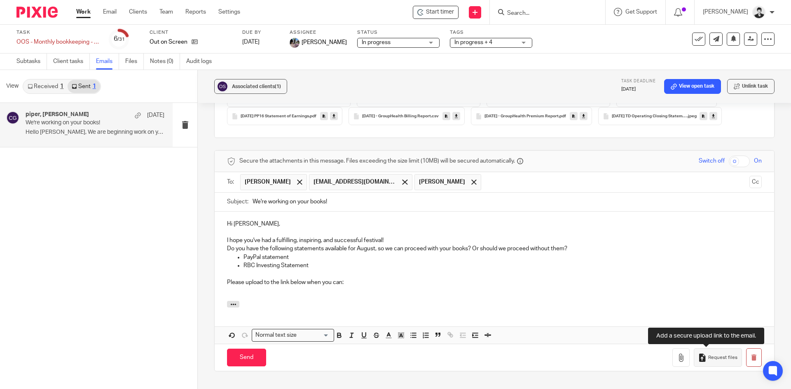
click at [708, 355] on span "Request files" at bounding box center [722, 358] width 29 height 7
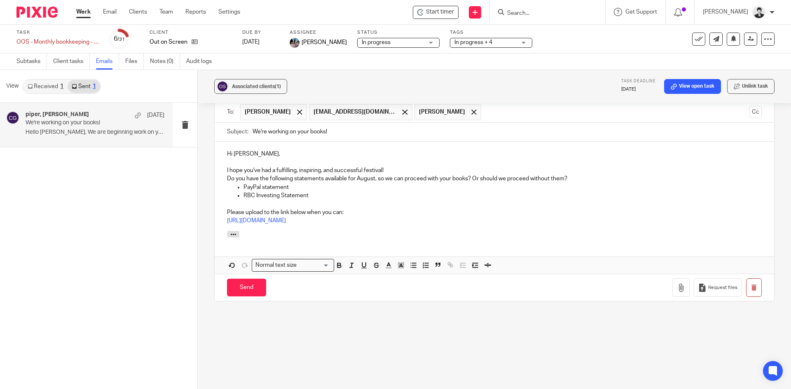
scroll to position [341, 0]
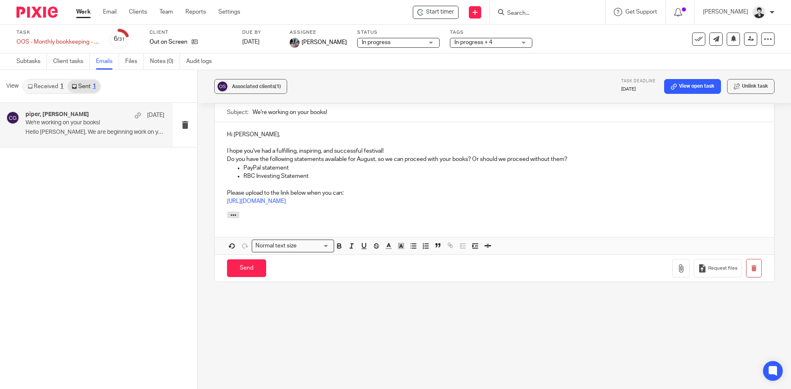
click at [454, 204] on p "https://make-it-count.usepixie.net/u/8d83ca1f065371d4ad960e8caabc0522" at bounding box center [494, 201] width 535 height 8
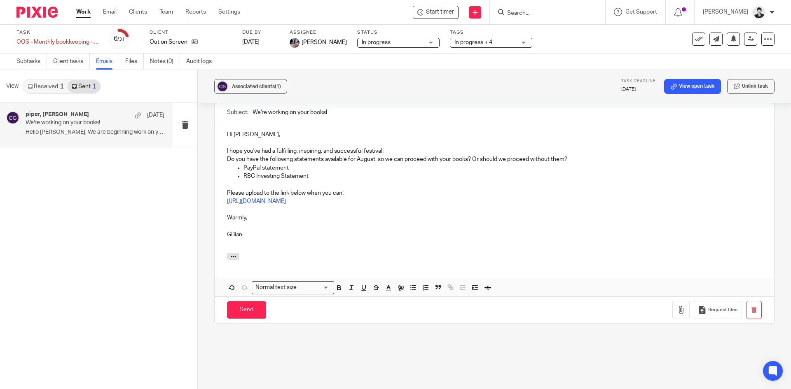
click at [416, 150] on p "I hope you've had a fulfilling, inspiring, and successful festival!" at bounding box center [494, 151] width 535 height 8
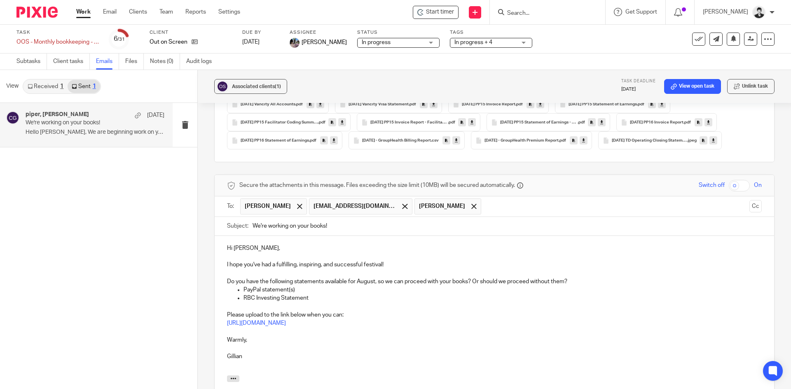
scroll to position [392, 0]
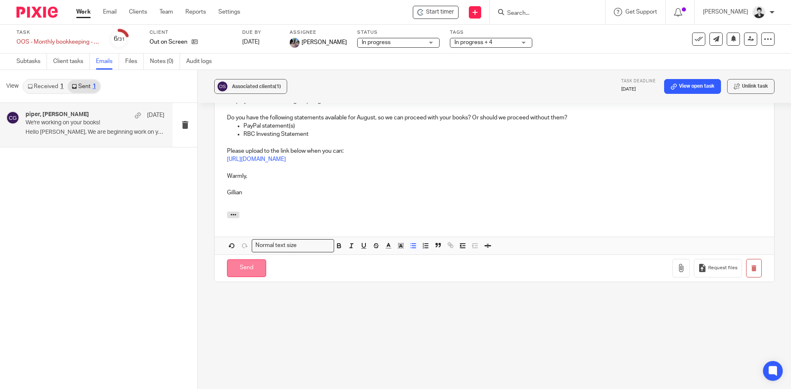
click at [246, 272] on input "Send" at bounding box center [246, 269] width 39 height 18
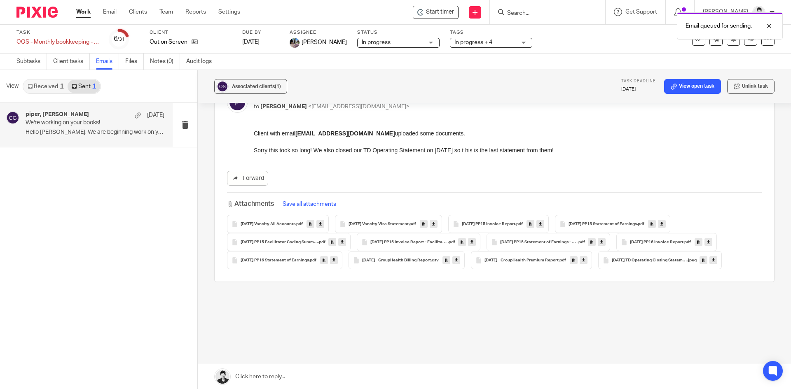
click at [476, 43] on span "In progress + 4" at bounding box center [473, 43] width 38 height 6
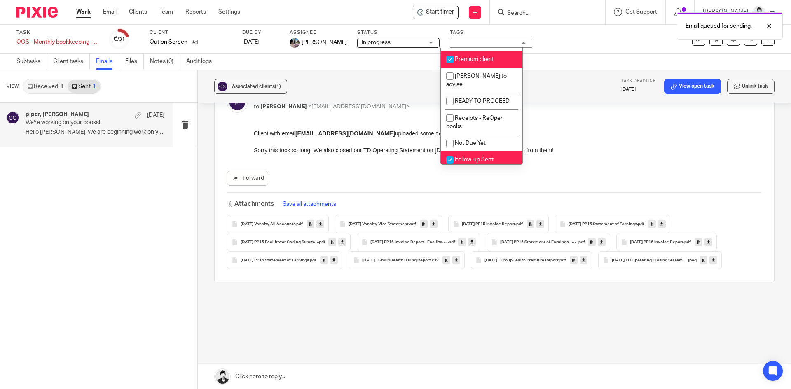
scroll to position [217, 0]
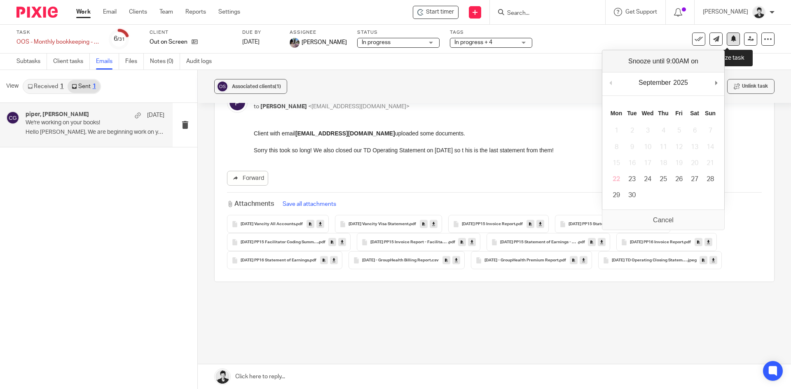
click at [728, 42] on button at bounding box center [733, 39] width 13 height 13
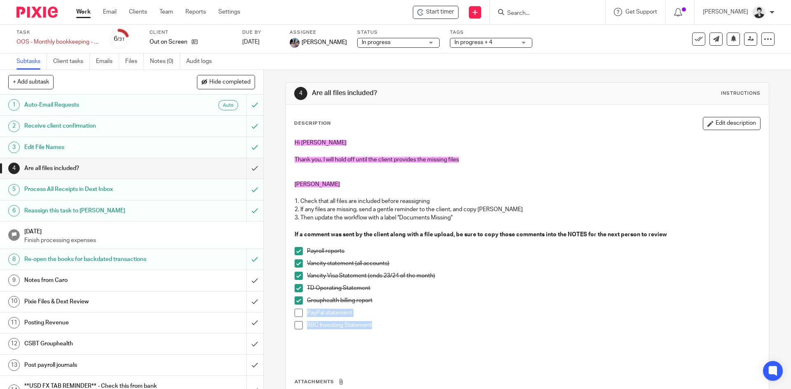
drag, startPoint x: 325, startPoint y: 328, endPoint x: 285, endPoint y: 316, distance: 42.1
click at [286, 316] on div "Description Edit description Hi [PERSON_NAME] Thank you, I will hold off until …" at bounding box center [527, 277] width 482 height 344
copy ul "PayPal statement RBC Investing Statement"
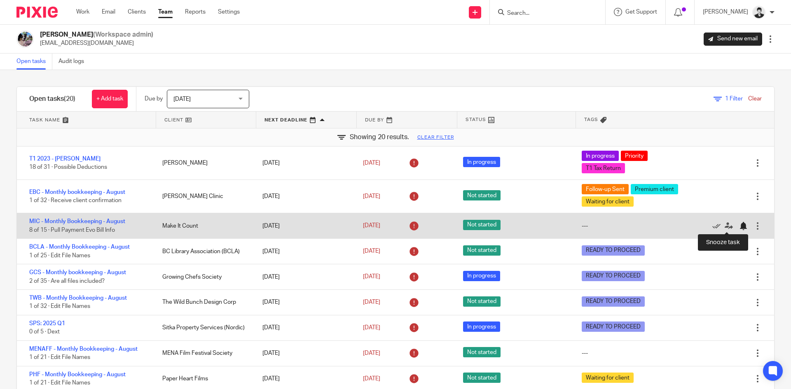
click at [739, 224] on div at bounding box center [743, 226] width 8 height 8
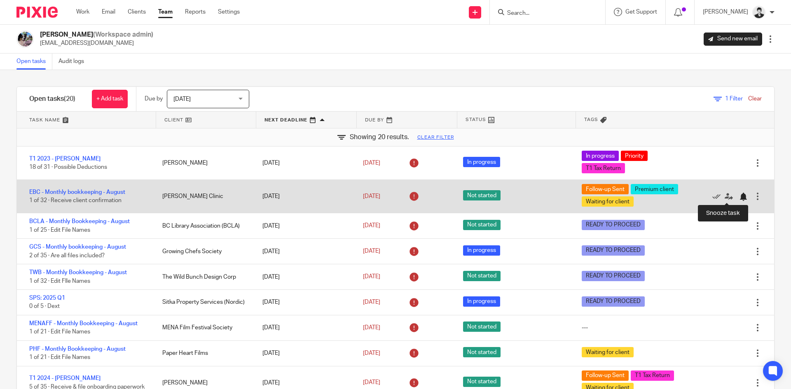
click at [739, 196] on div at bounding box center [743, 197] width 8 height 8
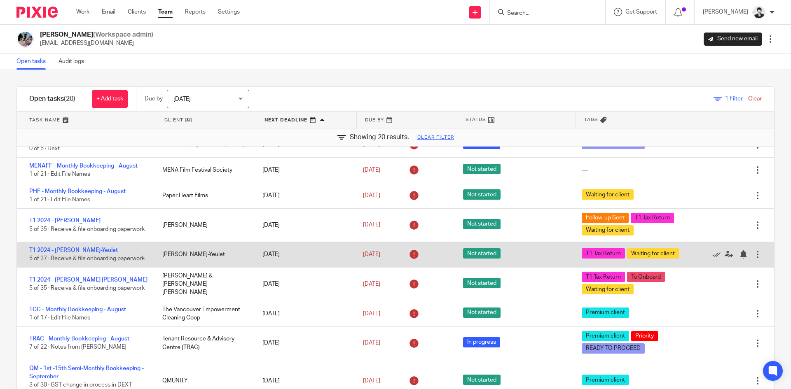
scroll to position [126, 0]
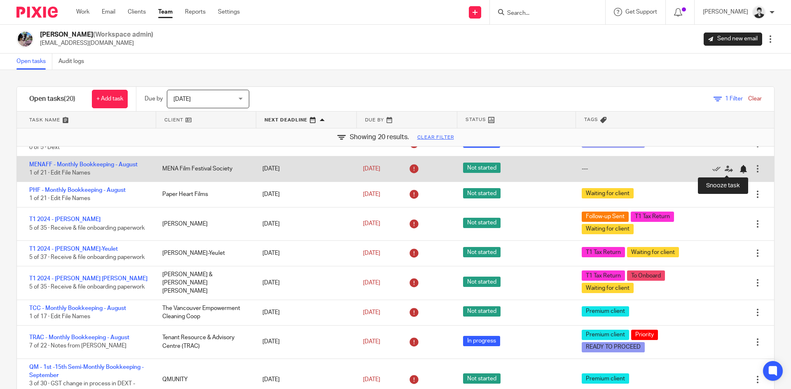
click at [739, 170] on div at bounding box center [743, 169] width 8 height 8
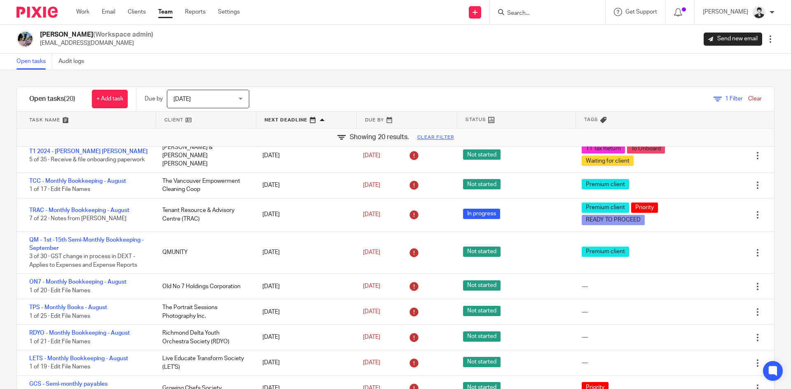
scroll to position [236, 0]
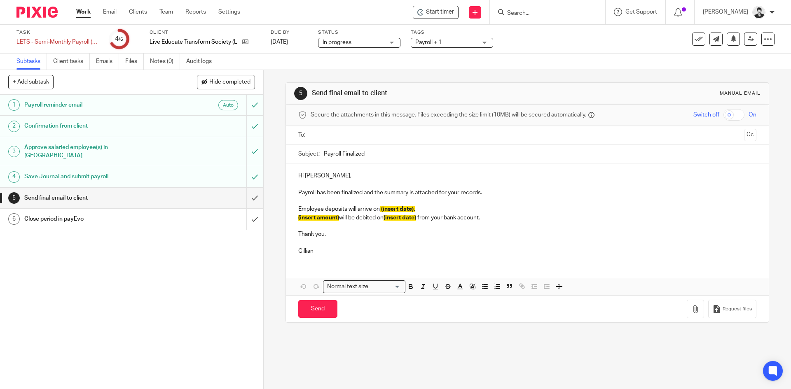
click at [349, 135] on input "text" at bounding box center [526, 135] width 427 height 9
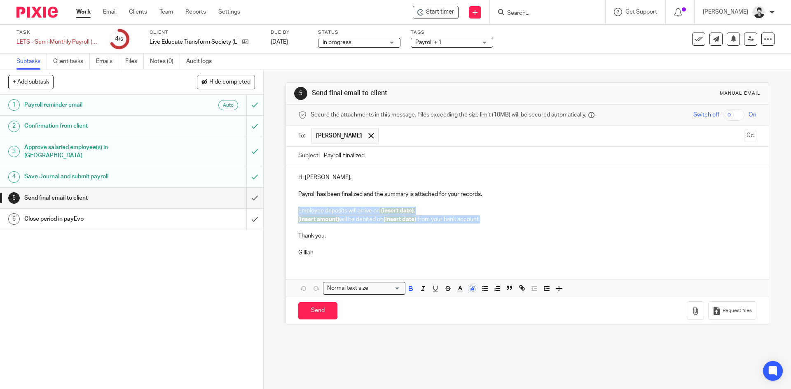
drag, startPoint x: 493, startPoint y: 220, endPoint x: 304, endPoint y: 215, distance: 189.1
click at [297, 212] on div "Hi [PERSON_NAME], Payroll has been finalized and the summary is attached for yo…" at bounding box center [527, 214] width 482 height 98
paste div
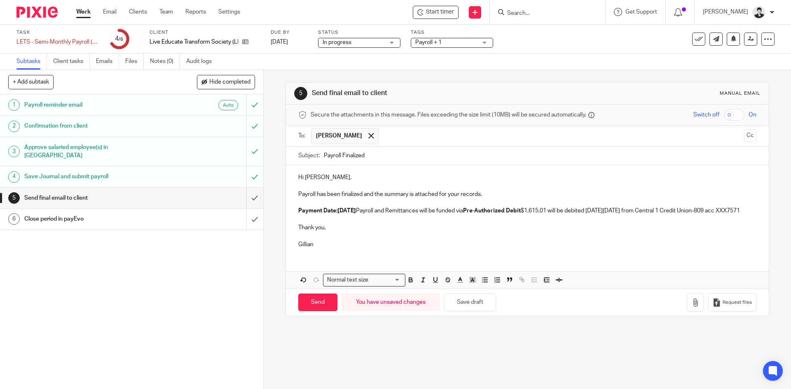
click at [336, 210] on strong "Payment Date:[DATE]" at bounding box center [327, 211] width 58 height 6
drag, startPoint x: 415, startPoint y: 210, endPoint x: 579, endPoint y: 213, distance: 163.6
click at [579, 213] on p "Payment Date: [DATE] Payroll and Remittances will be funded via Pre-Authorized …" at bounding box center [527, 211] width 458 height 8
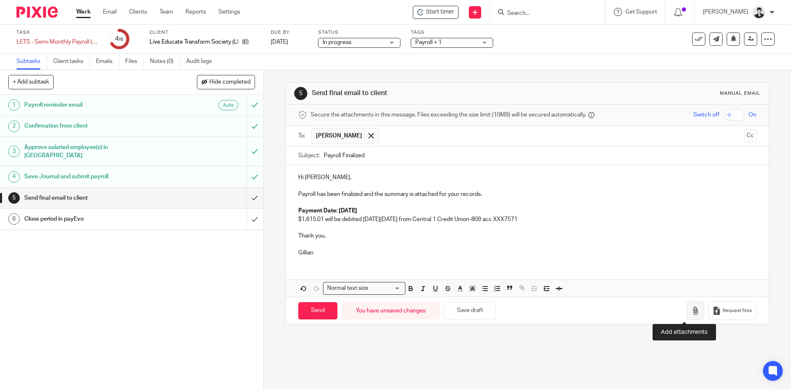
click at [691, 311] on icon "button" at bounding box center [695, 311] width 8 height 8
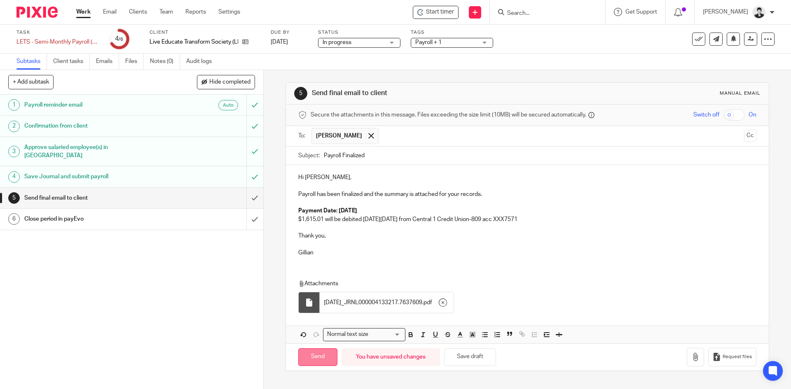
click at [318, 359] on input "Send" at bounding box center [317, 357] width 39 height 18
type input "Sent"
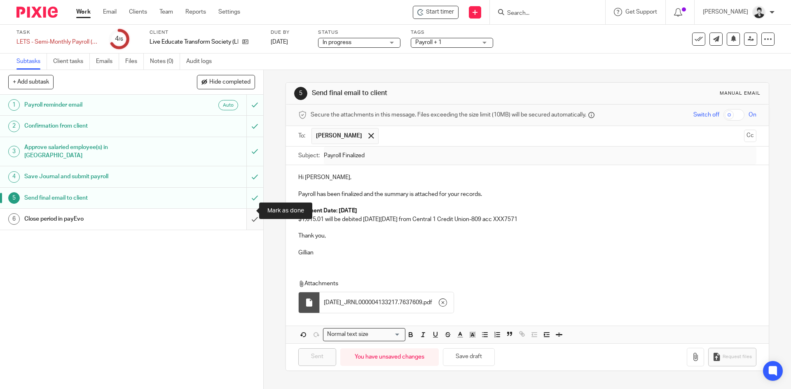
click at [241, 211] on input "submit" at bounding box center [131, 219] width 263 height 21
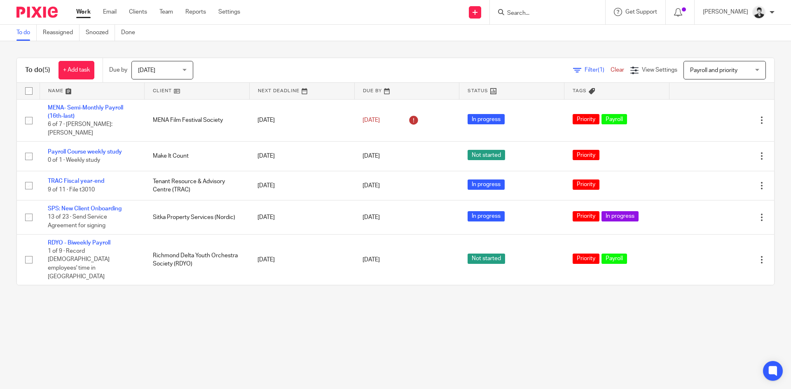
click at [562, 8] on form at bounding box center [550, 12] width 88 height 10
click at [557, 7] on form at bounding box center [550, 12] width 88 height 10
click at [556, 12] on input "Search" at bounding box center [543, 13] width 74 height 7
type input "sid ha"
click at [561, 36] on link at bounding box center [587, 35] width 164 height 19
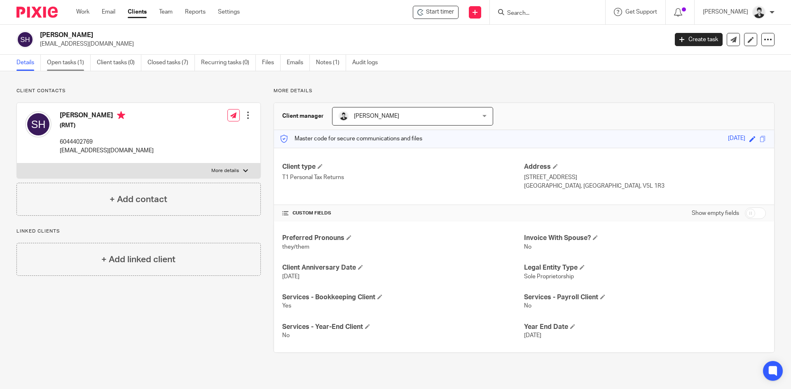
click at [72, 63] on link "Open tasks (1)" at bounding box center [69, 63] width 44 height 16
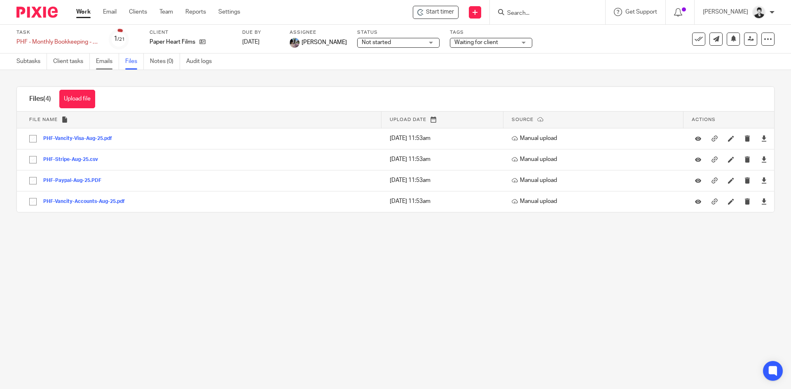
click at [108, 63] on link "Emails" at bounding box center [107, 62] width 23 height 16
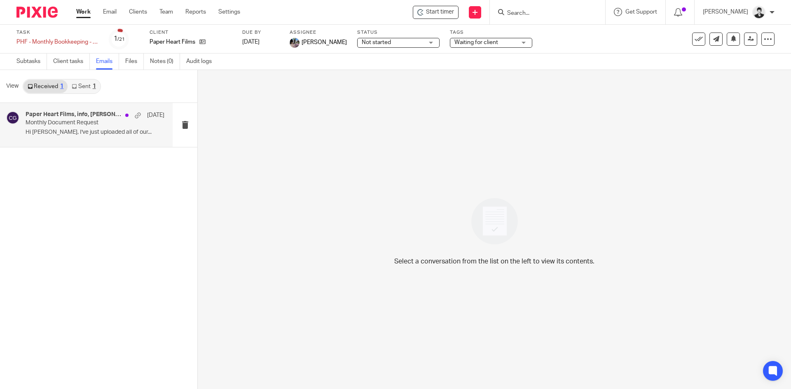
click at [65, 126] on p "Monthly Document Request" at bounding box center [81, 122] width 111 height 7
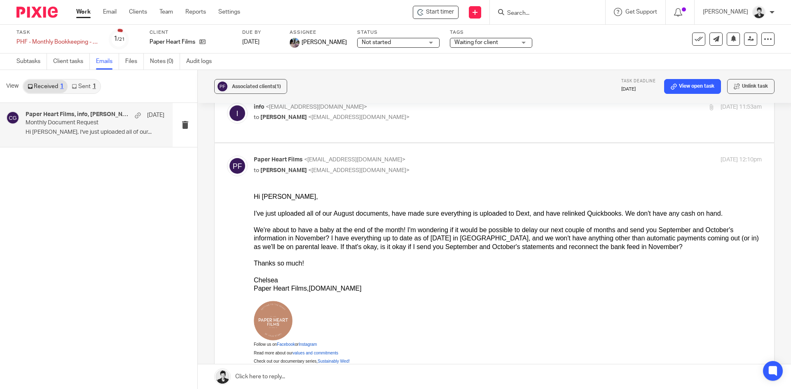
scroll to position [96, 0]
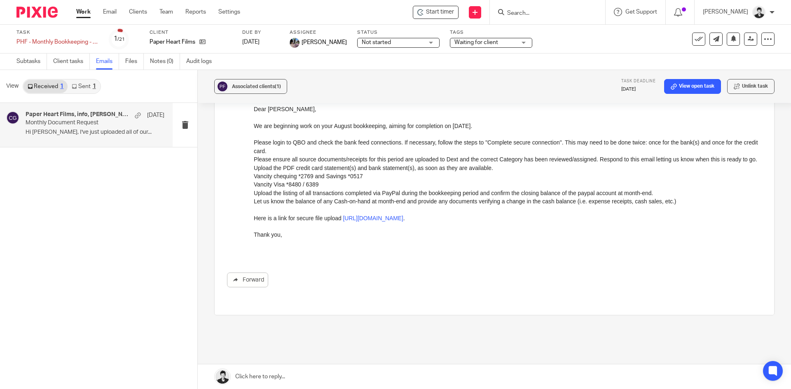
click at [286, 376] on link at bounding box center [494, 377] width 593 height 25
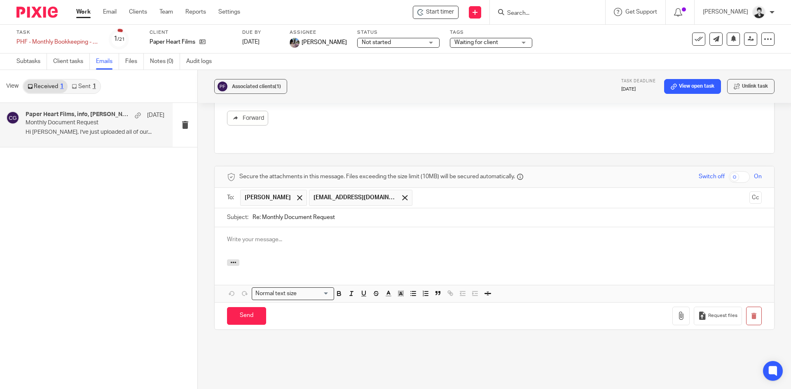
scroll to position [0, 0]
drag, startPoint x: 260, startPoint y: 198, endPoint x: 220, endPoint y: 202, distance: 40.6
click at [220, 208] on div "Subject: Re: Monthly Document Request" at bounding box center [494, 217] width 559 height 19
type input "Monthly Document Request"
click at [358, 232] on div at bounding box center [494, 243] width 559 height 32
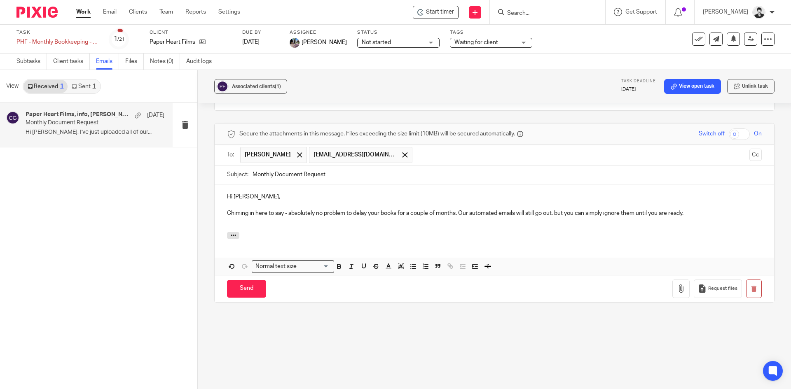
scroll to position [613, 0]
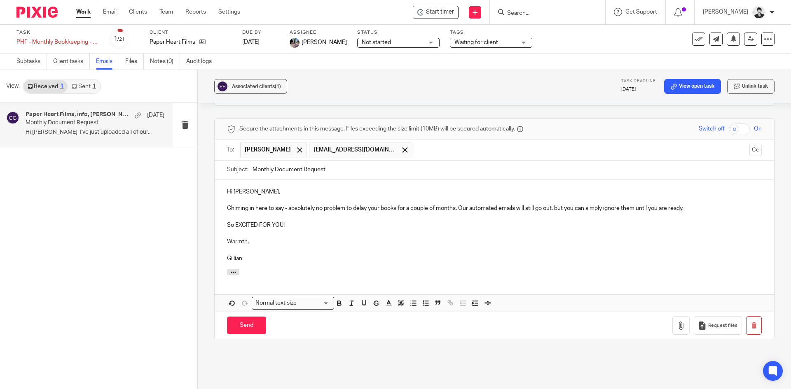
click at [694, 204] on p "Chiming in here to say - absolutely no problem to delay your books for a couple…" at bounding box center [494, 208] width 535 height 8
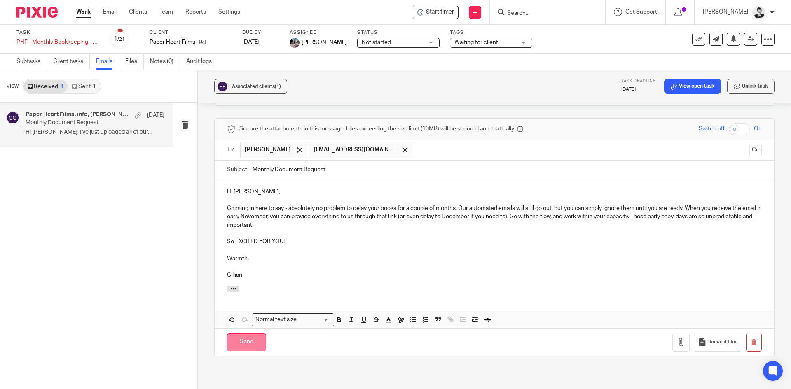
click at [232, 334] on input "Send" at bounding box center [246, 343] width 39 height 18
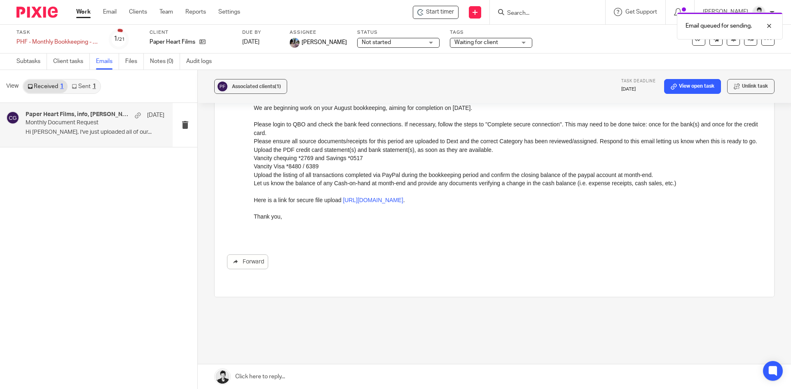
click at [463, 43] on span "Waiting for client" at bounding box center [476, 43] width 44 height 6
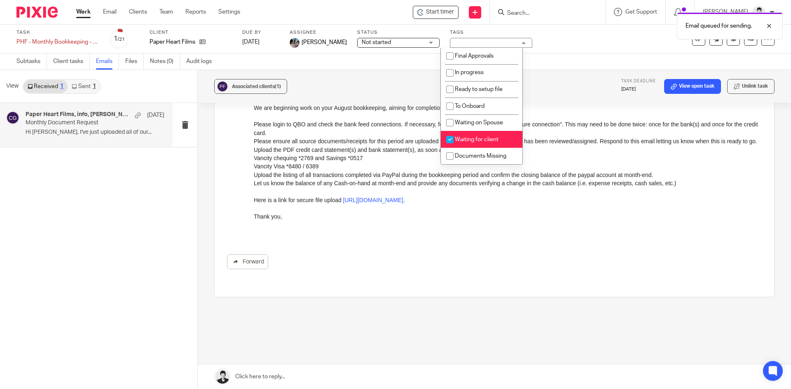
click at [505, 140] on li "Waiting for client" at bounding box center [482, 139] width 82 height 17
checkbox input "false"
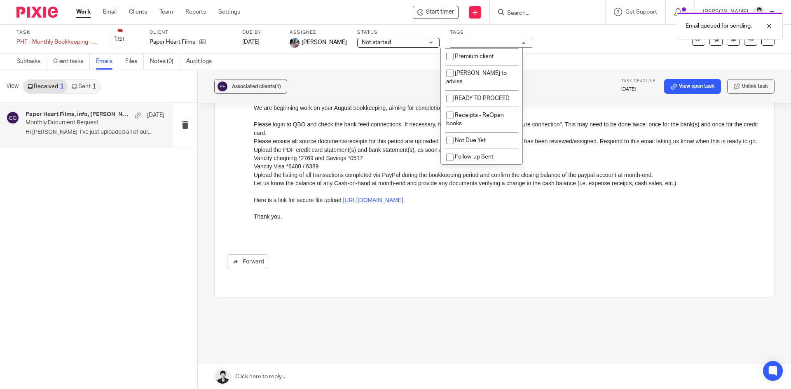
scroll to position [217, 0]
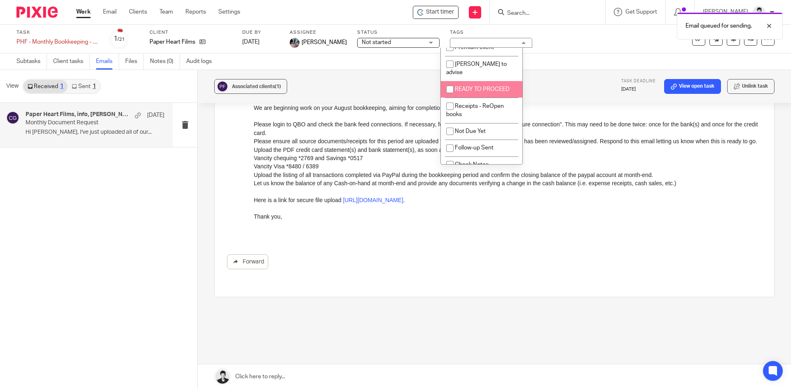
click at [490, 86] on li "READY TO PROCEED" at bounding box center [482, 89] width 82 height 17
checkbox input "true"
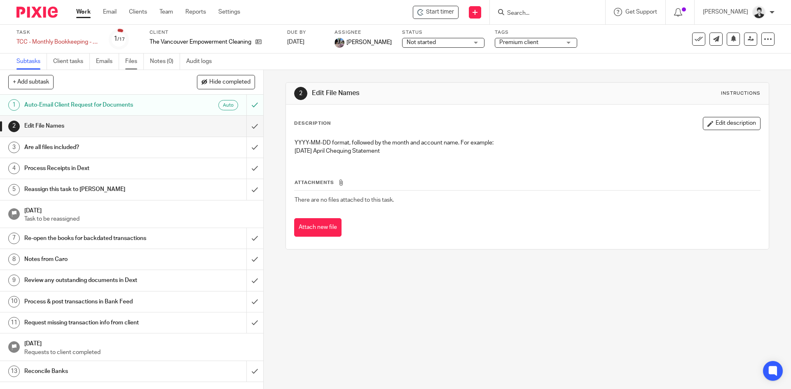
click at [133, 63] on link "Files" at bounding box center [134, 62] width 19 height 16
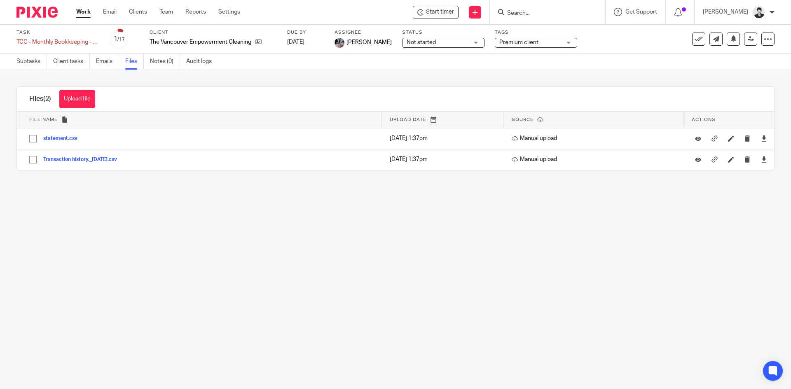
click at [182, 251] on main "Task TCC - Monthly Bookkeeping - August Save TCC - Monthly Bookkeeping - August…" at bounding box center [395, 194] width 791 height 389
click at [20, 60] on link "Subtasks" at bounding box center [31, 62] width 30 height 16
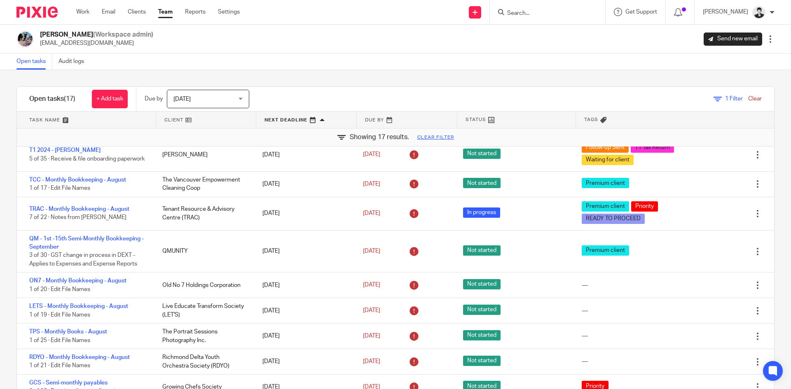
scroll to position [28, 0]
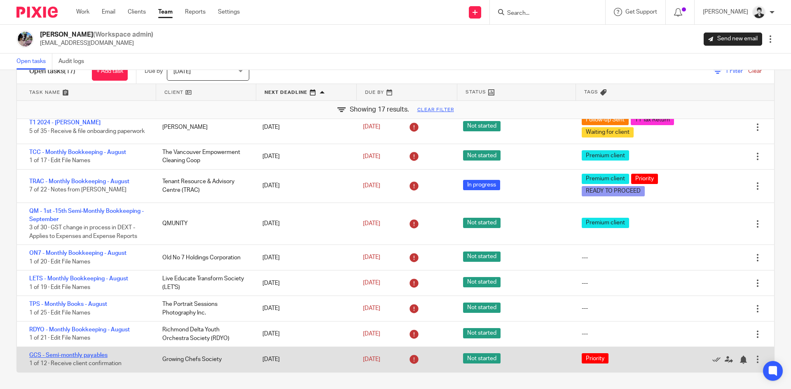
click at [91, 356] on link "GCS - Semi-monthly payables" at bounding box center [68, 356] width 78 height 6
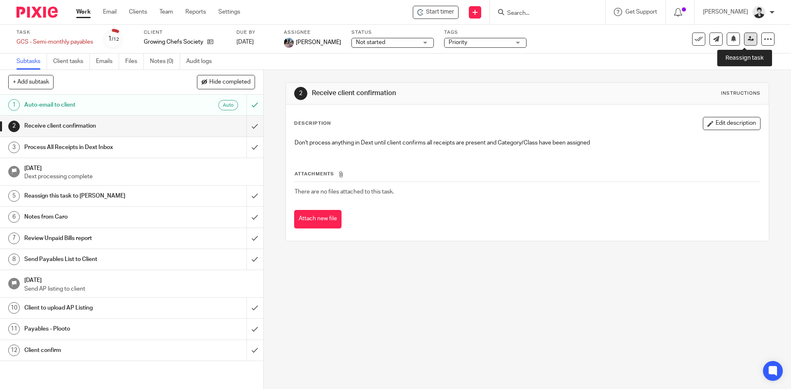
click at [744, 45] on link at bounding box center [750, 39] width 13 height 13
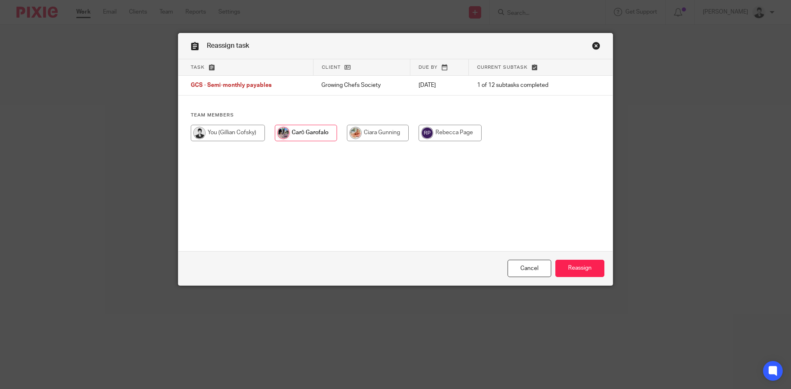
click at [223, 131] on input "radio" at bounding box center [228, 133] width 74 height 16
radio input "true"
click at [580, 269] on input "Reassign" at bounding box center [579, 269] width 49 height 18
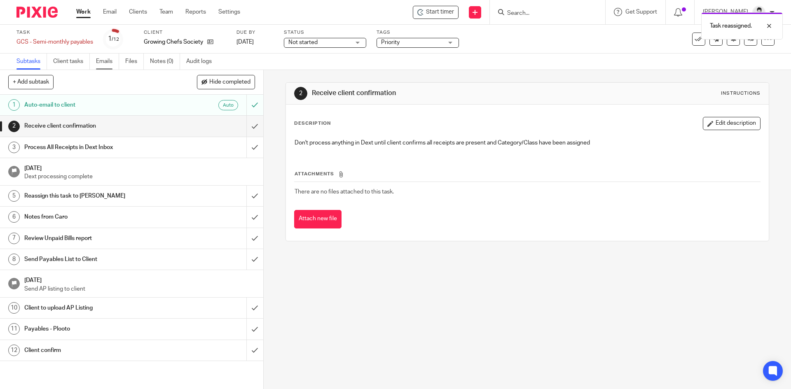
click at [106, 61] on link "Emails" at bounding box center [107, 62] width 23 height 16
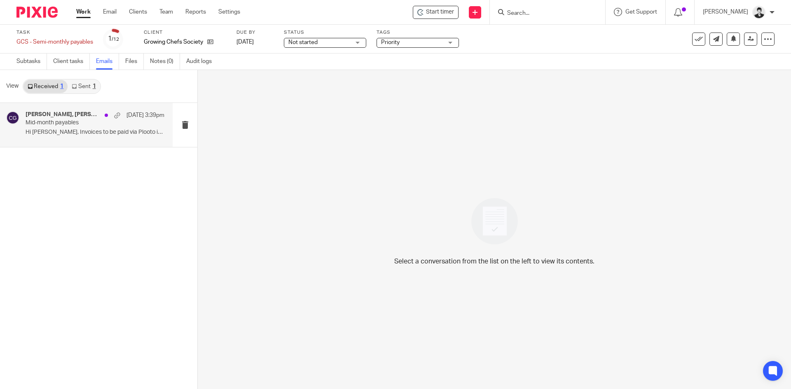
click at [87, 132] on p "Hi Carō, Invoices to be paid via Plooto in..." at bounding box center [95, 132] width 139 height 7
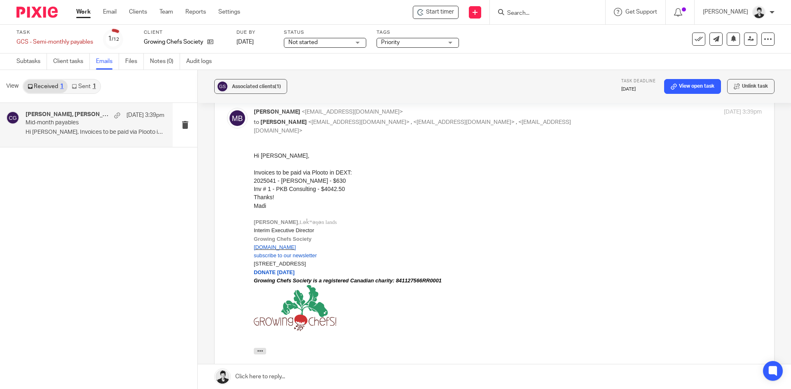
scroll to position [95, 0]
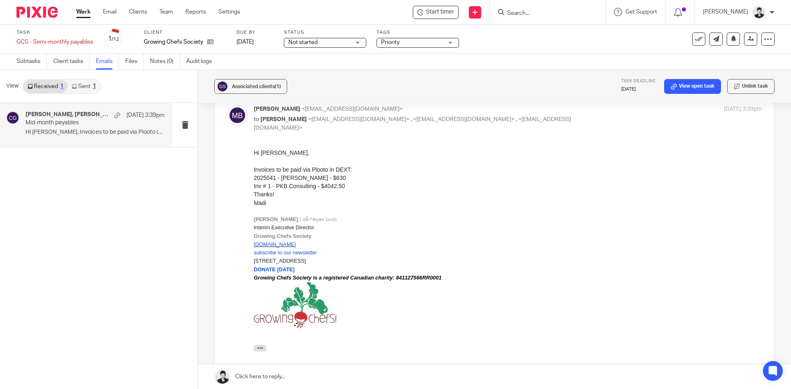
click at [656, 188] on li "Inv # 1 - PKB Consulting - $4042.50" at bounding box center [508, 186] width 508 height 8
drag, startPoint x: 778, startPoint y: 144, endPoint x: 783, endPoint y: 114, distance: 30.9
click at [783, 114] on div "Associated clients (1) Task deadline Sep 24, 2025 View open task Unlink task Mi…" at bounding box center [494, 229] width 593 height 319
drag, startPoint x: 760, startPoint y: 124, endPoint x: 765, endPoint y: 124, distance: 4.9
click at [760, 124] on label at bounding box center [494, 247] width 559 height 308
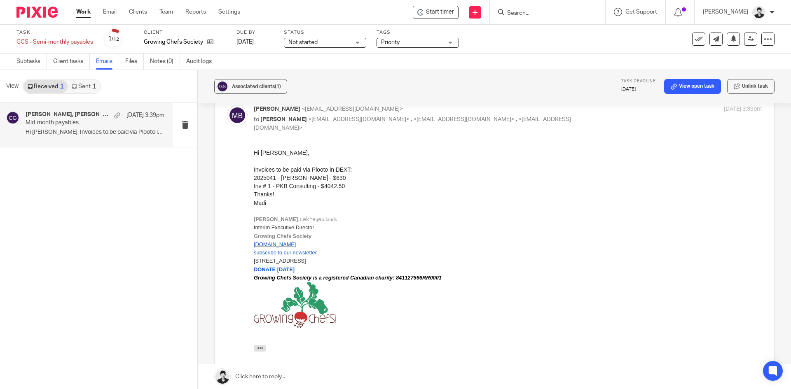
click at [227, 105] on input "checkbox" at bounding box center [227, 105] width 0 height 0
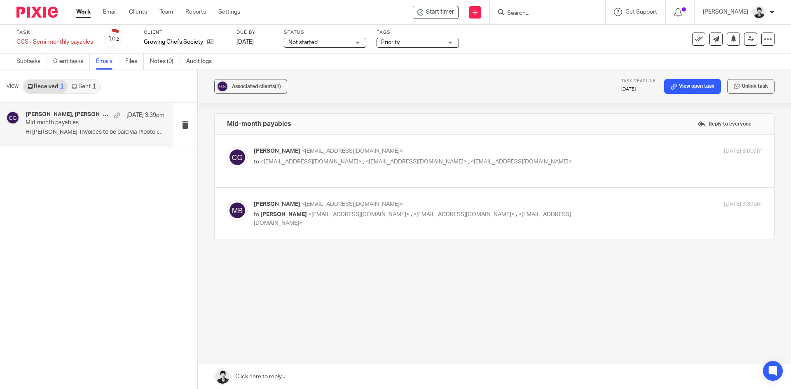
scroll to position [0, 0]
click at [377, 204] on span "<madi@growingchefs.ca>" at bounding box center [352, 204] width 101 height 6
click at [474, 239] on label at bounding box center [494, 214] width 559 height 52
click at [227, 200] on input "checkbox" at bounding box center [227, 200] width 0 height 0
checkbox input "true"
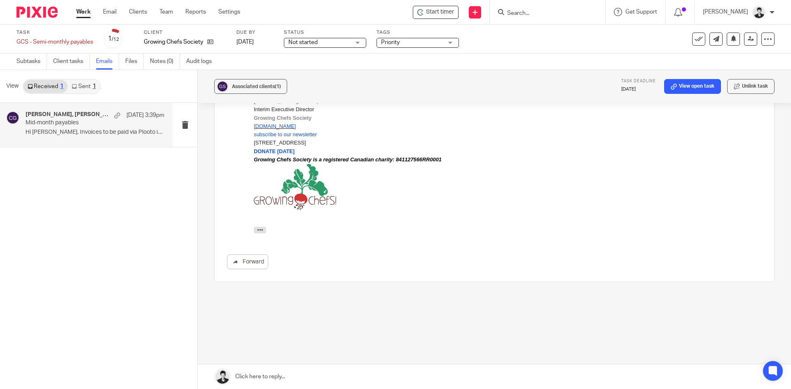
click at [314, 374] on link at bounding box center [494, 377] width 593 height 25
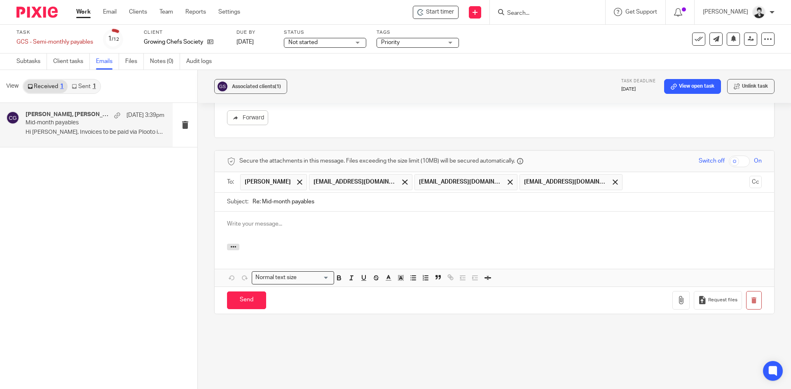
drag, startPoint x: 262, startPoint y: 200, endPoint x: 221, endPoint y: 199, distance: 41.2
click at [221, 200] on div "Subject: Re: Mid-month payables" at bounding box center [494, 202] width 559 height 19
type input "Mid-month payables"
click at [248, 225] on p at bounding box center [494, 224] width 535 height 8
click at [227, 305] on input "Send" at bounding box center [246, 301] width 39 height 18
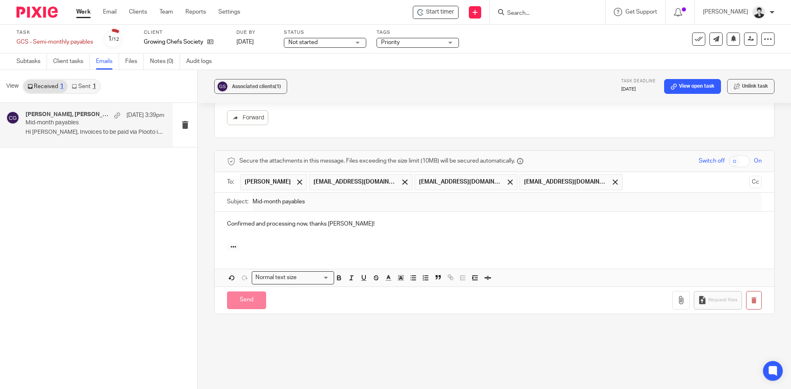
scroll to position [213, 0]
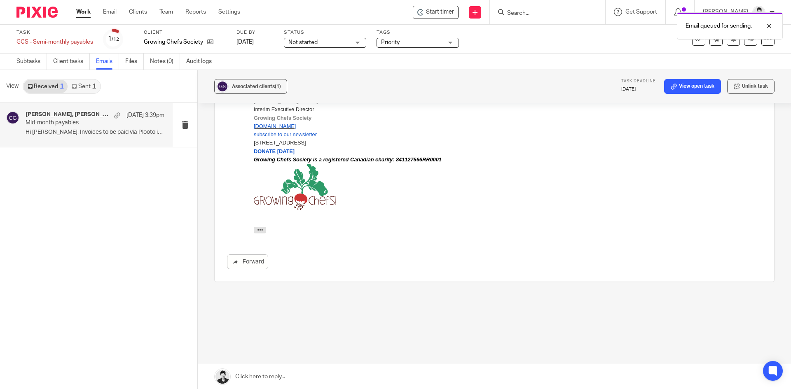
drag, startPoint x: 778, startPoint y: 202, endPoint x: 781, endPoint y: 159, distance: 43.3
click at [781, 159] on div "Associated clients (1) Task deadline Sep 24, 2025 View open task Unlink task Mi…" at bounding box center [494, 229] width 593 height 319
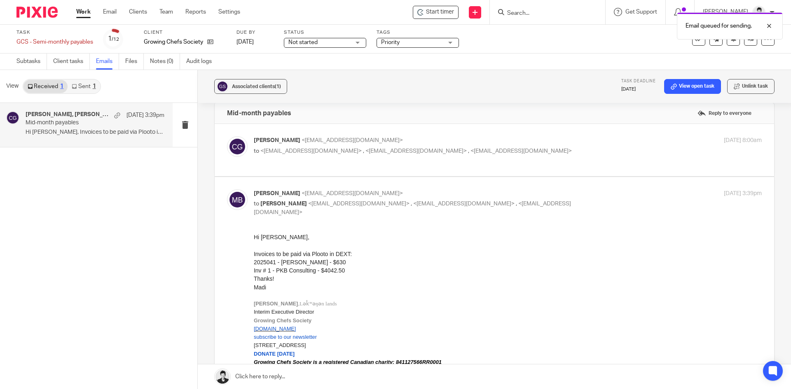
scroll to position [0, 0]
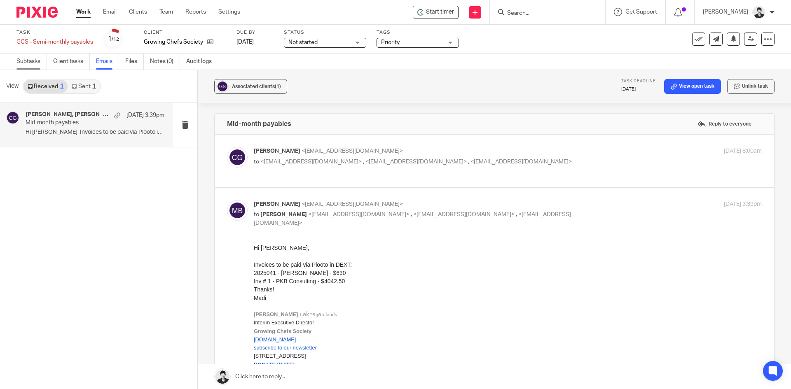
click at [31, 60] on link "Subtasks" at bounding box center [31, 62] width 30 height 16
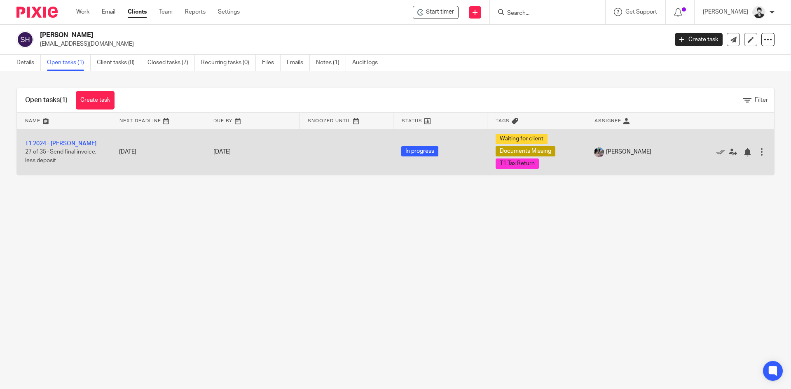
click at [54, 138] on td "T1 2024 - [PERSON_NAME] 27 of 35 · Send final invoice, less deposit" at bounding box center [64, 152] width 94 height 46
click at [54, 143] on link "T1 2024 - [PERSON_NAME]" at bounding box center [60, 144] width 71 height 6
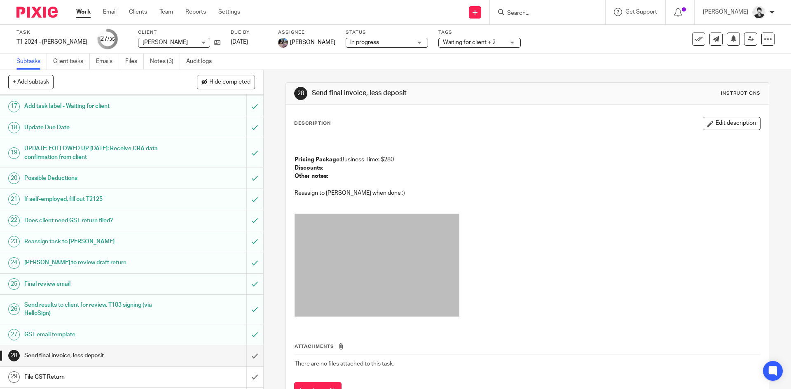
scroll to position [488, 0]
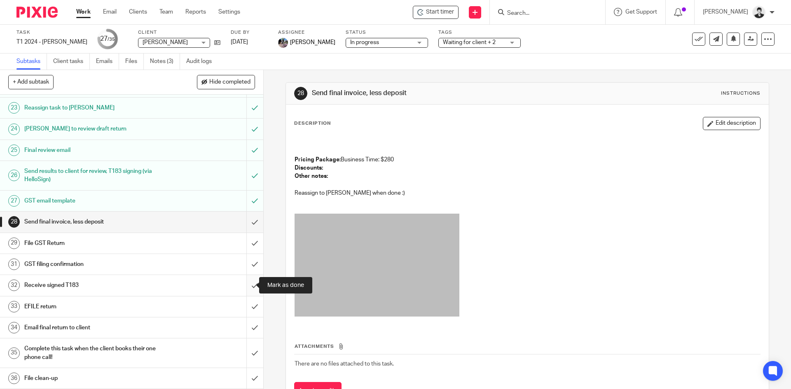
click at [247, 286] on input "submit" at bounding box center [131, 285] width 263 height 21
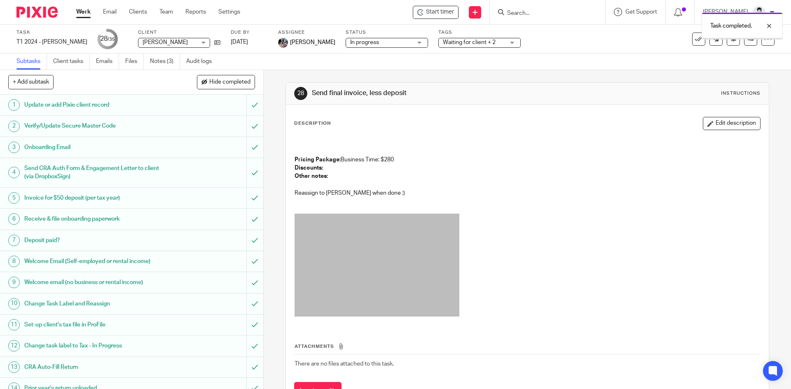
click at [447, 39] on div "Task completed." at bounding box center [588, 23] width 387 height 31
drag, startPoint x: 448, startPoint y: 43, endPoint x: 493, endPoint y: 64, distance: 49.4
click at [452, 44] on span "Waiting for client + 2" at bounding box center [469, 43] width 53 height 6
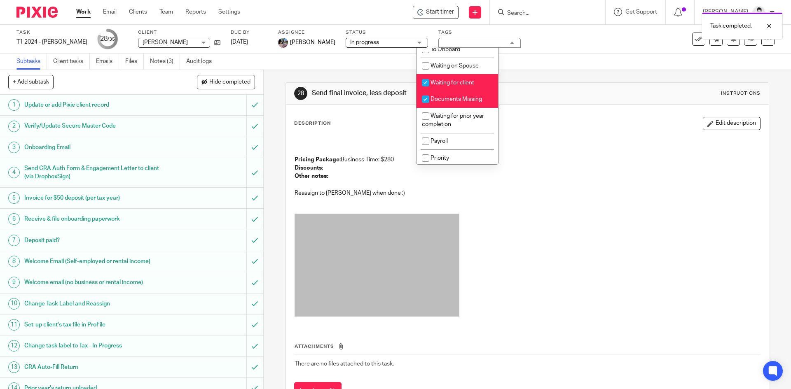
scroll to position [60, 0]
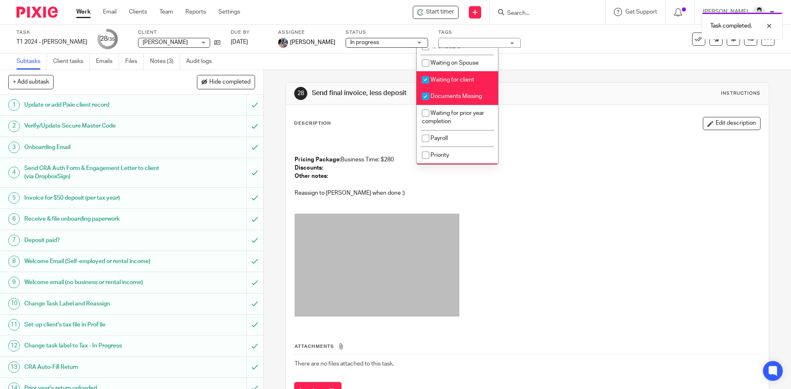
click at [477, 101] on li "Documents Missing" at bounding box center [457, 96] width 82 height 17
checkbox input "false"
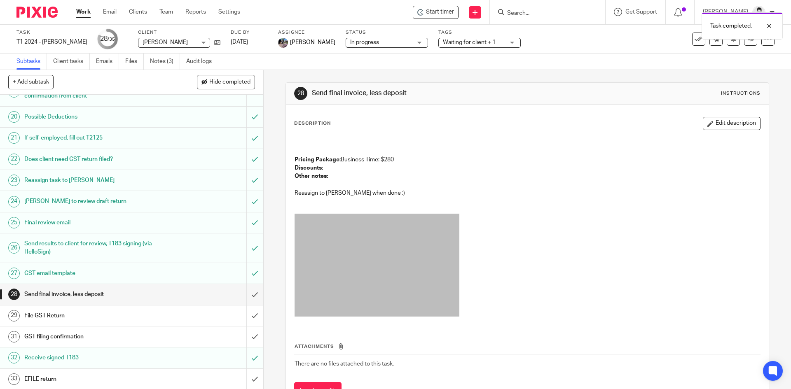
scroll to position [488, 0]
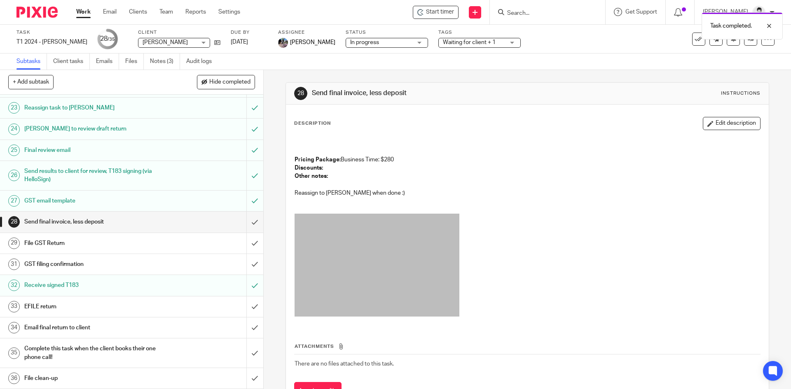
click at [51, 309] on h1 "EFILE return" at bounding box center [95, 307] width 143 height 12
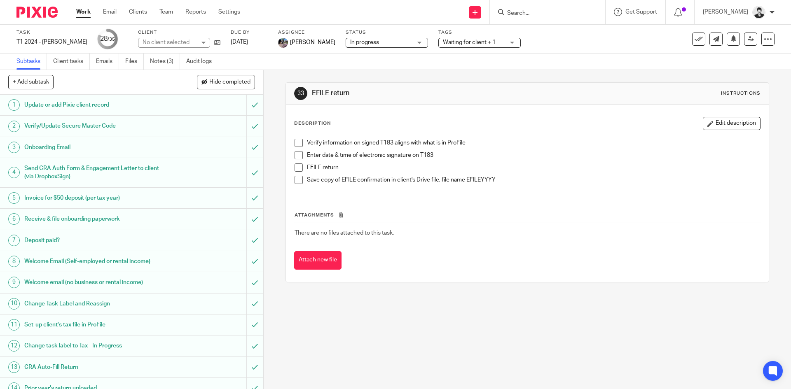
scroll to position [488, 0]
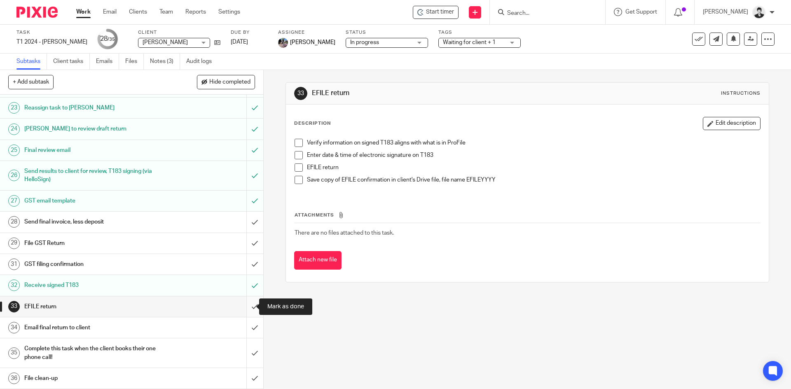
click at [253, 312] on input "submit" at bounding box center [131, 307] width 263 height 21
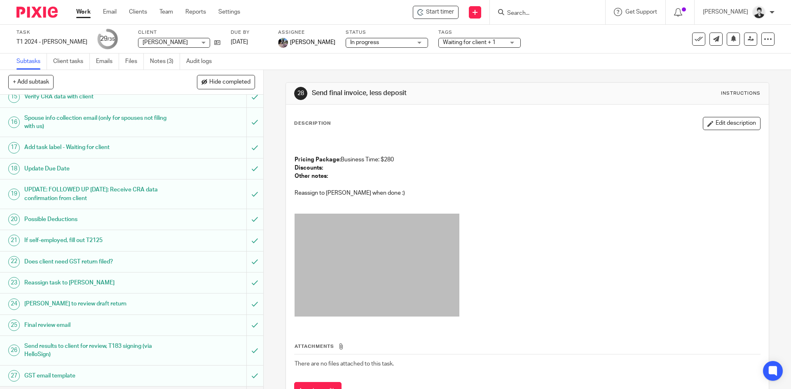
scroll to position [308, 0]
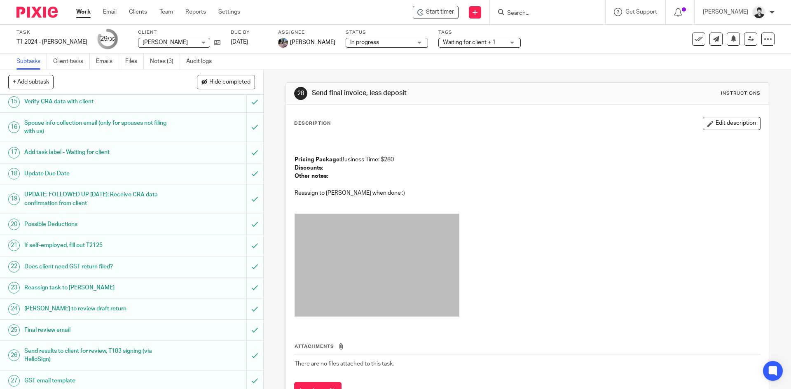
click at [219, 72] on div "+ Add subtask Hide completed Cancel + Add" at bounding box center [131, 82] width 263 height 25
click at [219, 85] on span "Hide completed" at bounding box center [229, 82] width 41 height 7
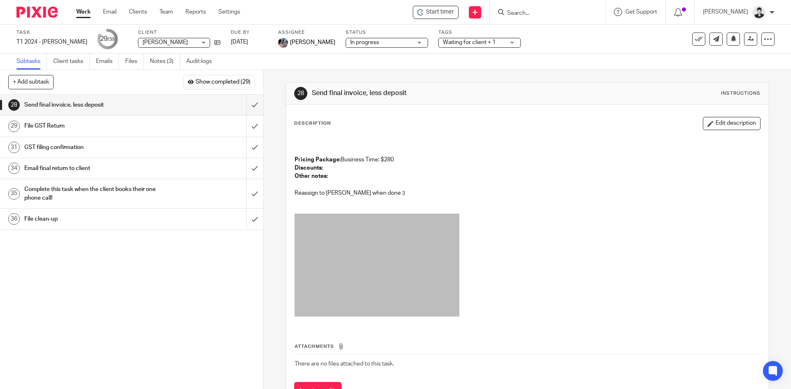
click at [91, 170] on h1 "Email final return to client" at bounding box center [95, 168] width 143 height 12
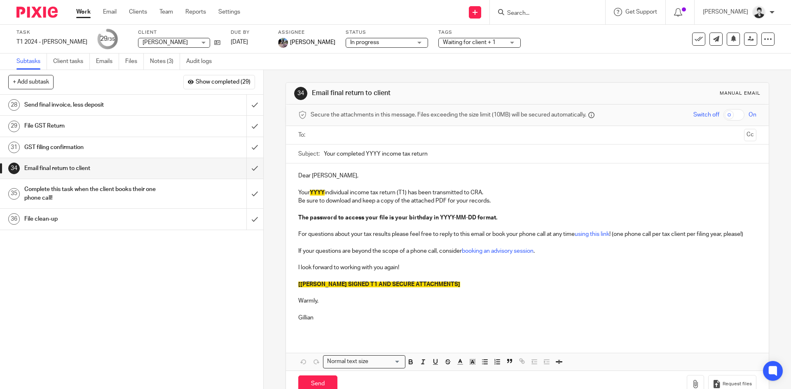
click at [346, 132] on input "text" at bounding box center [526, 135] width 427 height 9
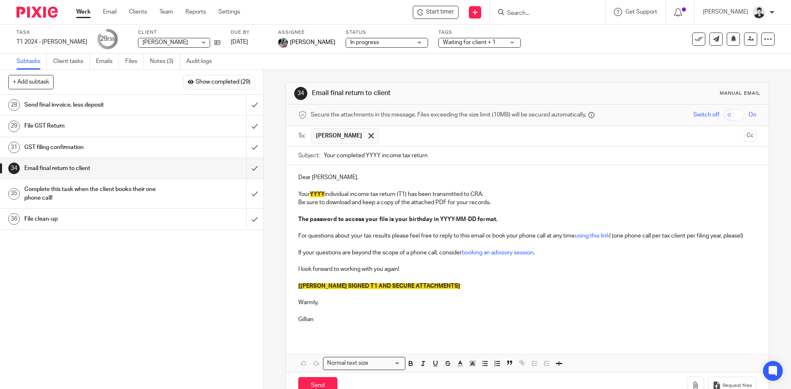
click at [376, 153] on input "Your completed YYYY income tax return" at bounding box center [540, 156] width 432 height 19
click at [369, 154] on input "Your completed 2024 income tax return" at bounding box center [540, 156] width 432 height 19
type input "Your completed 2024 income tax return"
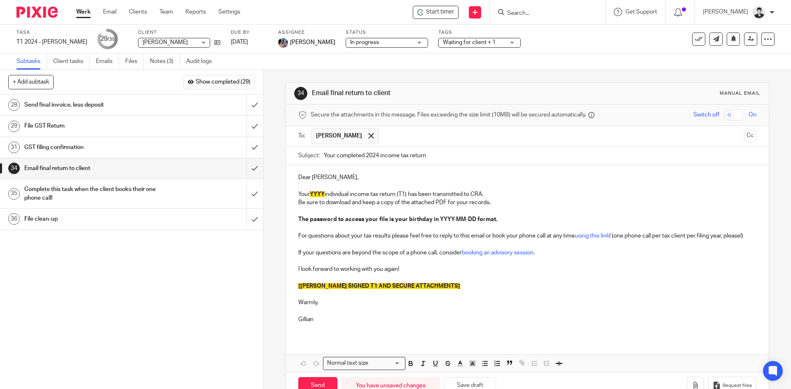
click at [322, 192] on span "YYYY" at bounding box center [317, 195] width 15 height 6
click at [380, 289] on span "[ATTACH SIGNED T1 AND SECURE ATTACHMENTS]" at bounding box center [379, 286] width 162 height 6
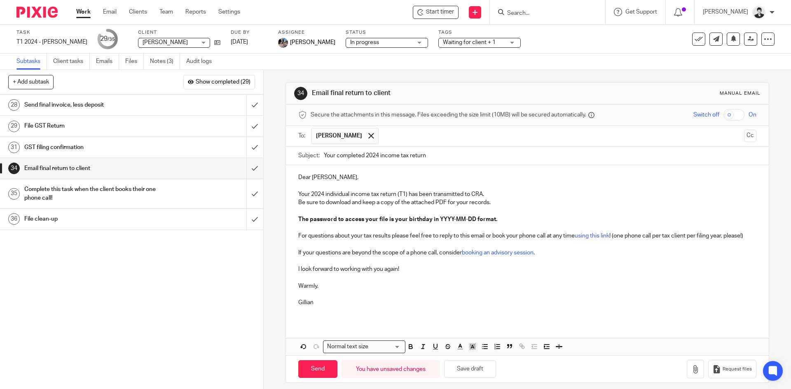
click at [723, 119] on input "checkbox" at bounding box center [733, 115] width 21 height 12
checkbox input "true"
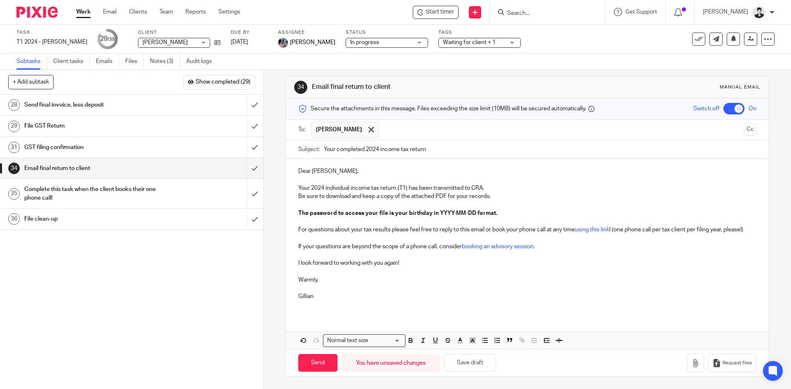
scroll to position [14, 0]
click at [691, 359] on icon "button" at bounding box center [695, 363] width 8 height 8
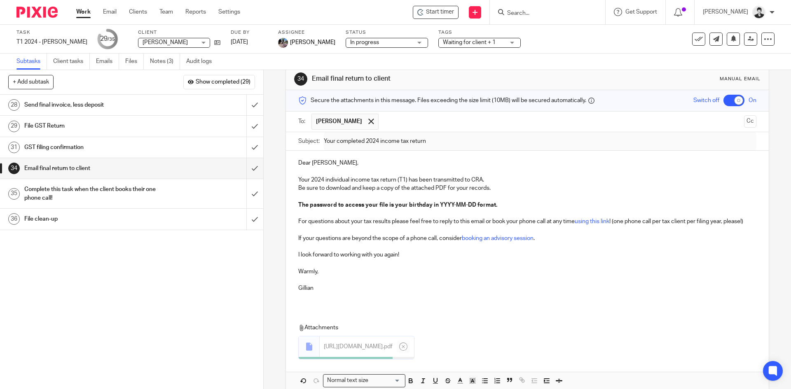
click at [491, 179] on p "Your 2024 individual income tax return (T1) has been transmitted to CRA." at bounding box center [527, 180] width 458 height 8
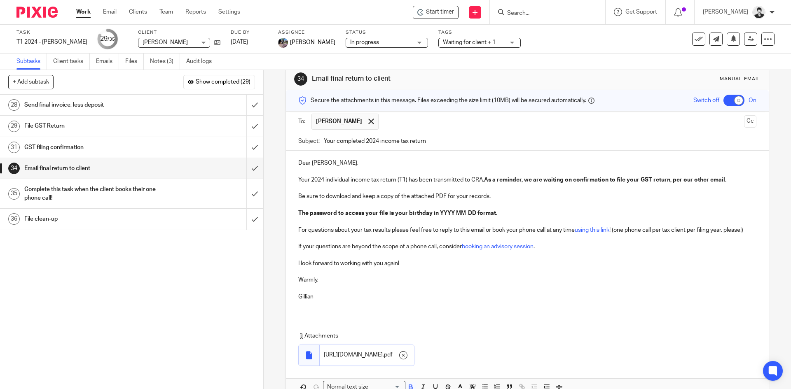
click at [709, 178] on strong "As a reminder, we are waiting on confirmation to file your GST return, per our …" at bounding box center [605, 180] width 242 height 6
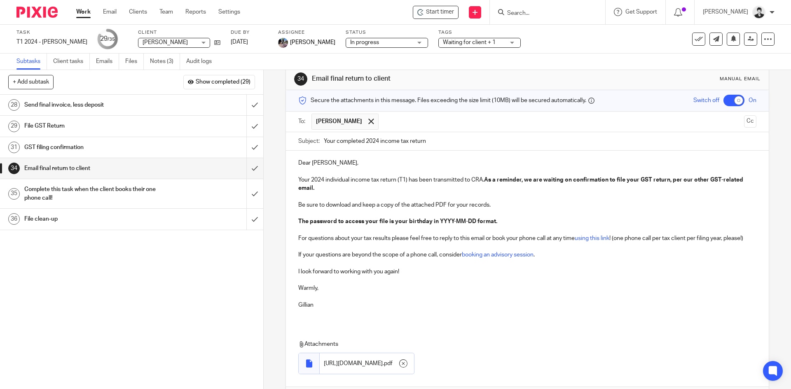
drag, startPoint x: 485, startPoint y: 181, endPoint x: 491, endPoint y: 185, distance: 7.7
click at [491, 185] on p "Your 2024 individual income tax return (T1) has been transmitted to CRA. As a r…" at bounding box center [527, 184] width 458 height 17
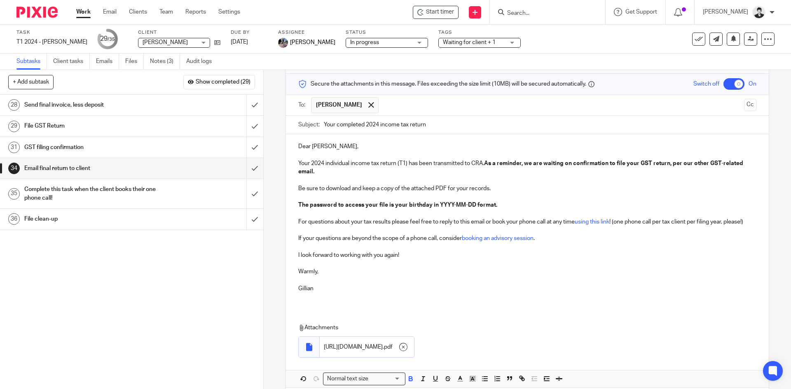
scroll to position [78, 0]
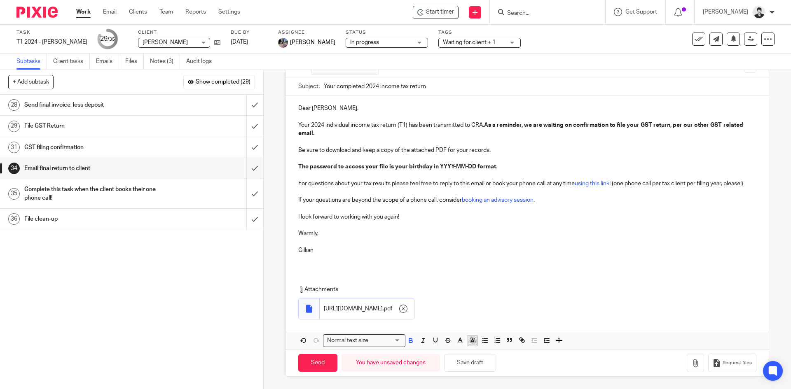
click at [471, 339] on polyline "button" at bounding box center [472, 340] width 3 height 3
click at [476, 353] on li "color:#FCDC00" at bounding box center [479, 351] width 6 height 6
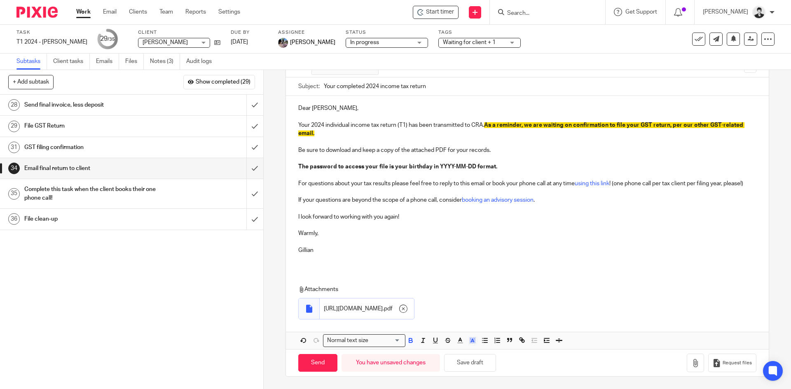
click at [423, 259] on p at bounding box center [527, 259] width 458 height 8
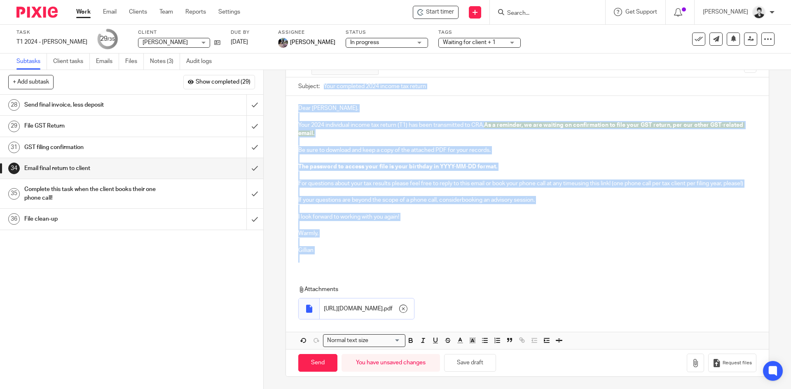
drag, startPoint x: 776, startPoint y: 163, endPoint x: 779, endPoint y: 116, distance: 46.6
click at [781, 91] on div "34 Email final return to client Manual email Secure the attachments in this mes…" at bounding box center [527, 229] width 527 height 319
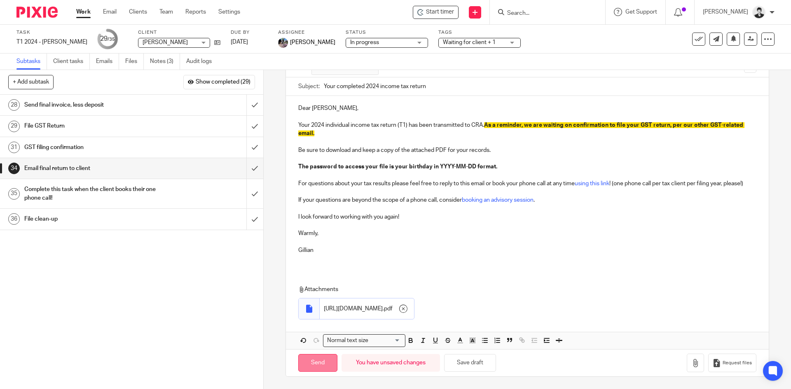
click at [302, 362] on input "Send" at bounding box center [317, 363] width 39 height 18
checkbox input "false"
type input "Sent"
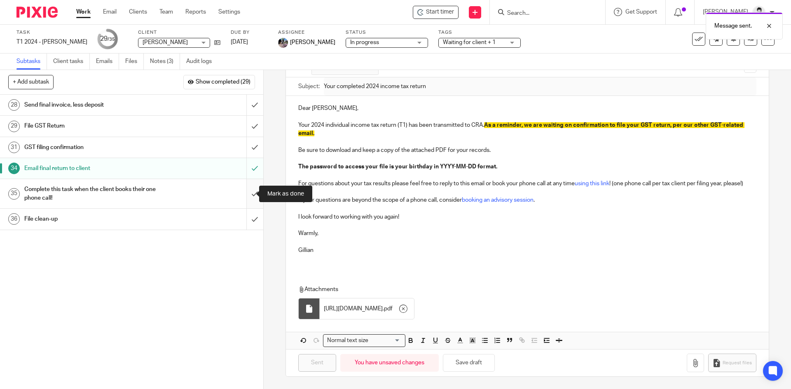
click at [246, 198] on input "submit" at bounding box center [131, 193] width 263 height 29
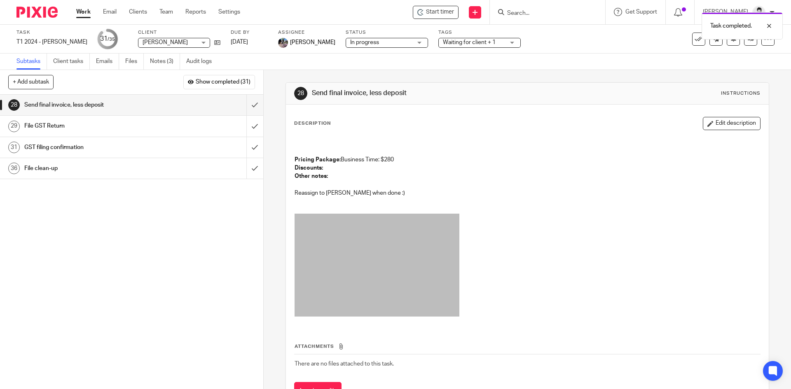
click at [518, 15] on div "Task completed." at bounding box center [588, 23] width 387 height 31
click at [533, 13] on div "Task completed." at bounding box center [588, 23] width 387 height 31
click at [748, 23] on p "Task completed." at bounding box center [731, 26] width 42 height 8
click at [520, 12] on input "Search" at bounding box center [543, 13] width 74 height 7
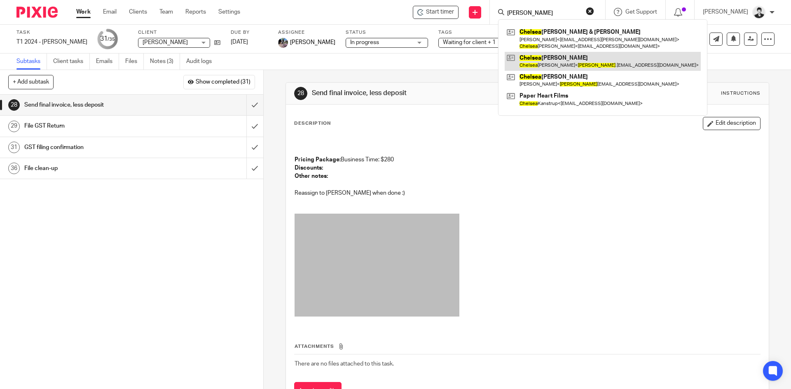
type input "chelsea"
click at [556, 68] on link at bounding box center [603, 61] width 196 height 19
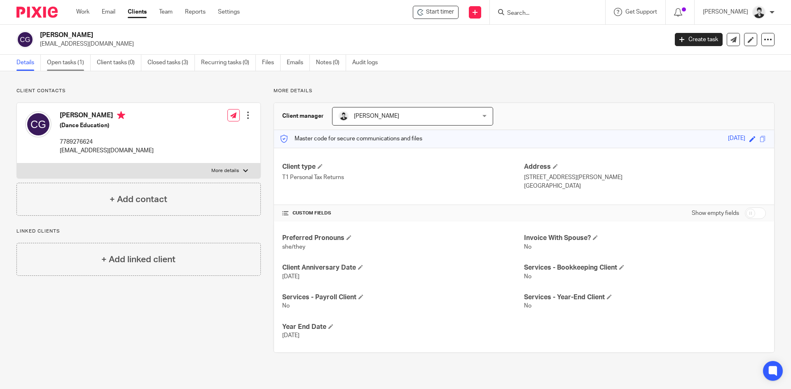
click at [62, 68] on link "Open tasks (1)" at bounding box center [69, 63] width 44 height 16
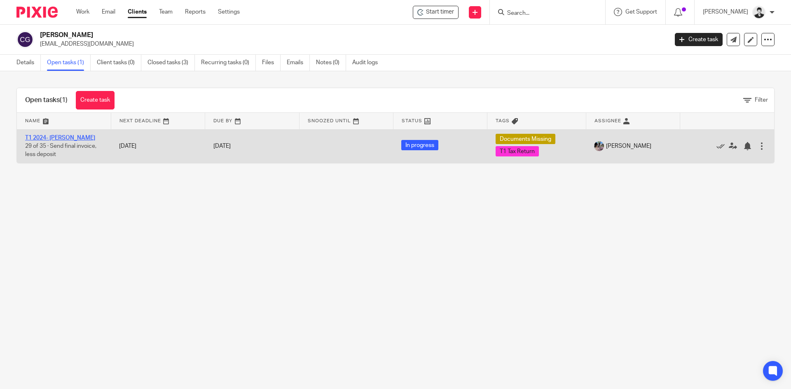
click at [80, 138] on link "T1 2024- [PERSON_NAME]" at bounding box center [60, 138] width 70 height 6
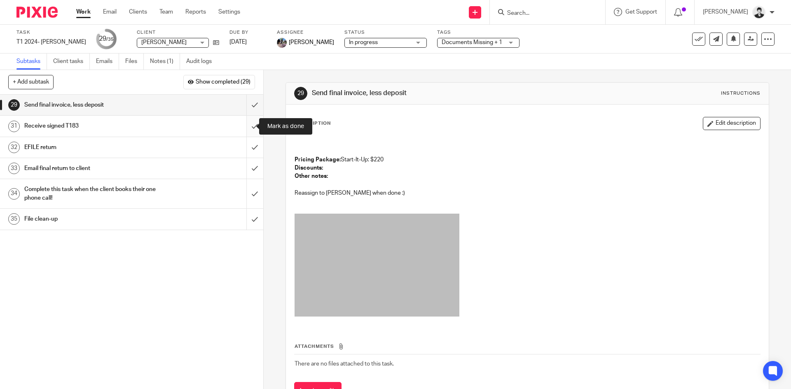
click at [243, 126] on input "submit" at bounding box center [131, 126] width 263 height 21
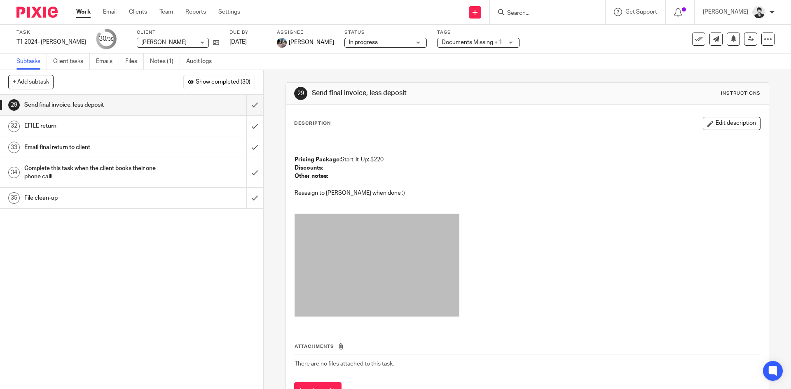
click at [482, 47] on div "Documents Missing + 1" at bounding box center [478, 43] width 82 height 10
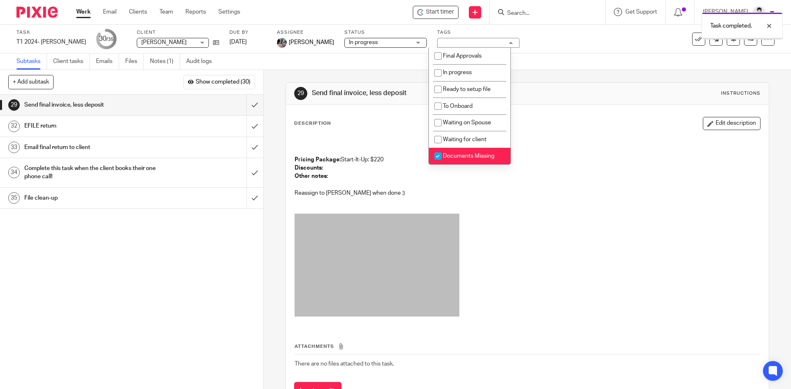
click at [476, 158] on span "Documents Missing" at bounding box center [468, 156] width 51 height 6
checkbox input "false"
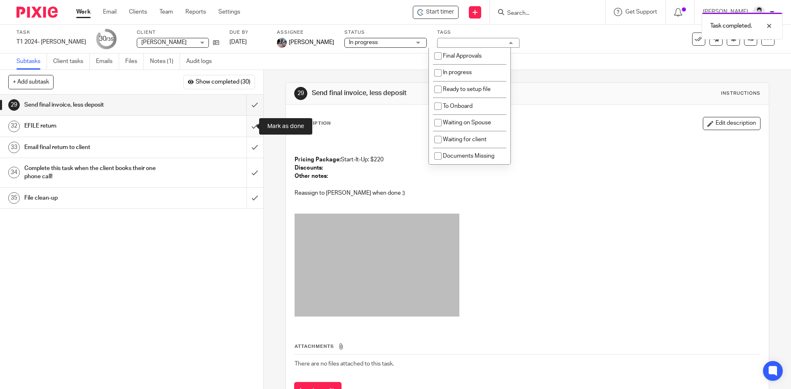
click at [250, 126] on input "submit" at bounding box center [131, 126] width 263 height 21
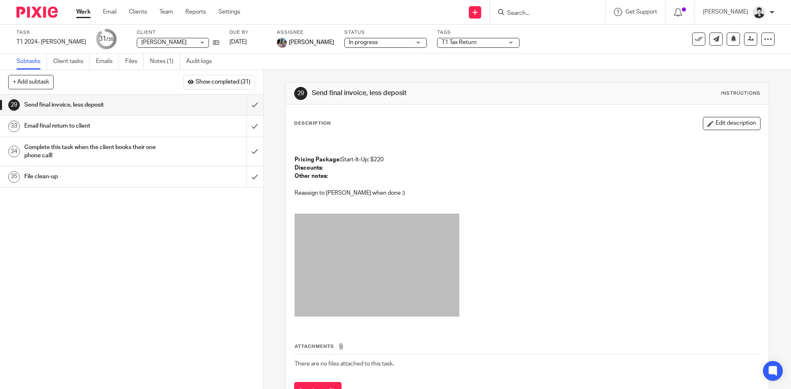
click at [81, 125] on h1 "Email final return to client" at bounding box center [95, 126] width 143 height 12
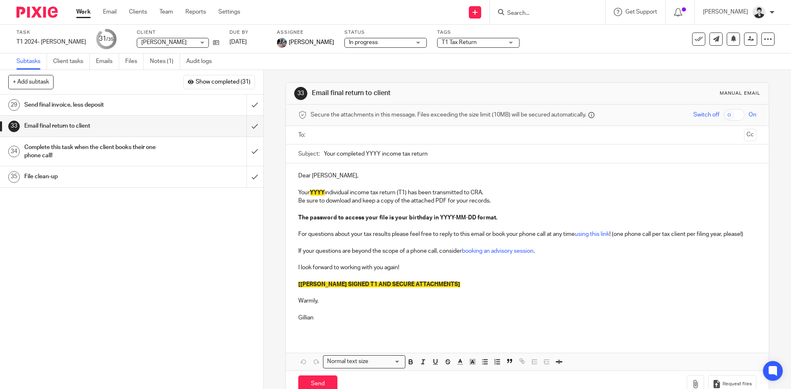
click at [334, 133] on input "text" at bounding box center [526, 135] width 427 height 9
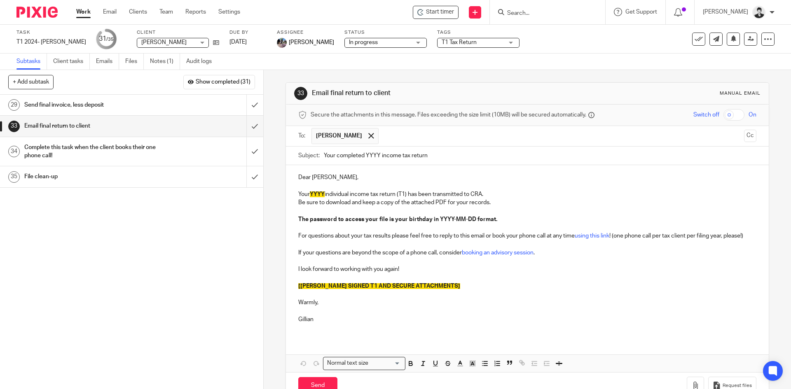
click at [377, 155] on input "Your completed YYYY income tax return" at bounding box center [540, 156] width 432 height 19
click at [372, 155] on input "Your completed YYYY income tax return" at bounding box center [540, 156] width 432 height 19
click at [367, 151] on input "Your completed 2024 income tax return" at bounding box center [540, 156] width 432 height 19
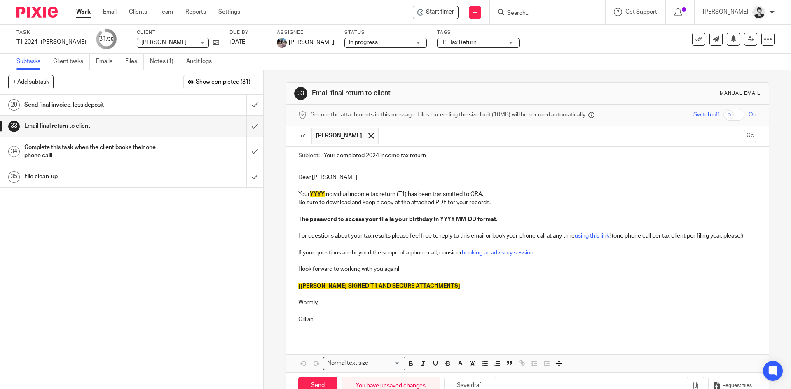
click at [367, 151] on input "Your completed 2024 income tax return" at bounding box center [540, 156] width 432 height 19
type input "Your completed 2024 income tax return"
click at [315, 198] on p "Your YYYY individual income tax return (T1) has been transmitted to CRA." at bounding box center [527, 194] width 458 height 8
click at [359, 289] on span "[ATTACH SIGNED T1 AND SECURE ATTACHMENTS]" at bounding box center [379, 286] width 162 height 6
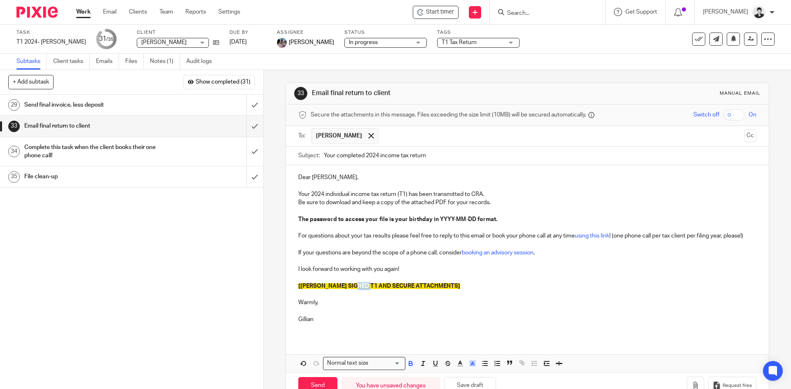
click at [359, 289] on span "[ATTACH SIGNED T1 AND SECURE ATTACHMENTS]" at bounding box center [379, 286] width 162 height 6
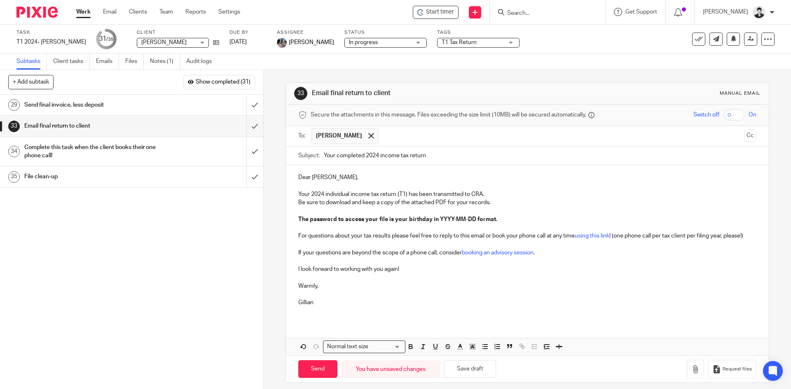
click at [727, 115] on input "checkbox" at bounding box center [733, 115] width 21 height 12
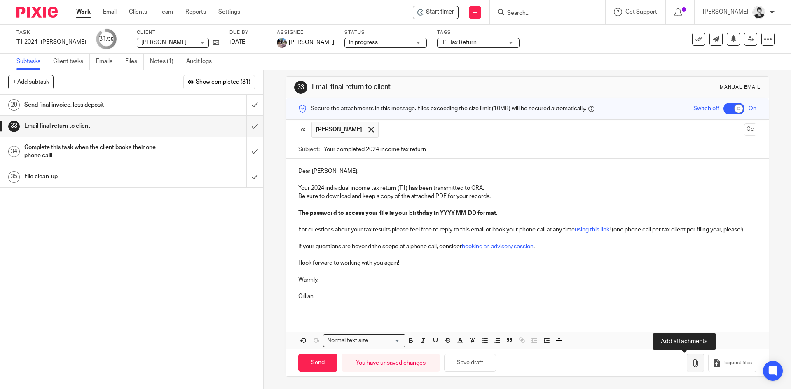
click at [691, 364] on icon "button" at bounding box center [695, 363] width 8 height 8
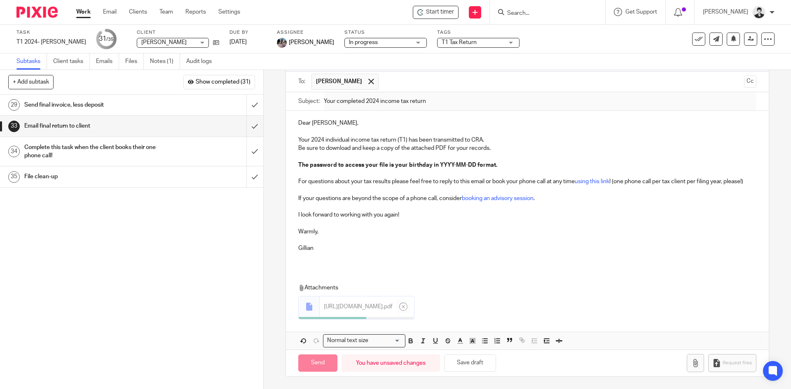
scroll to position [61, 0]
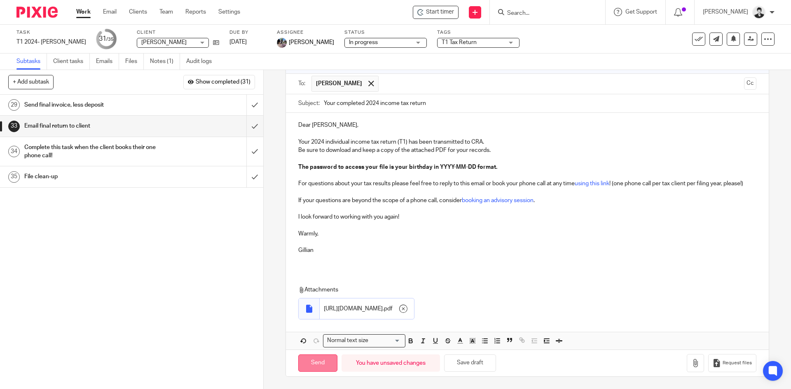
click at [315, 364] on input "Send" at bounding box center [317, 364] width 39 height 18
checkbox input "false"
type input "Sent"
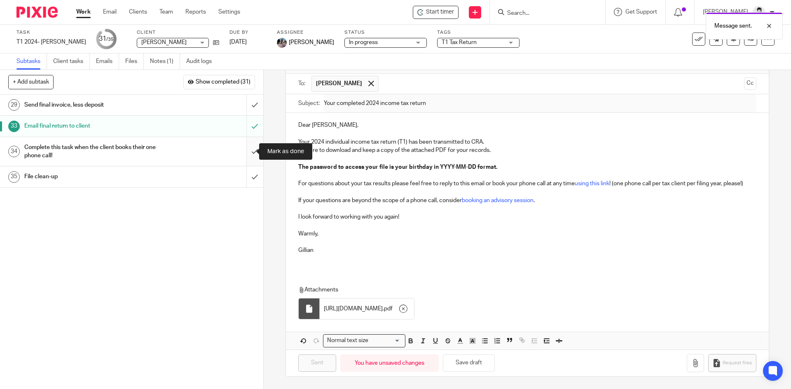
click at [247, 150] on input "submit" at bounding box center [131, 151] width 263 height 29
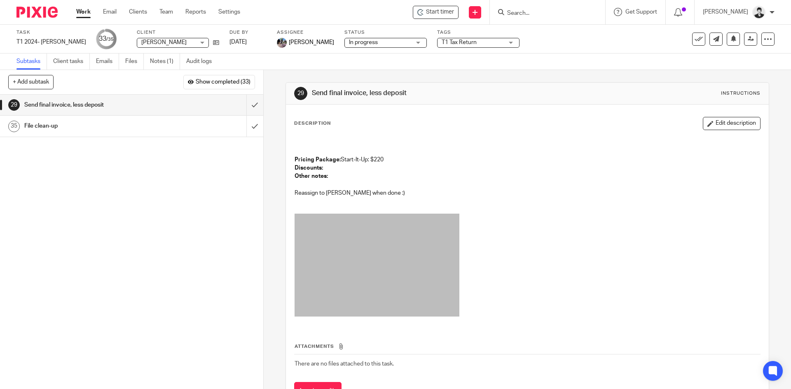
click at [230, 188] on div "1 Update or add Pixie client record 2 Verify/Update Secure Master Code 3 Onboar…" at bounding box center [131, 242] width 263 height 295
click at [539, 10] on input "Search" at bounding box center [543, 13] width 74 height 7
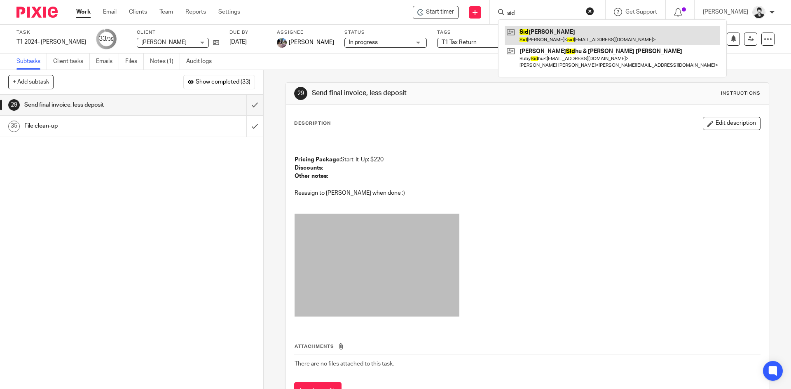
type input "sid"
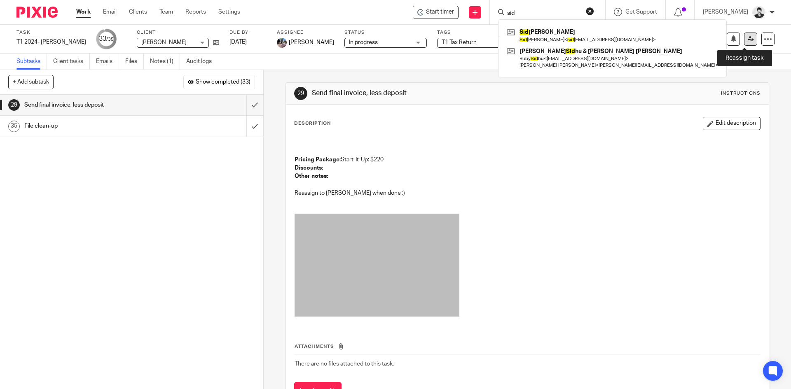
click at [748, 41] on icon at bounding box center [751, 39] width 6 height 6
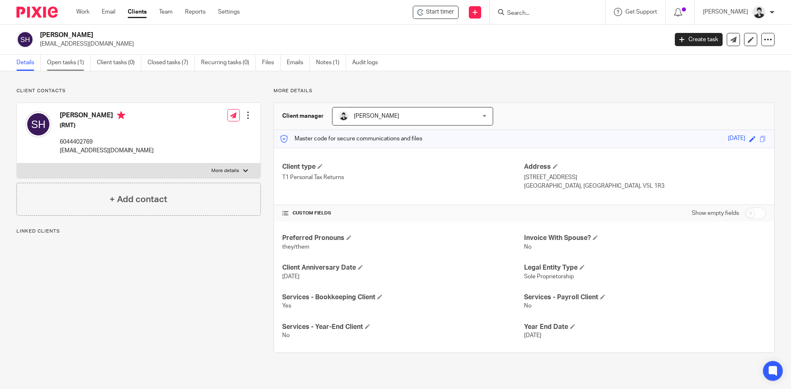
click at [66, 67] on link "Open tasks (1)" at bounding box center [69, 63] width 44 height 16
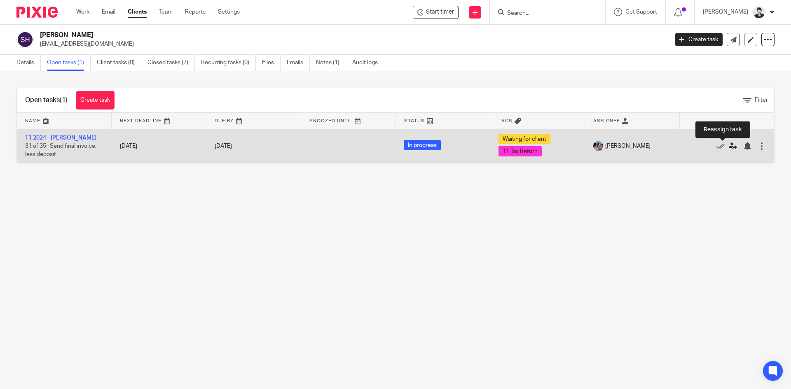
click at [729, 149] on link at bounding box center [735, 146] width 12 height 8
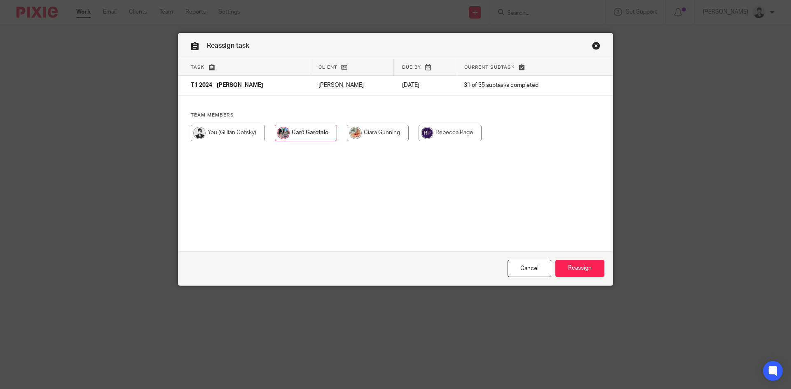
click at [234, 131] on input "radio" at bounding box center [228, 133] width 74 height 16
radio input "true"
click at [580, 273] on input "Reassign" at bounding box center [579, 269] width 49 height 18
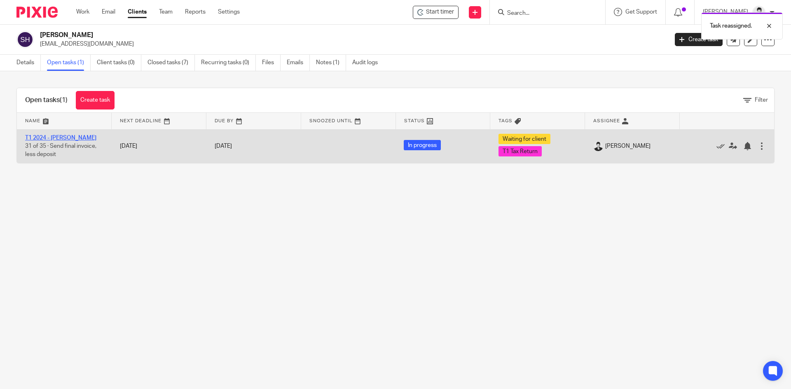
click at [63, 138] on link "T1 2024 - [PERSON_NAME]" at bounding box center [60, 138] width 71 height 6
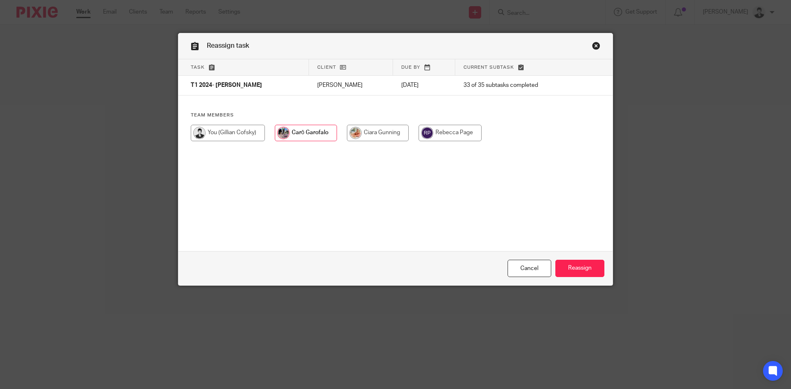
click at [234, 131] on input "radio" at bounding box center [228, 133] width 74 height 16
radio input "true"
click at [573, 267] on input "Reassign" at bounding box center [579, 269] width 49 height 18
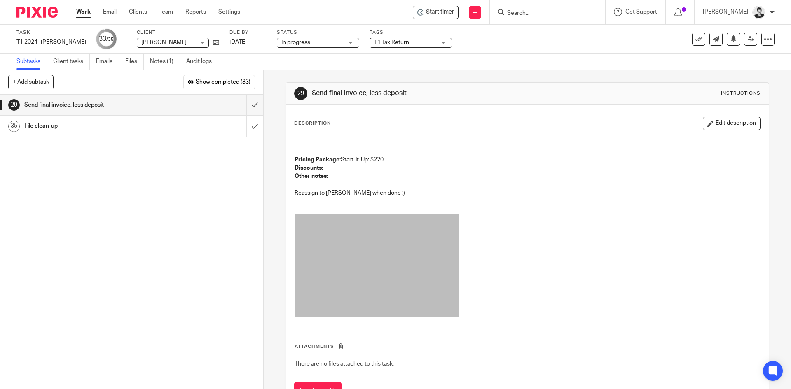
click at [129, 130] on h1 "File clean-up" at bounding box center [95, 126] width 143 height 12
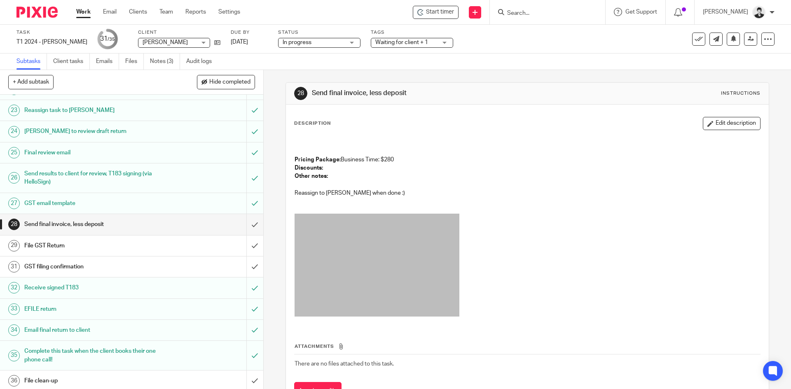
scroll to position [488, 0]
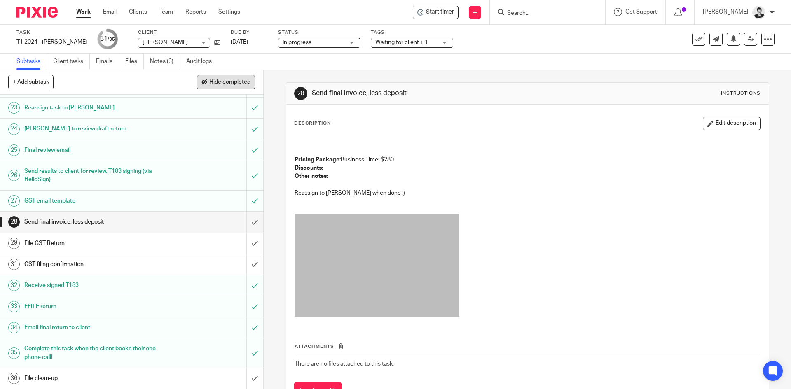
click at [233, 86] on button "Hide completed" at bounding box center [226, 82] width 58 height 14
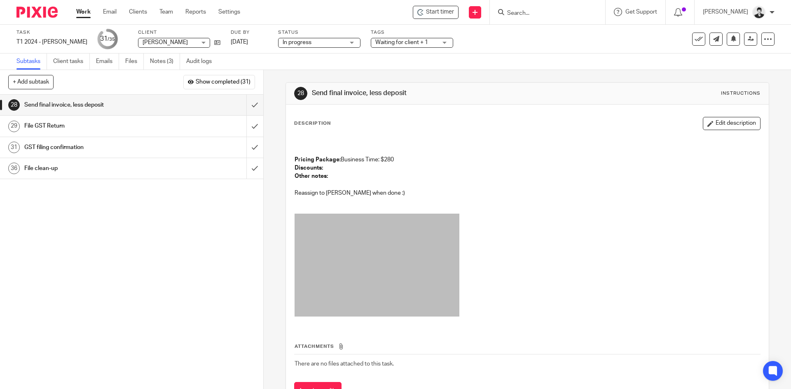
scroll to position [0, 0]
click at [243, 103] on input "submit" at bounding box center [131, 105] width 263 height 21
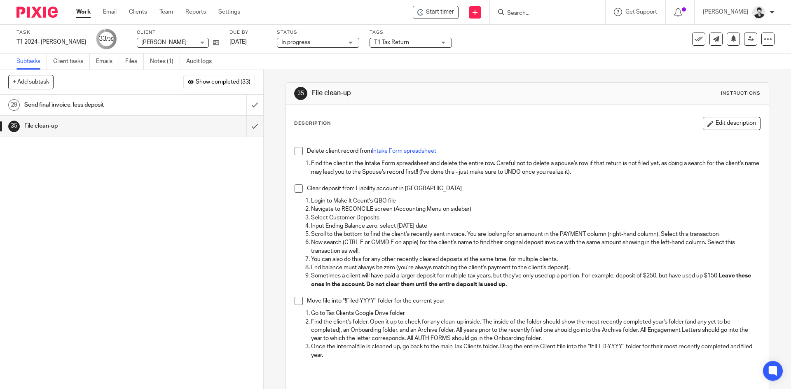
click at [295, 150] on span at bounding box center [299, 151] width 8 height 8
click at [542, 13] on div "Subtask instruction updated." at bounding box center [588, 23] width 387 height 31
click at [205, 102] on div "Send final invoice, less deposit" at bounding box center [131, 105] width 214 height 12
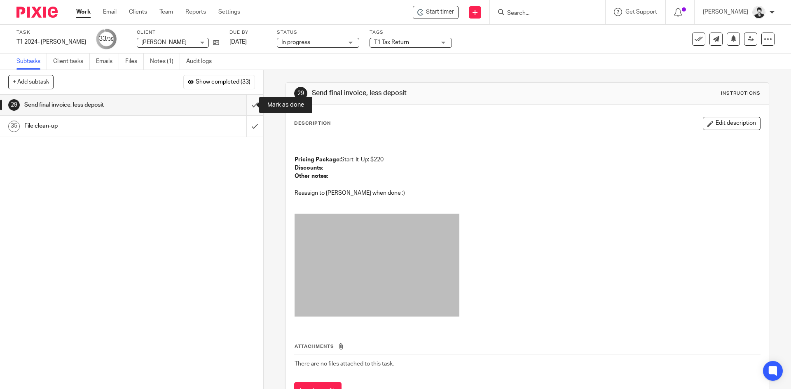
click at [248, 104] on input "submit" at bounding box center [131, 105] width 263 height 21
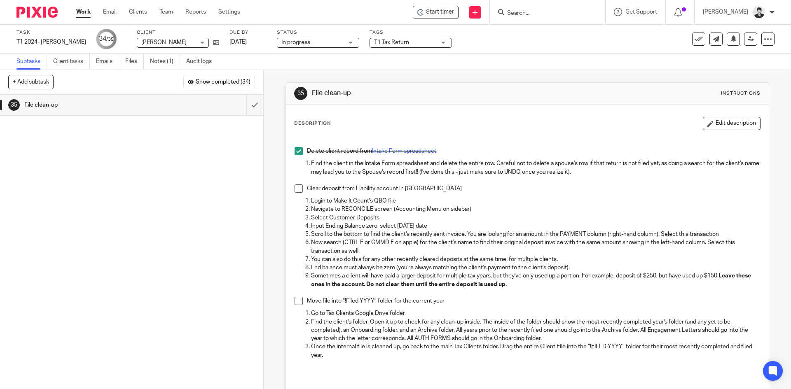
drag, startPoint x: 86, startPoint y: 161, endPoint x: 155, endPoint y: 162, distance: 69.2
click at [87, 162] on div "1 Update or add Pixie client record 2 Verify/Update Secure Master Code 3 Onboar…" at bounding box center [131, 242] width 263 height 295
click at [248, 105] on input "submit" at bounding box center [131, 105] width 263 height 21
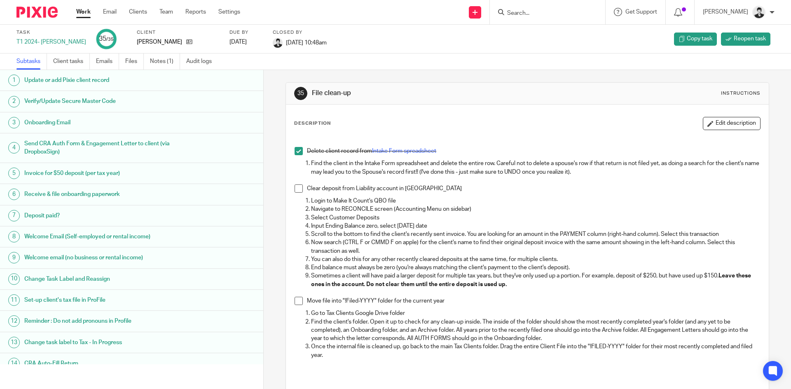
click at [83, 10] on link "Work" at bounding box center [83, 12] width 14 height 8
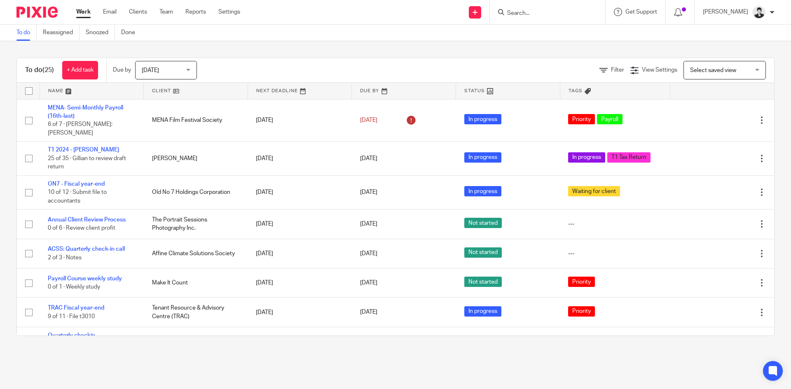
click at [715, 69] on span "Select saved view" at bounding box center [713, 71] width 46 height 6
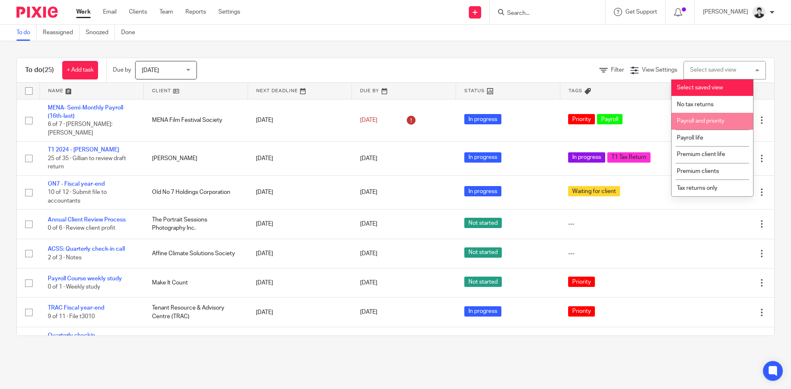
click at [711, 124] on li "Payroll and priority" at bounding box center [712, 121] width 82 height 17
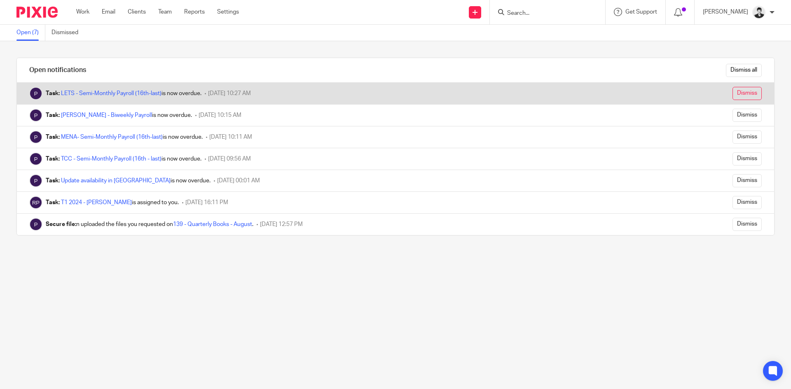
click at [744, 93] on input "Dismiss" at bounding box center [746, 93] width 29 height 13
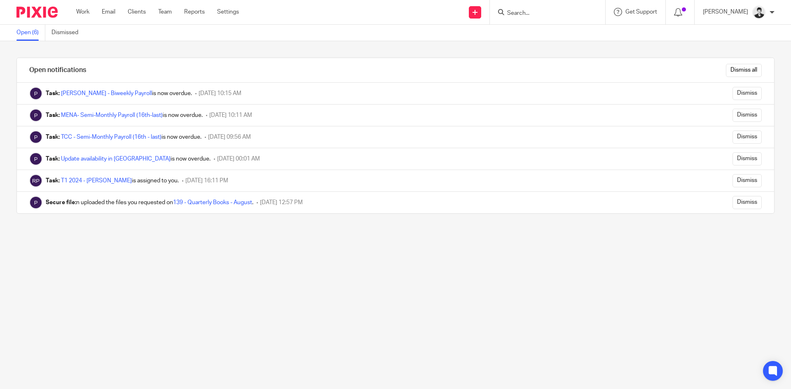
click at [741, 93] on input "Dismiss" at bounding box center [746, 93] width 29 height 13
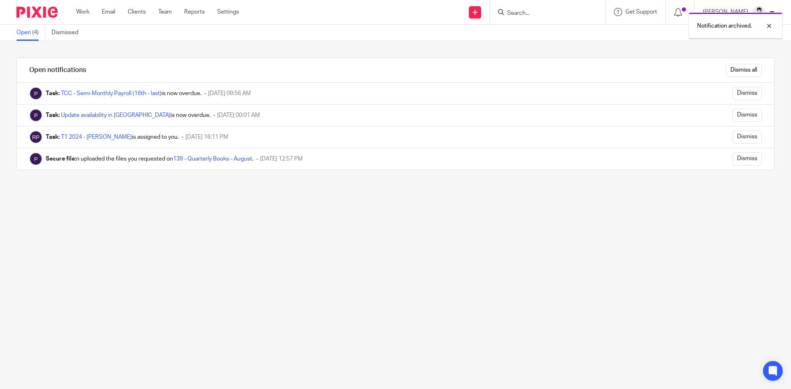
click at [741, 92] on input "Dismiss" at bounding box center [746, 93] width 29 height 13
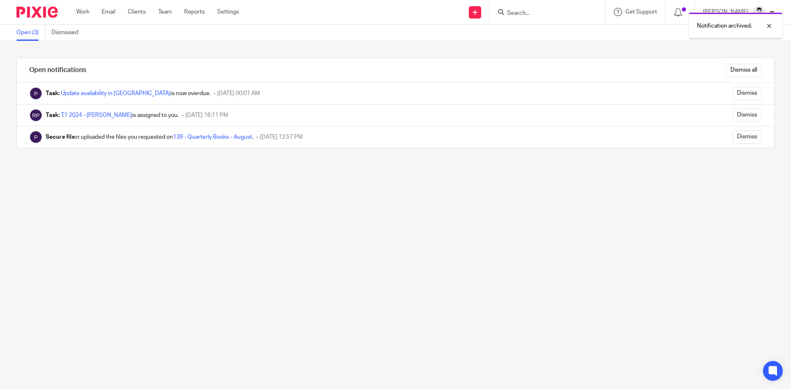
click at [741, 91] on input "Dismiss" at bounding box center [746, 93] width 29 height 13
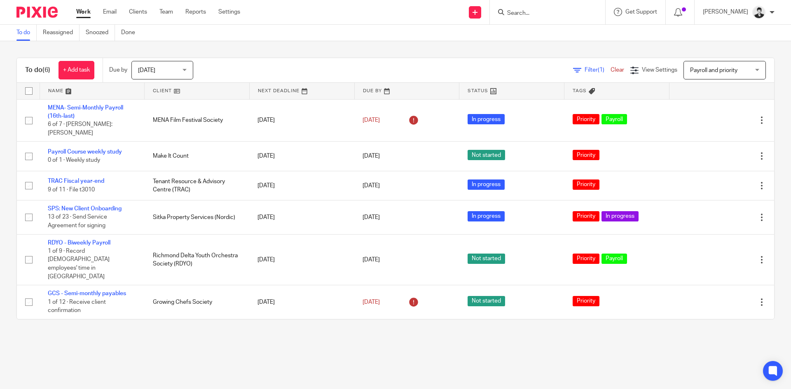
click at [553, 10] on input "Search" at bounding box center [543, 13] width 74 height 7
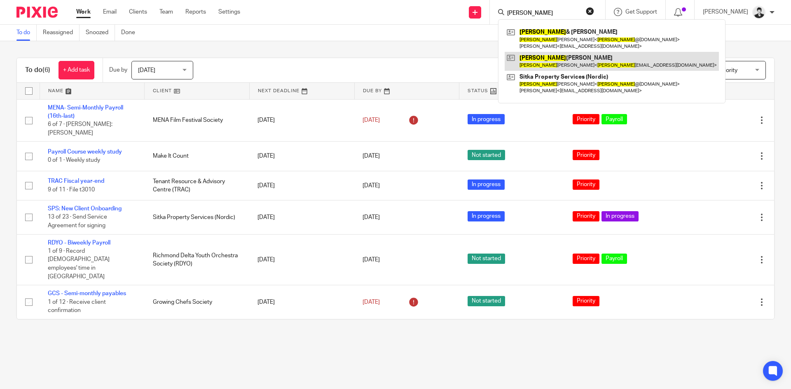
type input "aaron"
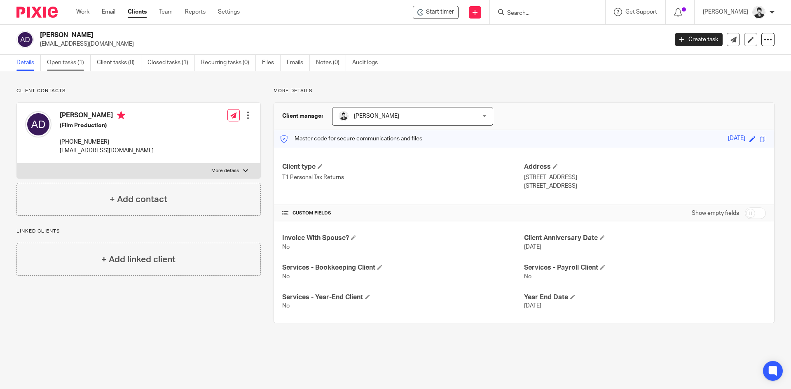
click at [77, 64] on link "Open tasks (1)" at bounding box center [69, 63] width 44 height 16
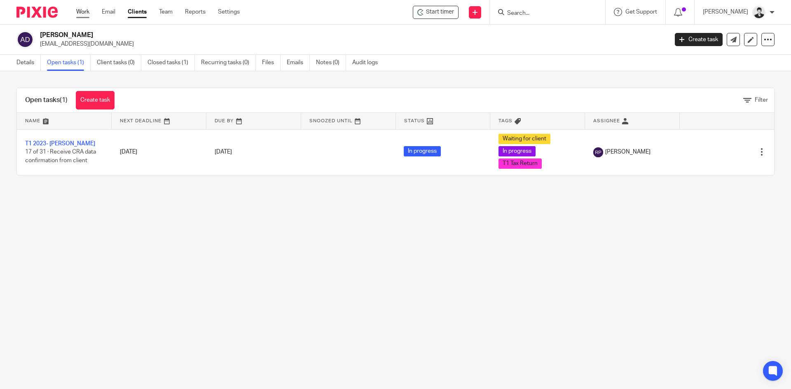
click at [84, 12] on link "Work" at bounding box center [82, 12] width 13 height 8
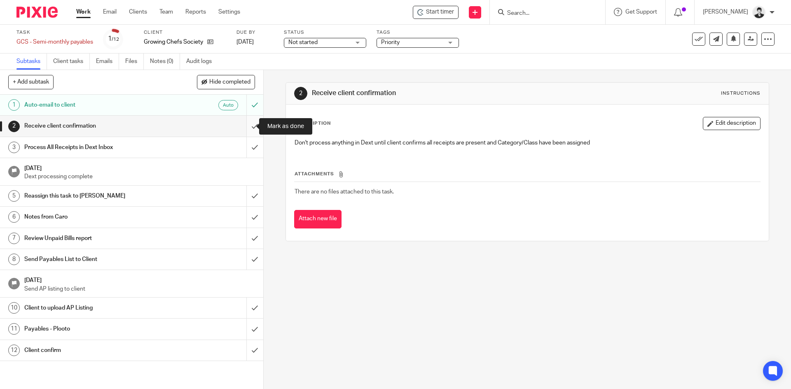
click at [247, 124] on input "submit" at bounding box center [131, 126] width 263 height 21
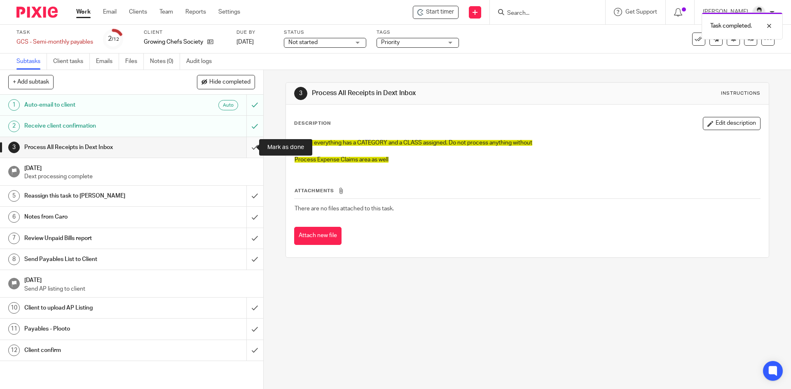
click at [249, 150] on input "submit" at bounding box center [131, 147] width 263 height 21
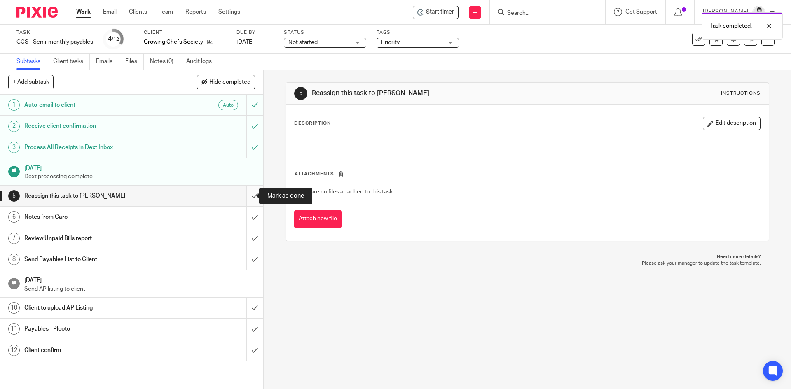
click at [243, 198] on input "submit" at bounding box center [131, 196] width 263 height 21
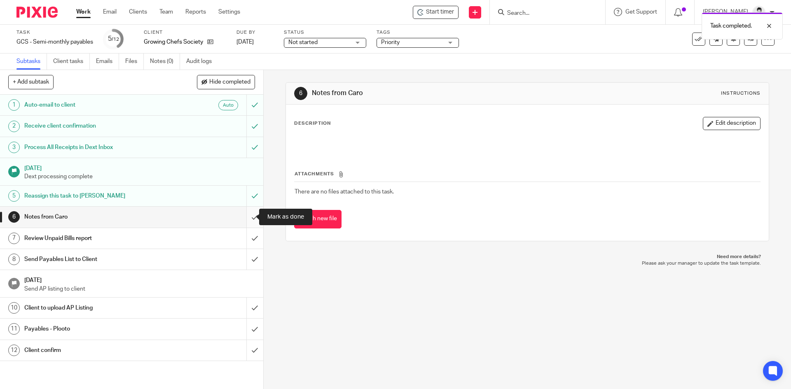
click at [248, 218] on input "submit" at bounding box center [131, 217] width 263 height 21
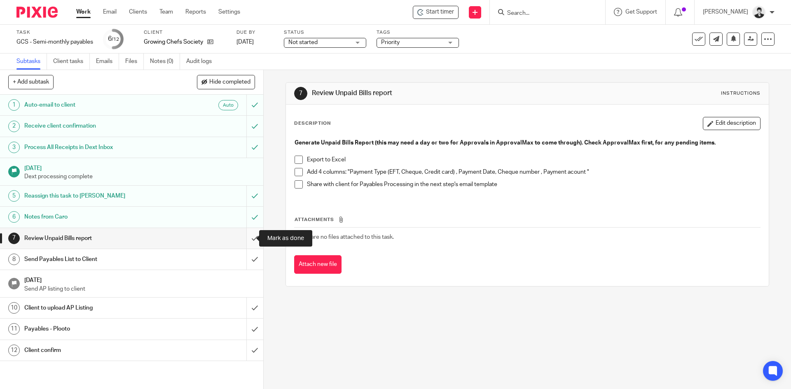
click at [250, 236] on input "submit" at bounding box center [131, 238] width 263 height 21
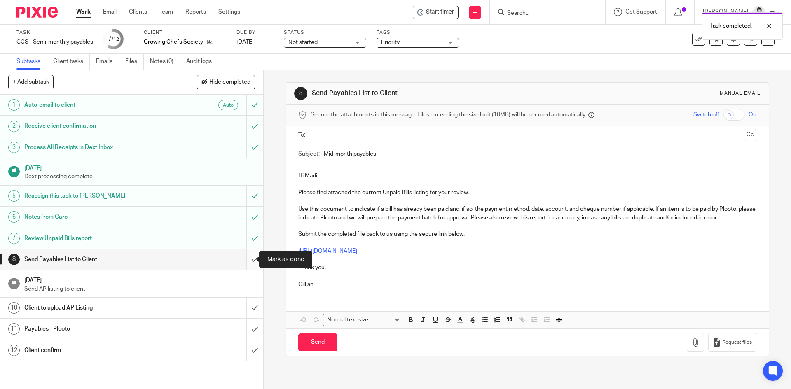
click at [248, 263] on input "submit" at bounding box center [131, 259] width 263 height 21
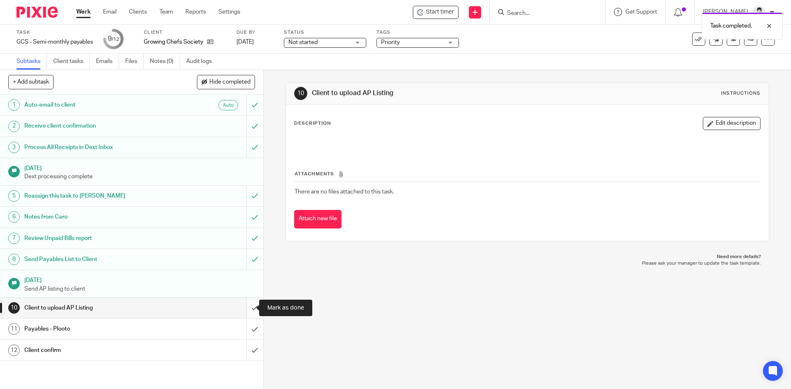
click at [244, 306] on input "submit" at bounding box center [131, 308] width 263 height 21
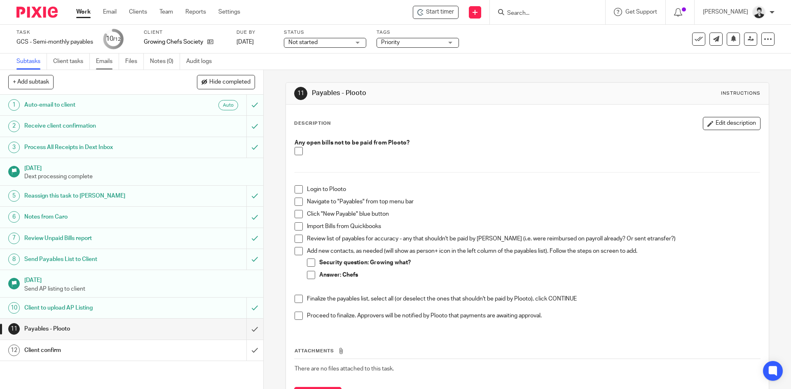
click at [99, 56] on link "Emails" at bounding box center [107, 62] width 23 height 16
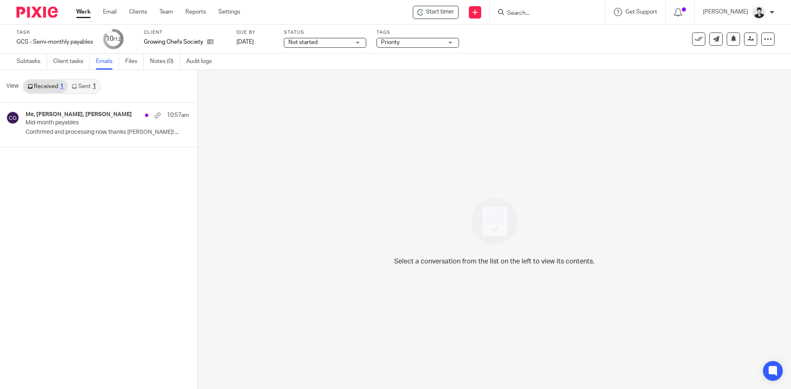
drag, startPoint x: 68, startPoint y: 120, endPoint x: 118, endPoint y: 165, distance: 67.4
click at [68, 120] on p "Mid-month payables" at bounding box center [91, 122] width 131 height 7
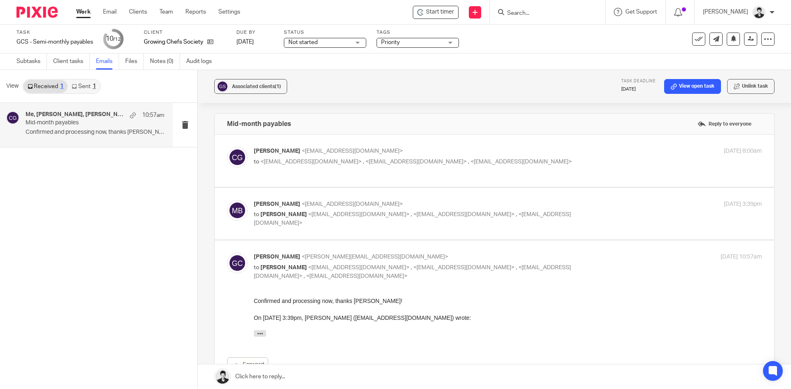
click at [330, 215] on span "<admin@letsmakeitcount.ca>" at bounding box center [358, 215] width 101 height 6
checkbox input "true"
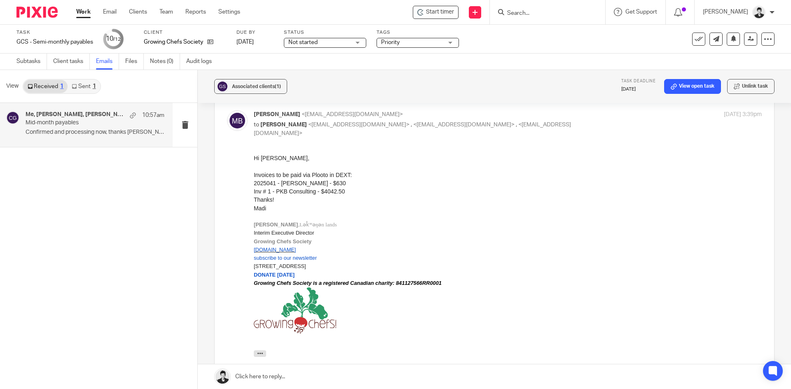
scroll to position [79, 0]
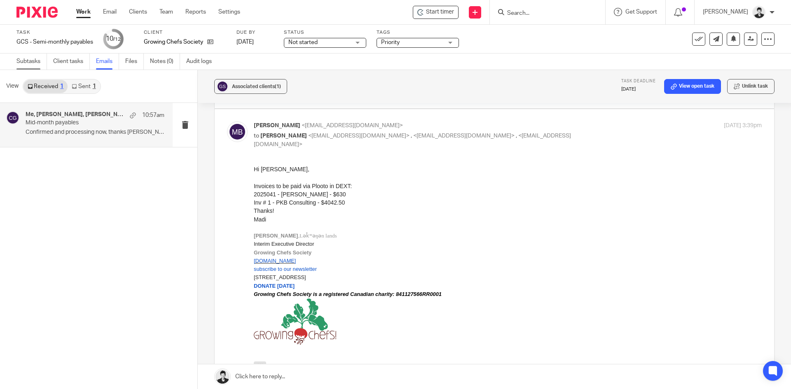
click at [32, 61] on link "Subtasks" at bounding box center [31, 62] width 30 height 16
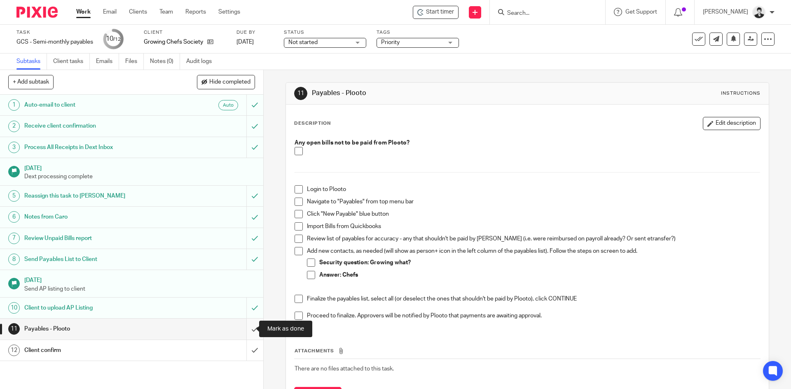
click at [248, 327] on input "submit" at bounding box center [131, 329] width 263 height 21
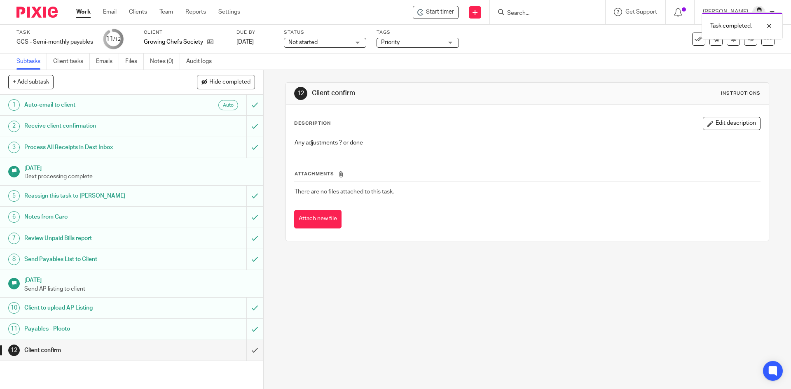
click at [300, 39] on span "Not started" at bounding box center [319, 42] width 62 height 9
click at [313, 68] on li "In progress" at bounding box center [326, 72] width 82 height 17
click at [240, 360] on input "submit" at bounding box center [131, 350] width 263 height 21
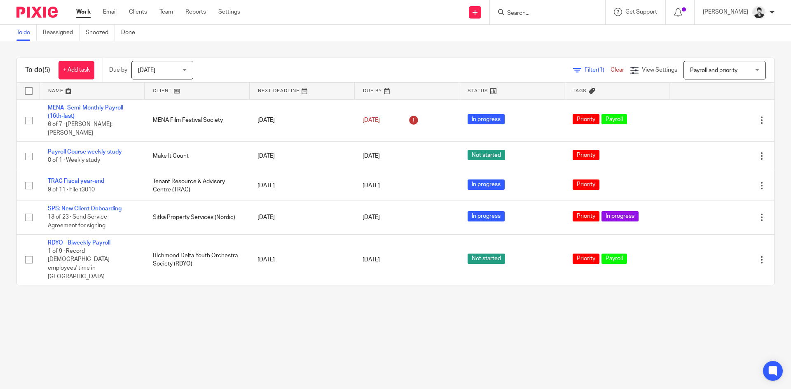
click at [242, 323] on main "To do Reassigned Snoozed Done To do (5) + Add task Due by [DATE] [DATE] [DATE] …" at bounding box center [395, 194] width 791 height 389
click at [546, 16] on input "Search" at bounding box center [543, 13] width 74 height 7
type input "bag"
click at [551, 30] on link at bounding box center [574, 39] width 138 height 26
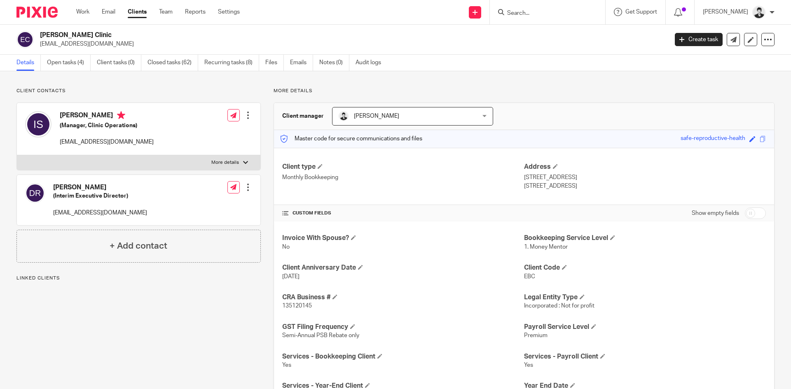
click at [54, 58] on link "Open tasks (4)" at bounding box center [69, 63] width 44 height 16
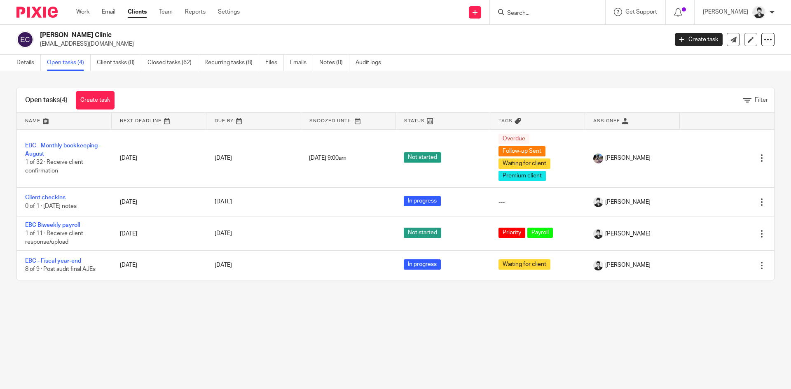
click at [548, 11] on input "Search" at bounding box center [543, 13] width 74 height 7
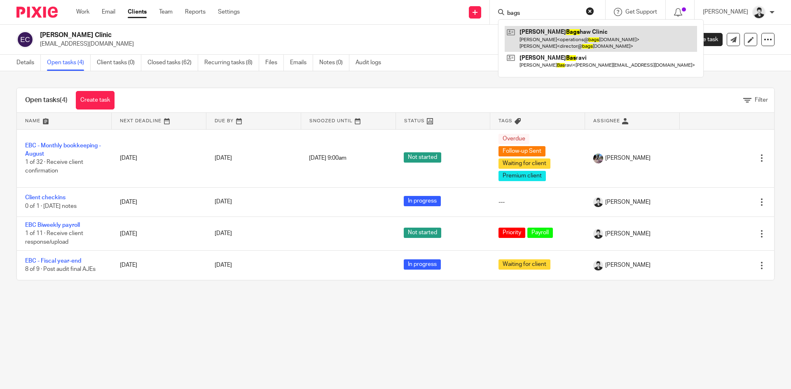
type input "bags"
click at [564, 30] on link at bounding box center [601, 39] width 192 height 26
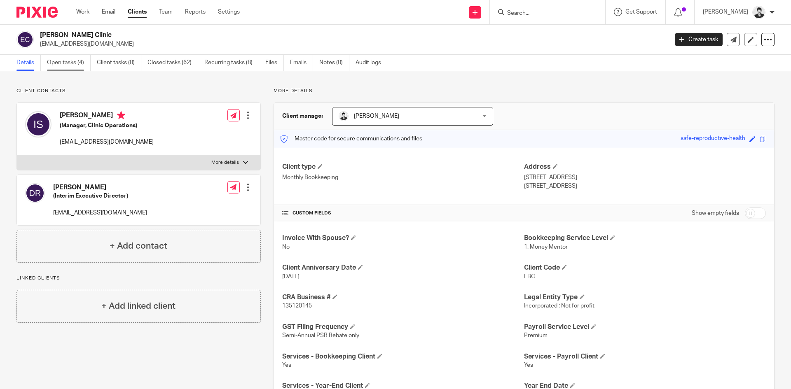
click at [79, 66] on link "Open tasks (4)" at bounding box center [69, 63] width 44 height 16
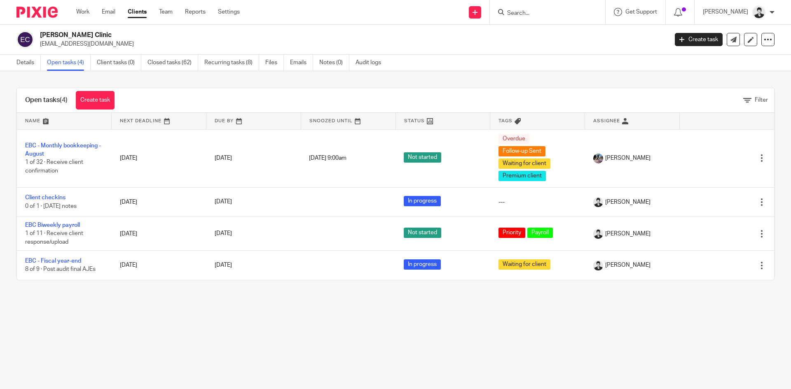
click at [180, 65] on link "Closed tasks (62)" at bounding box center [172, 63] width 51 height 16
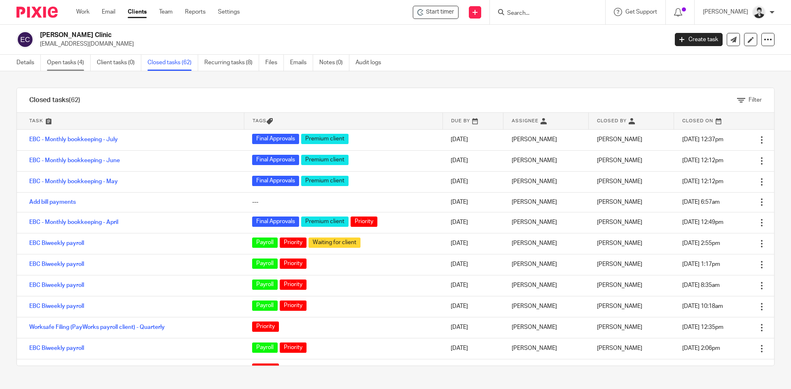
click at [55, 65] on link "Open tasks (4)" at bounding box center [69, 63] width 44 height 16
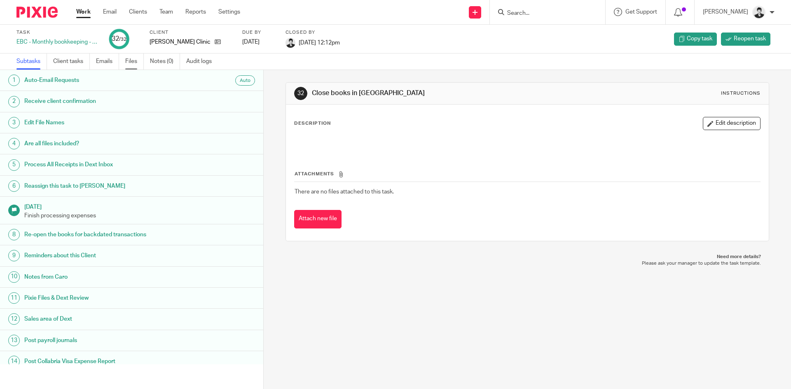
click at [134, 62] on link "Files" at bounding box center [134, 62] width 19 height 16
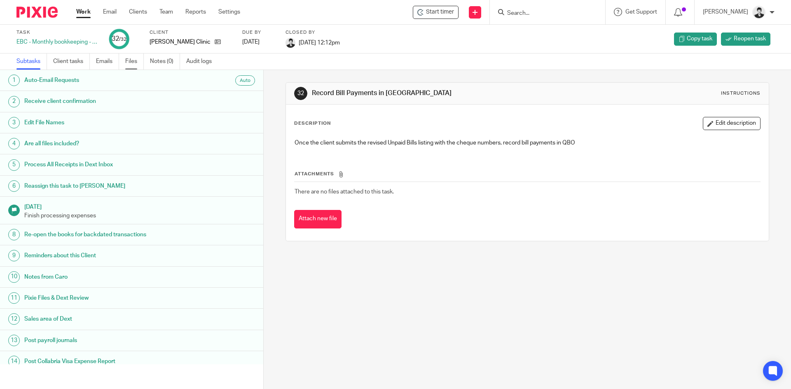
click at [132, 62] on link "Files" at bounding box center [134, 62] width 19 height 16
click at [137, 65] on link "Files" at bounding box center [134, 62] width 19 height 16
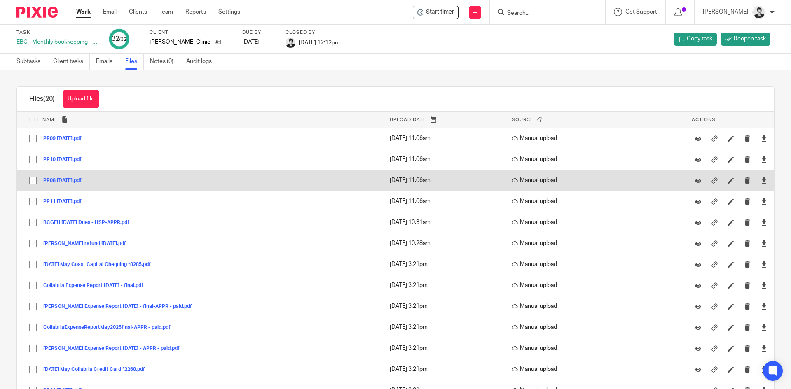
click at [82, 182] on button "PP08 [DATE].pdf" at bounding box center [65, 181] width 44 height 6
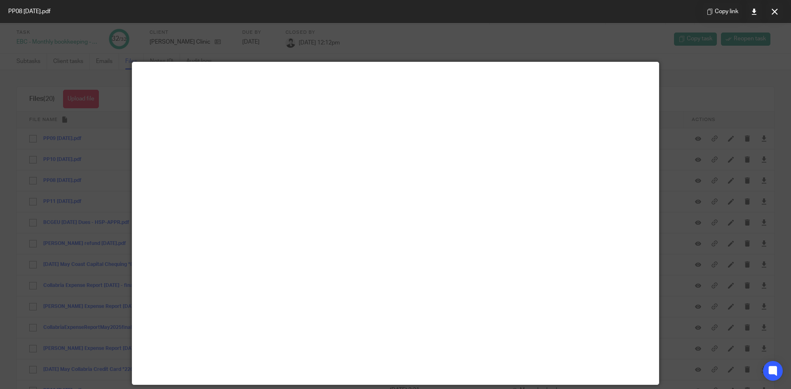
drag, startPoint x: 701, startPoint y: 68, endPoint x: 713, endPoint y: 62, distance: 13.8
click at [701, 68] on div at bounding box center [395, 194] width 791 height 389
click at [774, 10] on icon at bounding box center [775, 12] width 6 height 6
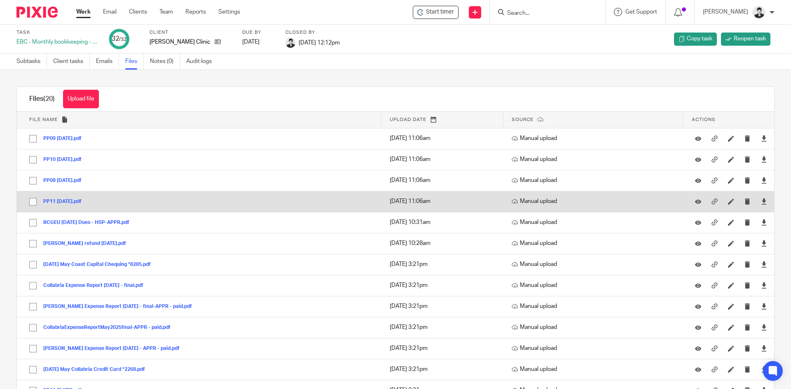
click at [31, 199] on input "checkbox" at bounding box center [33, 202] width 16 height 16
click at [33, 205] on input "checkbox" at bounding box center [33, 202] width 16 height 16
checkbox input "false"
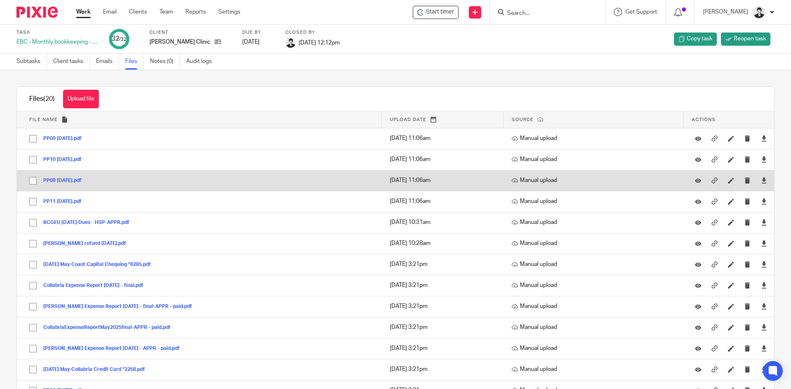
click at [34, 181] on input "checkbox" at bounding box center [33, 181] width 16 height 16
checkbox input "true"
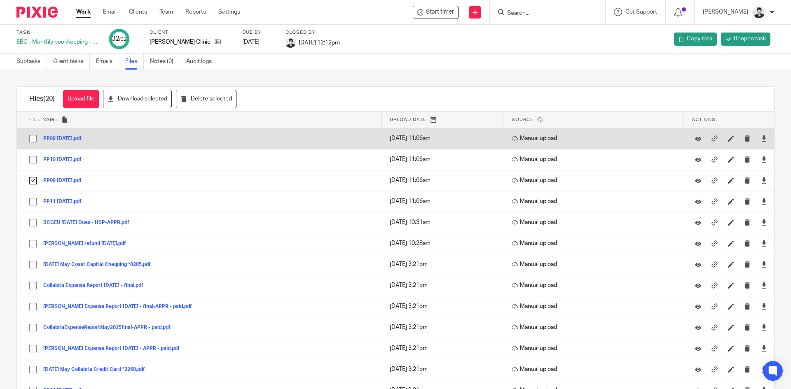
click at [34, 140] on input "checkbox" at bounding box center [33, 139] width 16 height 16
checkbox input "true"
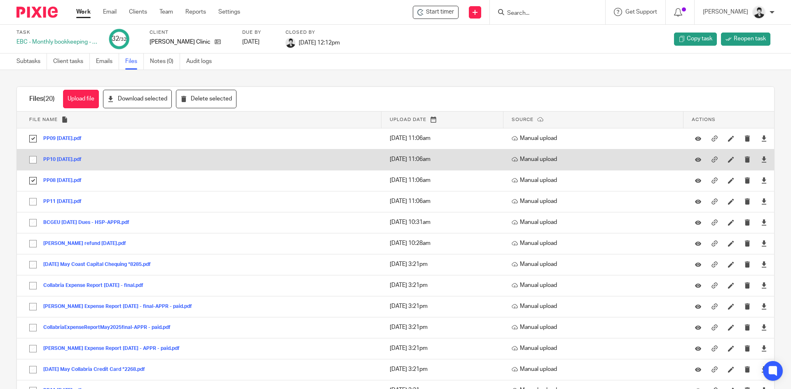
click at [33, 157] on input "checkbox" at bounding box center [33, 160] width 16 height 16
checkbox input "true"
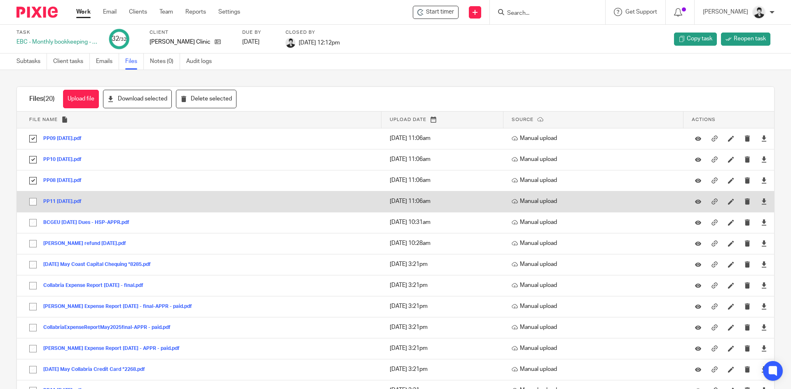
click at [30, 203] on input "checkbox" at bounding box center [33, 202] width 16 height 16
checkbox input "true"
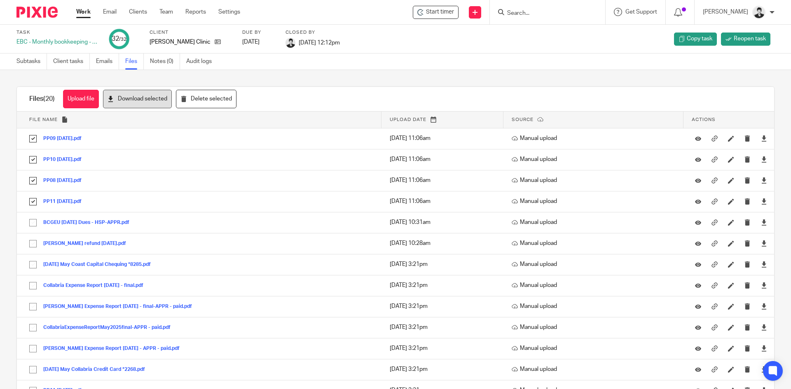
click at [148, 98] on button "Download selected" at bounding box center [137, 99] width 69 height 19
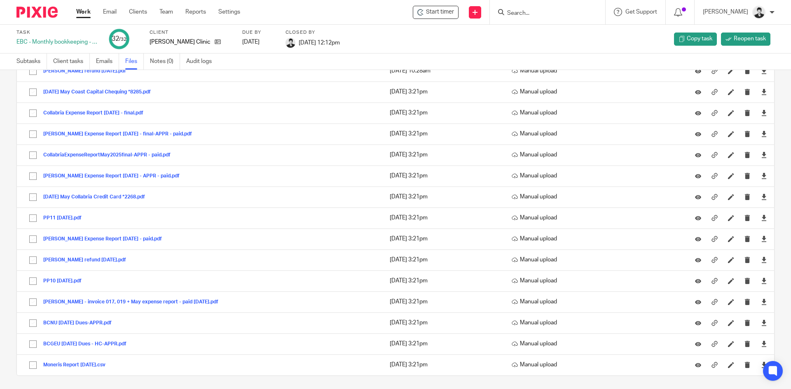
scroll to position [176, 0]
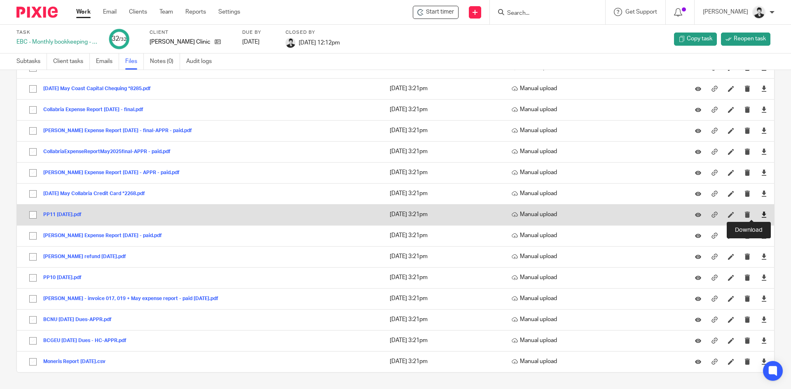
click at [761, 215] on icon at bounding box center [764, 215] width 6 height 6
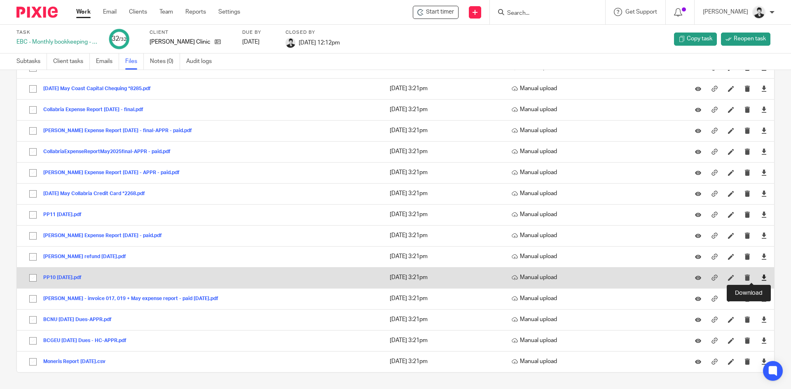
click at [761, 279] on icon at bounding box center [764, 278] width 6 height 6
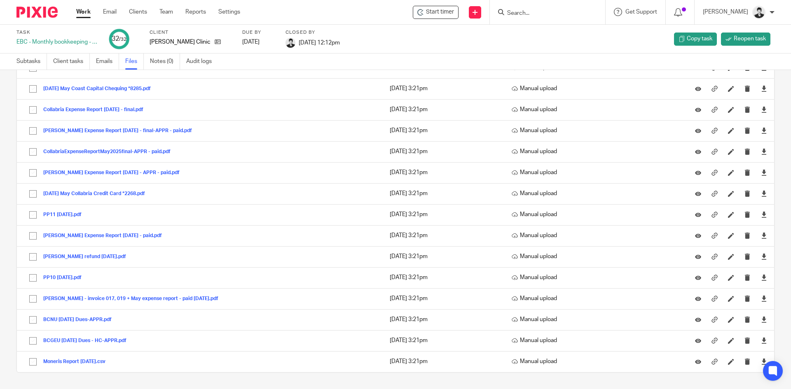
click at [772, 264] on div "Upload file Drag & Drop your files, or click here Files uploading... Files (20)…" at bounding box center [395, 229] width 791 height 319
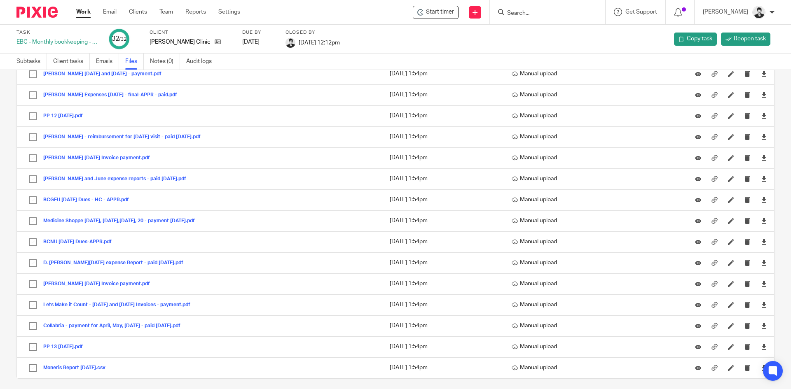
scroll to position [197, 0]
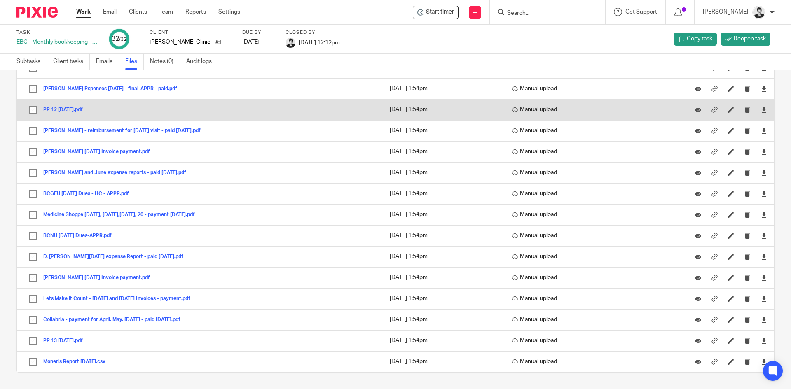
click at [63, 112] on button "PP 12 [DATE].pdf" at bounding box center [66, 110] width 46 height 6
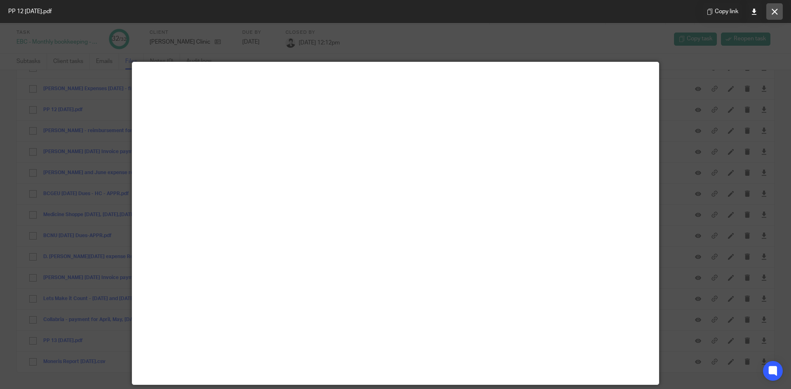
click at [775, 10] on icon at bounding box center [775, 12] width 6 height 6
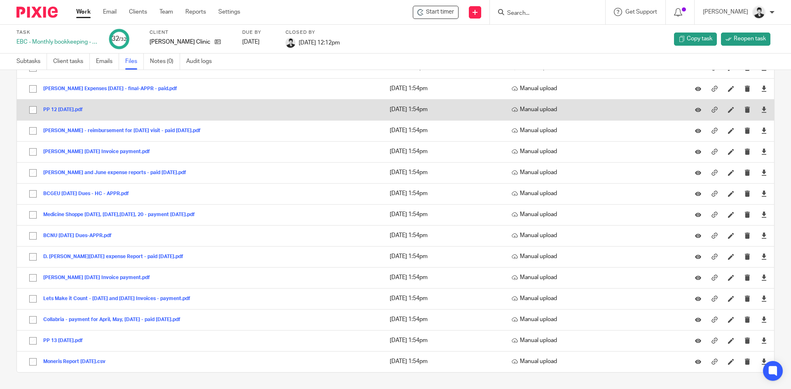
click at [59, 110] on button "PP 12 June 6 2025.pdf" at bounding box center [66, 110] width 46 height 6
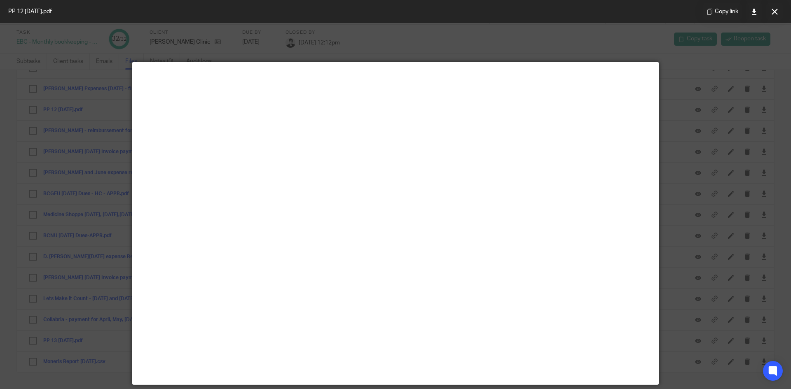
click at [768, 11] on button at bounding box center [774, 11] width 16 height 16
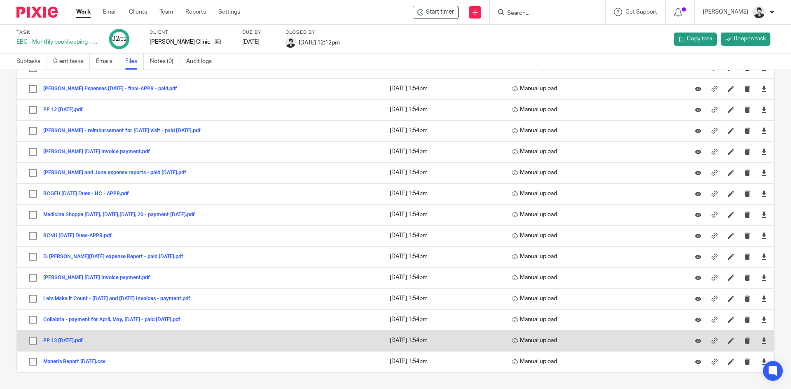
click at [87, 341] on button "PP 13 June 20 2025.pdf" at bounding box center [66, 341] width 46 height 6
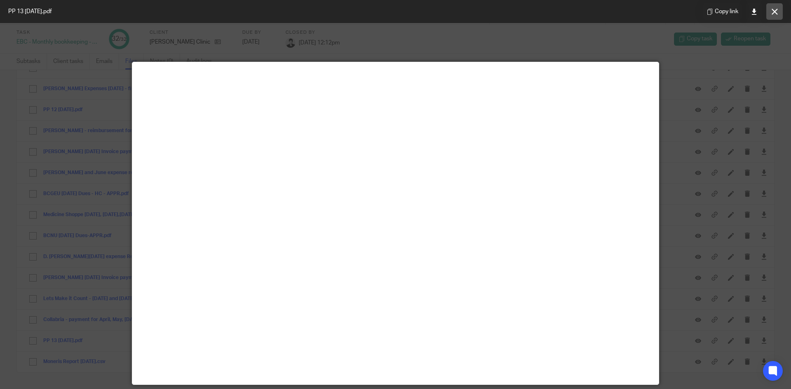
click at [772, 13] on icon at bounding box center [775, 12] width 6 height 6
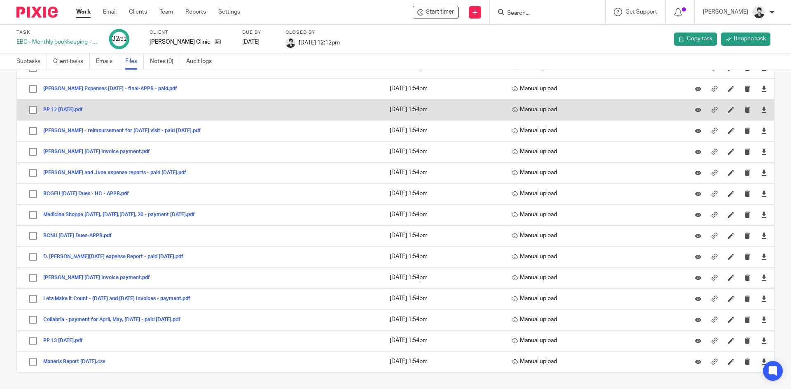
click at [71, 110] on button "PP 12 June 6 2025.pdf" at bounding box center [66, 110] width 46 height 6
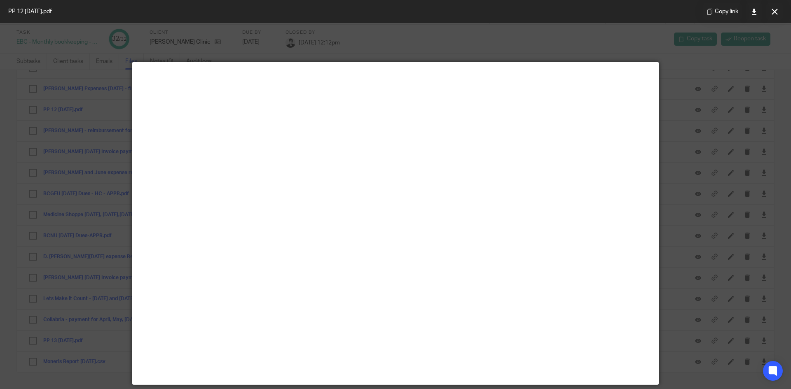
drag, startPoint x: 778, startPoint y: 10, endPoint x: 786, endPoint y: 24, distance: 16.2
click at [778, 10] on button at bounding box center [774, 11] width 16 height 16
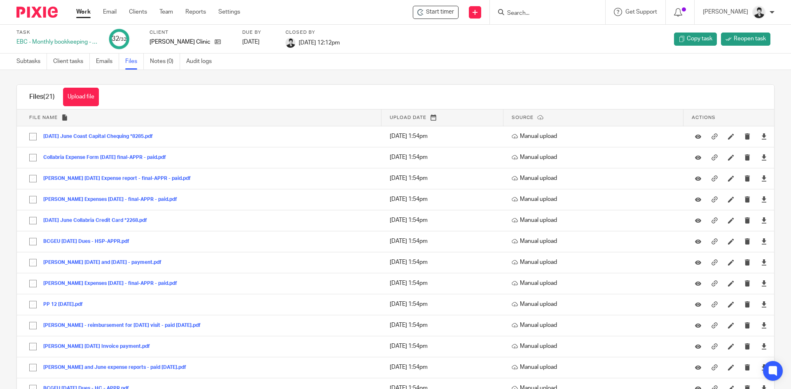
scroll to position [0, 0]
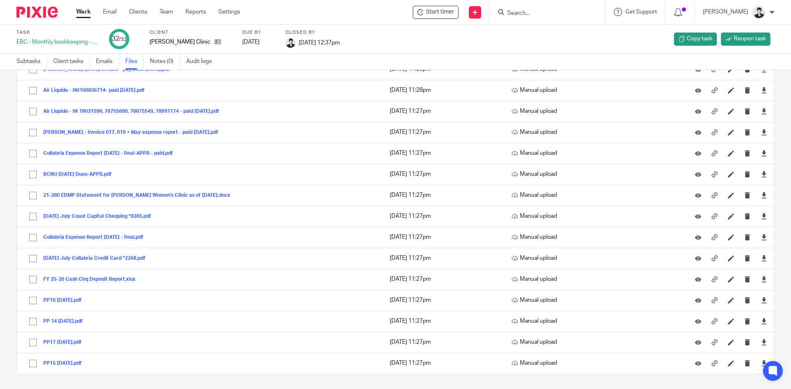
scroll to position [953, 0]
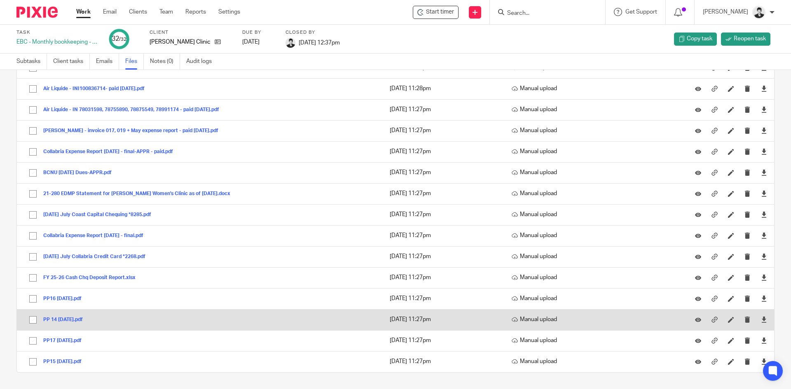
click at [82, 319] on button "PP 14 July 4 2025.pdf" at bounding box center [66, 320] width 46 height 6
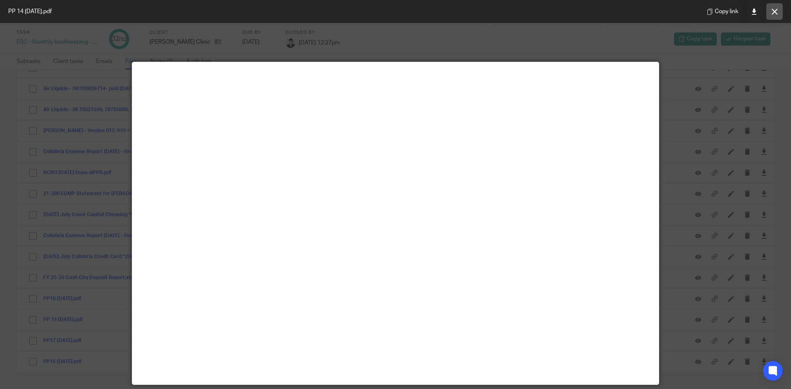
click at [774, 14] on icon at bounding box center [775, 12] width 6 height 6
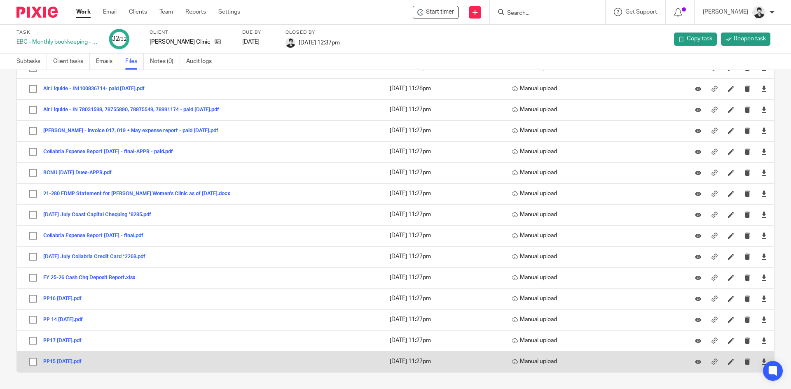
click at [82, 361] on button "PP15 July 18 2025.pdf" at bounding box center [65, 362] width 44 height 6
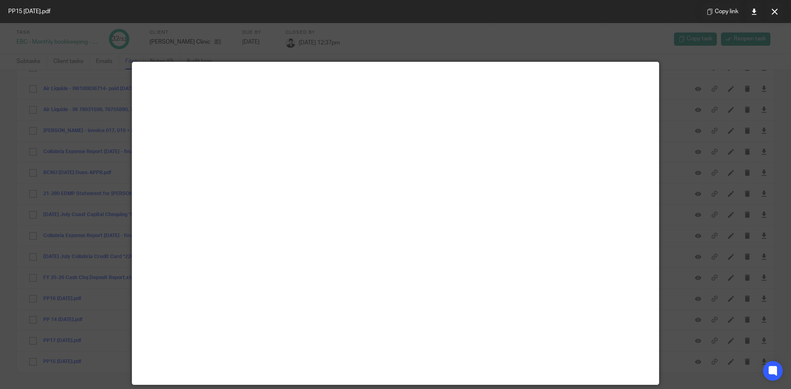
click at [776, 9] on icon at bounding box center [775, 12] width 6 height 6
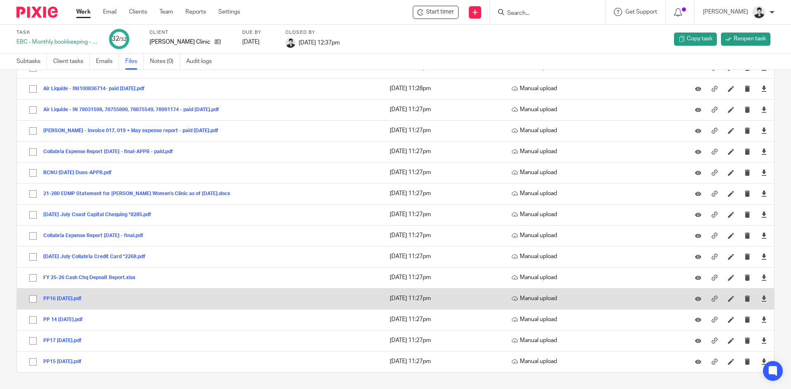
click at [76, 299] on button "PP16 Aug 1 2025.pdf" at bounding box center [65, 299] width 44 height 6
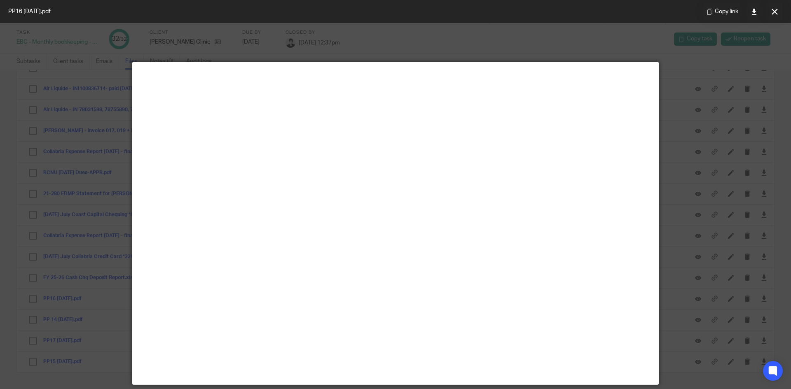
click at [776, 7] on button at bounding box center [774, 11] width 16 height 16
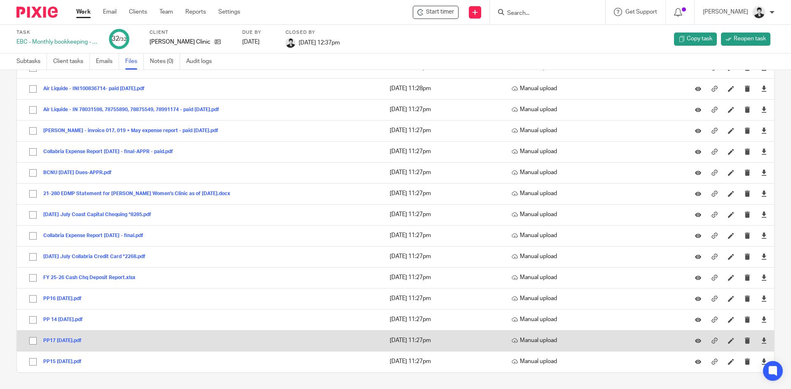
click at [73, 339] on button "PP17 Aug 15 2025.pdf" at bounding box center [65, 341] width 44 height 6
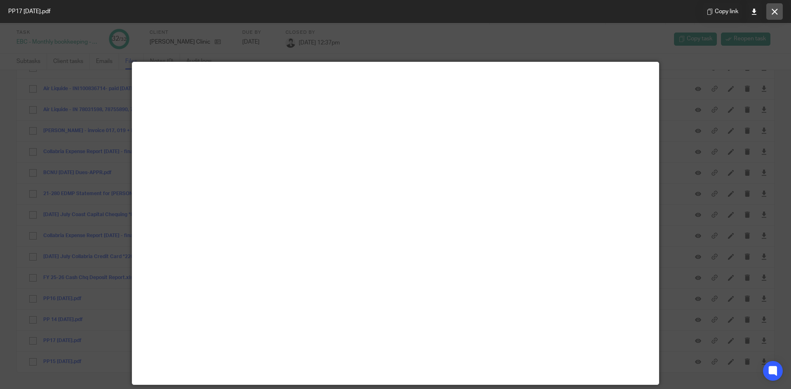
click at [772, 9] on icon at bounding box center [775, 12] width 6 height 6
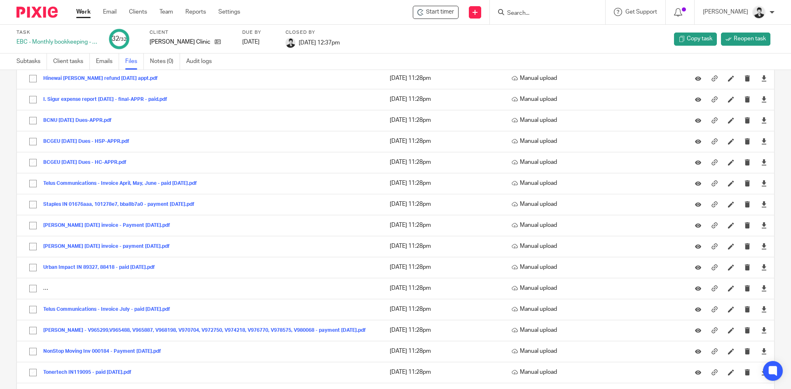
scroll to position [0, 0]
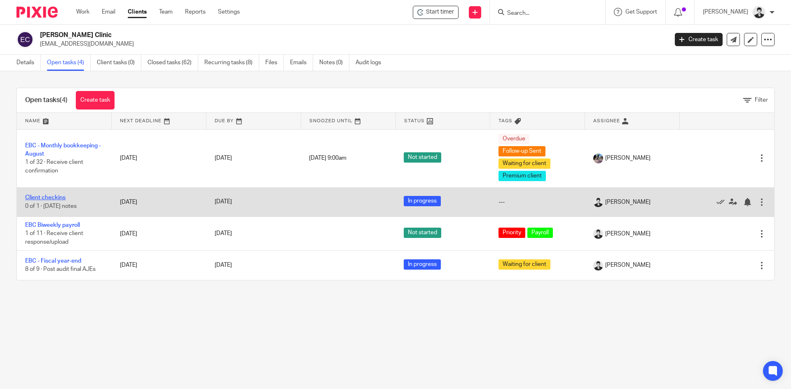
click at [61, 200] on link "Client checkins" at bounding box center [45, 198] width 40 height 6
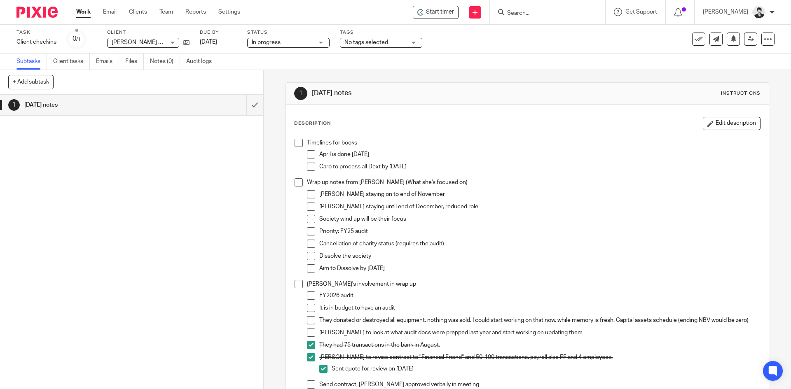
click at [297, 143] on span at bounding box center [299, 143] width 8 height 8
click at [309, 151] on span at bounding box center [311, 154] width 8 height 8
click at [308, 167] on span at bounding box center [311, 167] width 8 height 8
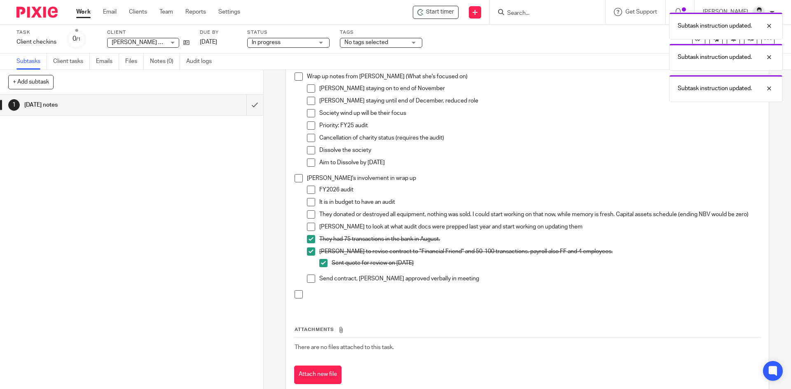
scroll to position [108, 0]
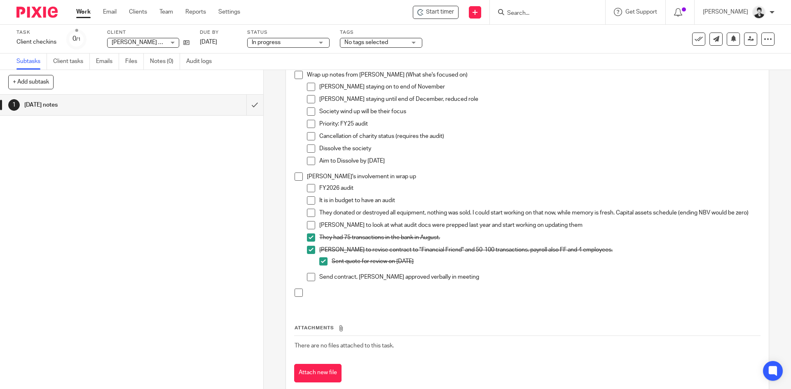
click at [307, 281] on span at bounding box center [311, 277] width 8 height 8
click at [226, 45] on link "[DATE]" at bounding box center [218, 42] width 37 height 9
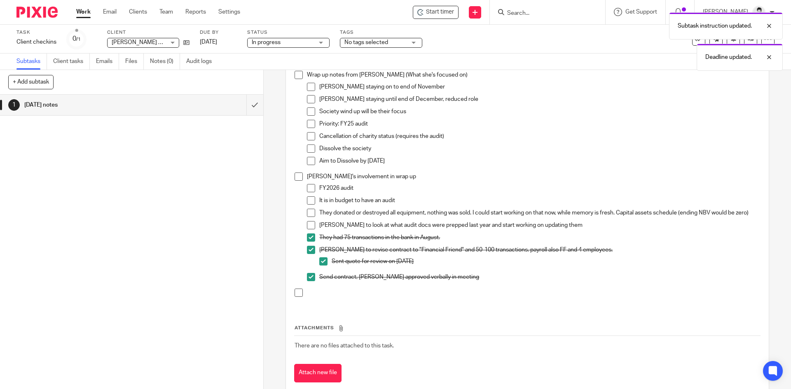
click at [82, 14] on link "Work" at bounding box center [83, 12] width 14 height 8
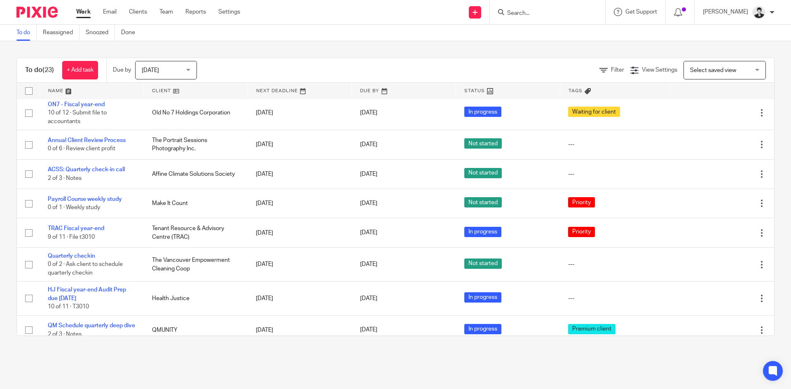
scroll to position [57, 0]
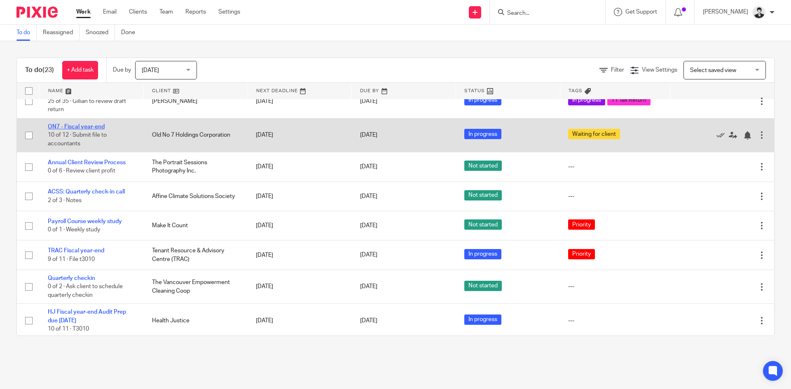
click at [65, 124] on link "ON7 - Fiscal year-end" at bounding box center [76, 127] width 57 height 6
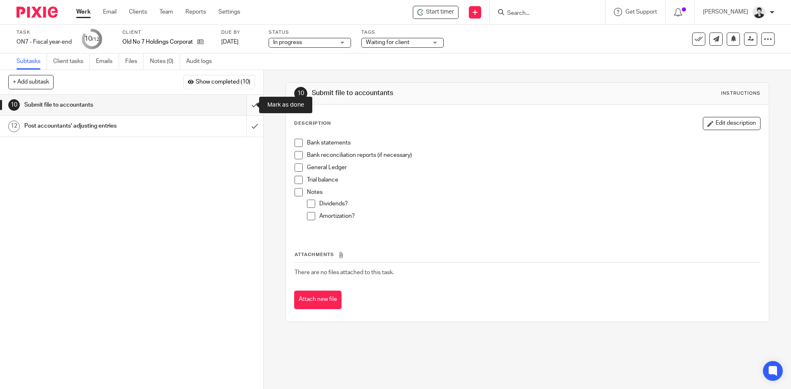
click at [246, 103] on input "submit" at bounding box center [131, 105] width 263 height 21
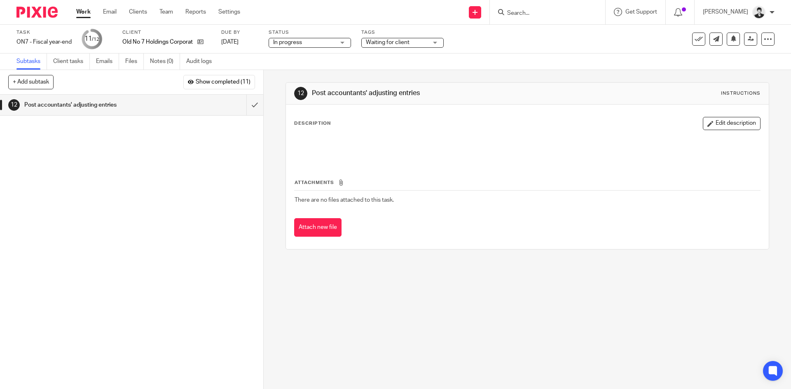
click at [250, 42] on link "[DATE]" at bounding box center [239, 42] width 37 height 9
click at [83, 13] on link "Work" at bounding box center [83, 12] width 14 height 8
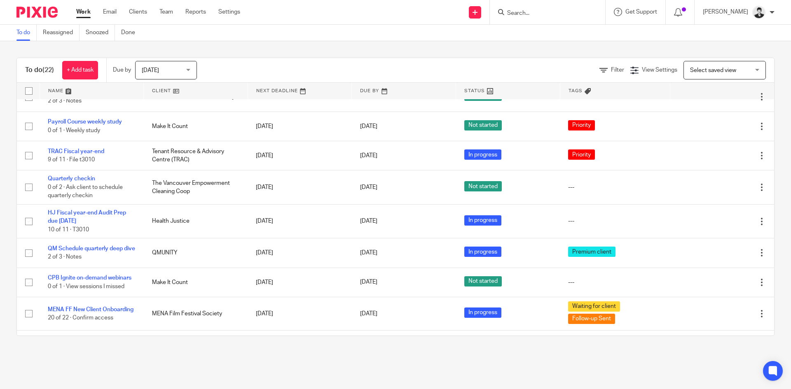
scroll to position [125, 0]
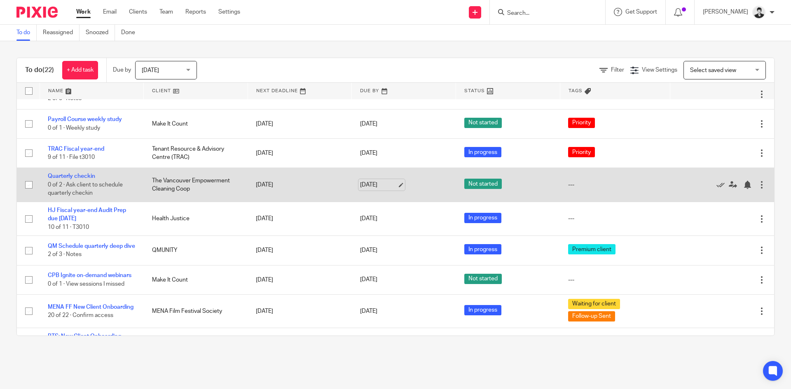
click at [374, 181] on link "[DATE]" at bounding box center [378, 185] width 37 height 9
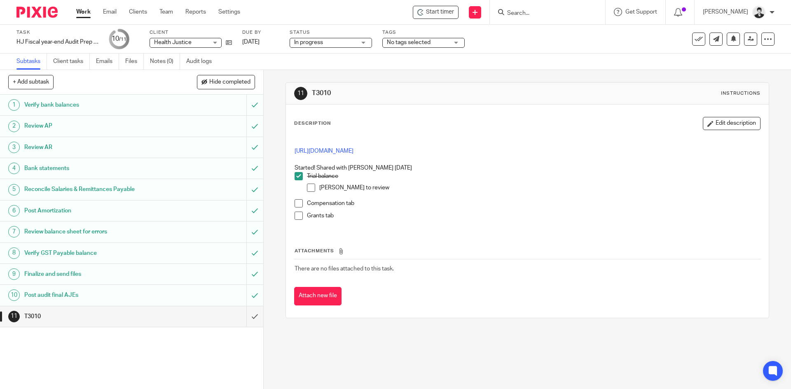
click at [419, 40] on span "No tags selected" at bounding box center [409, 43] width 44 height 6
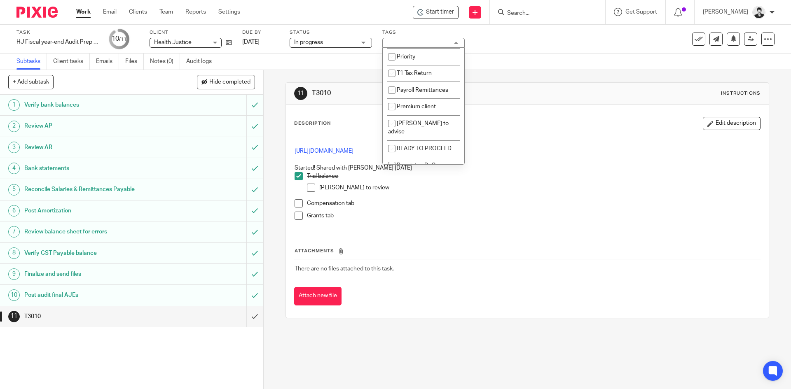
scroll to position [154, 0]
click at [423, 67] on li "Priority" at bounding box center [424, 60] width 82 height 17
checkbox input "true"
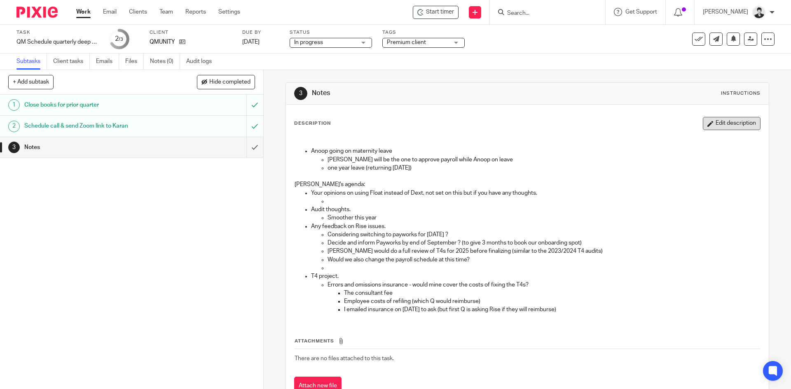
click at [737, 123] on button "Edit description" at bounding box center [732, 123] width 58 height 13
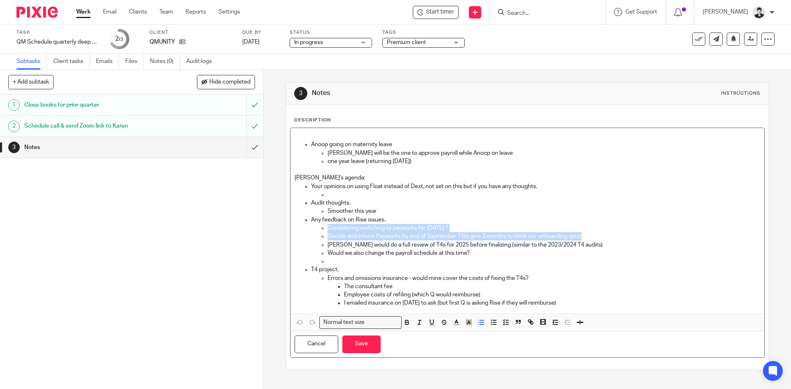
drag, startPoint x: 587, startPoint y: 235, endPoint x: 321, endPoint y: 229, distance: 266.6
click at [321, 229] on ul "Considering switching to payworks for Jan 2026 ? Decide and inform Payworks by …" at bounding box center [535, 245] width 449 height 42
click at [440, 322] on icon "button" at bounding box center [443, 322] width 7 height 7
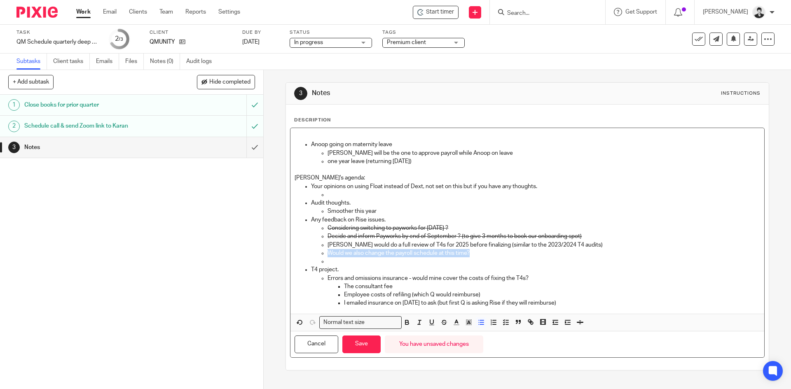
drag, startPoint x: 472, startPoint y: 255, endPoint x: 327, endPoint y: 255, distance: 145.8
click at [327, 255] on p "Would we also change the payroll schedule at this time?" at bounding box center [543, 253] width 432 height 8
click at [442, 323] on icon "button" at bounding box center [443, 322] width 7 height 7
click at [366, 347] on button "Save" at bounding box center [361, 345] width 38 height 18
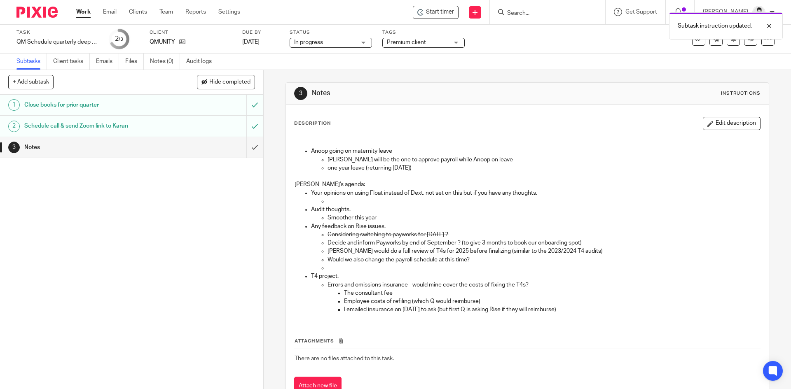
click at [729, 120] on button "Edit description" at bounding box center [732, 123] width 58 height 13
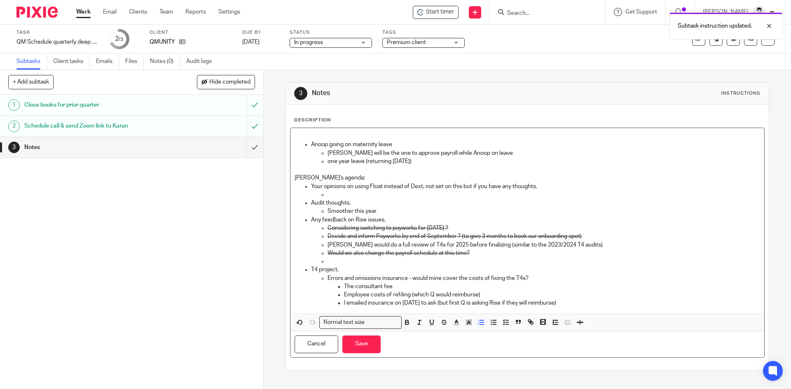
drag, startPoint x: 547, startPoint y: 185, endPoint x: 284, endPoint y: 189, distance: 262.4
click at [286, 189] on div "Description Anoop going on maternity leave Michael will be the one to approve p…" at bounding box center [527, 238] width 482 height 266
click at [440, 319] on icon "button" at bounding box center [443, 322] width 7 height 7
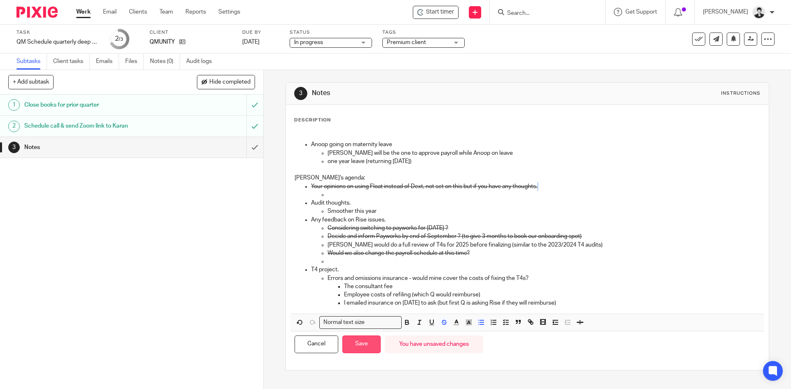
click at [363, 344] on button "Save" at bounding box center [361, 345] width 38 height 18
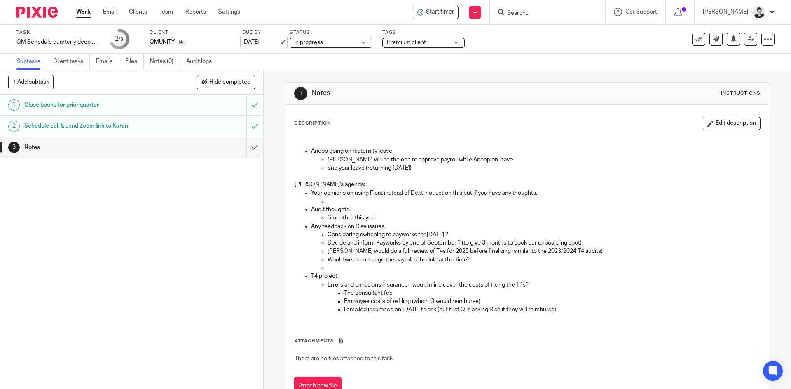
click at [263, 40] on link "[DATE]" at bounding box center [260, 42] width 37 height 9
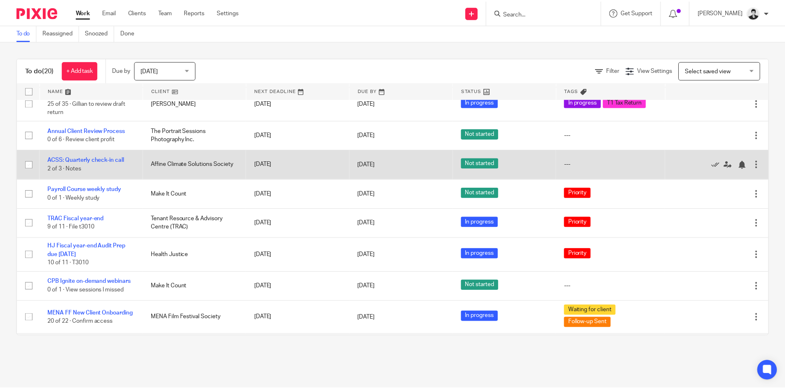
scroll to position [51, 0]
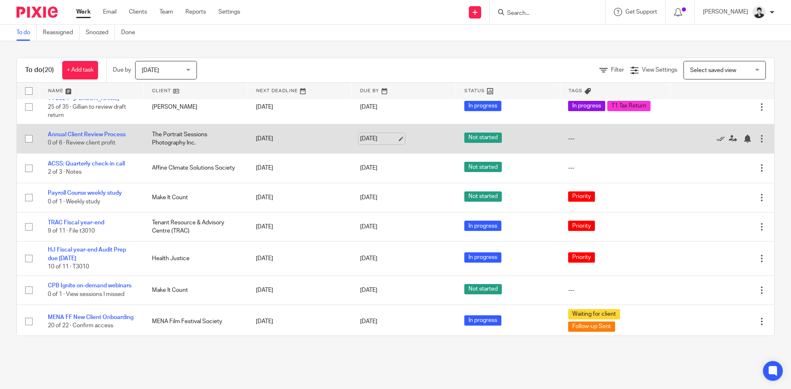
click at [374, 135] on link "[DATE]" at bounding box center [378, 139] width 37 height 9
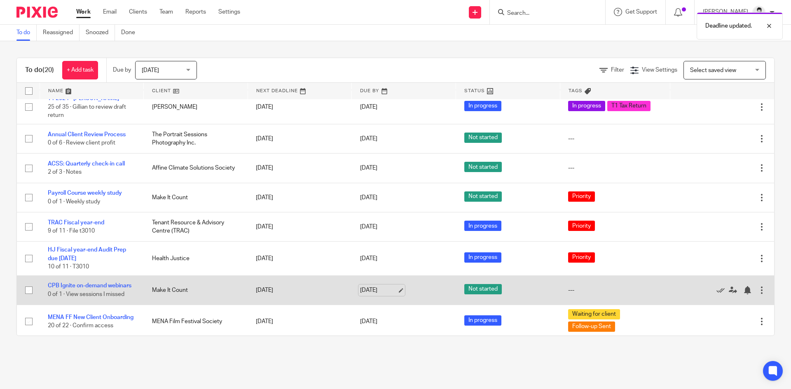
click at [384, 288] on link "[DATE]" at bounding box center [378, 290] width 37 height 9
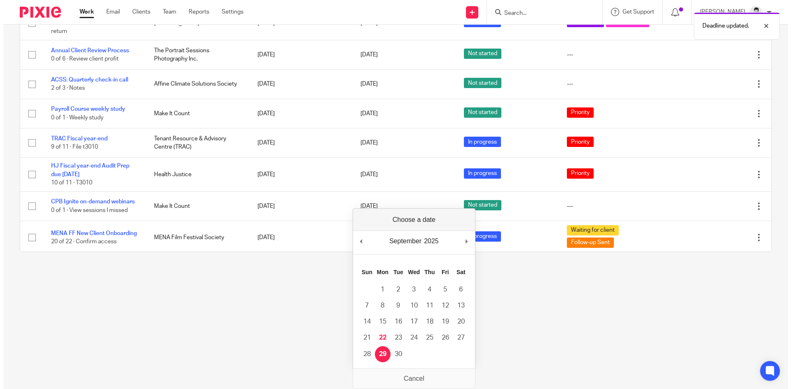
scroll to position [0, 0]
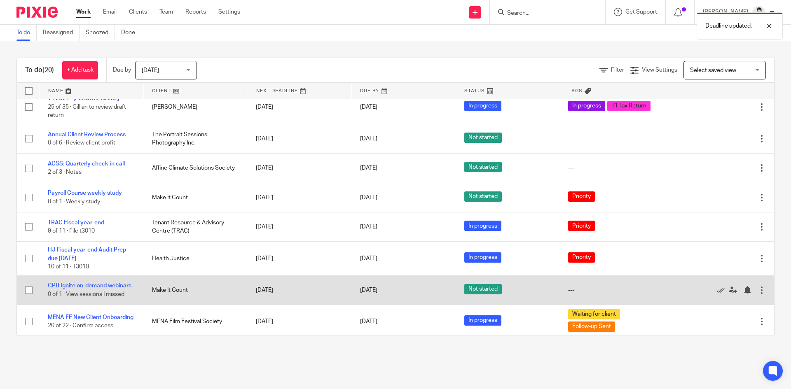
click at [758, 286] on div at bounding box center [762, 290] width 8 height 8
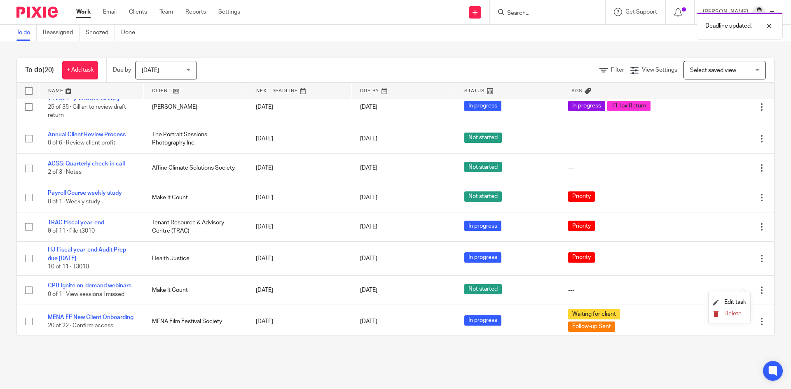
click at [728, 316] on span "Delete" at bounding box center [732, 314] width 17 height 6
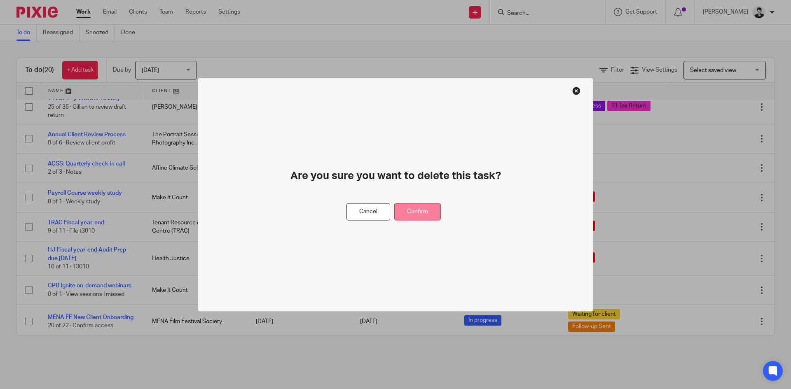
click at [417, 215] on button "Confirm" at bounding box center [417, 212] width 47 height 18
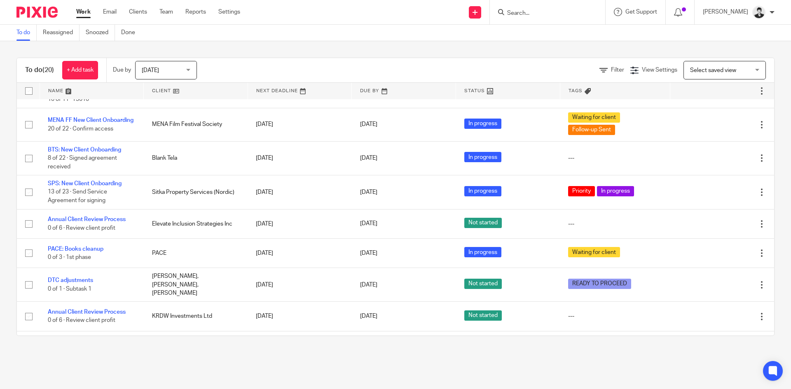
scroll to position [222, 0]
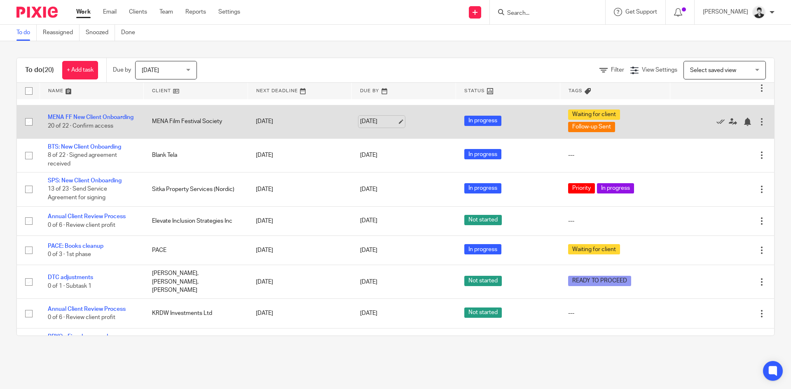
click at [369, 117] on link "[DATE]" at bounding box center [378, 121] width 37 height 9
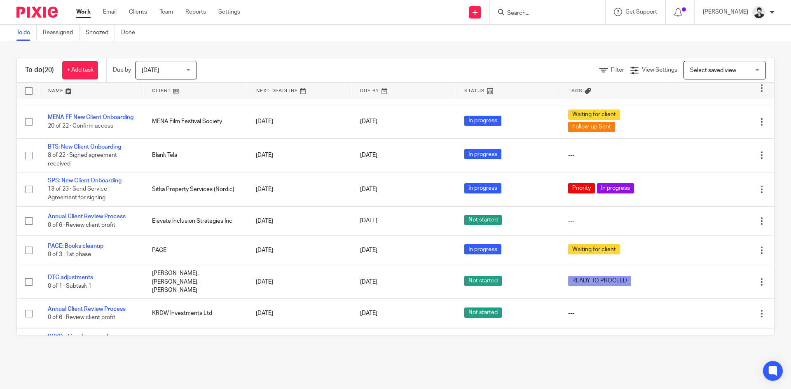
click at [412, 363] on main "To do Reassigned Snoozed Done To do (20) + Add task Due by Today Today Today To…" at bounding box center [395, 194] width 791 height 389
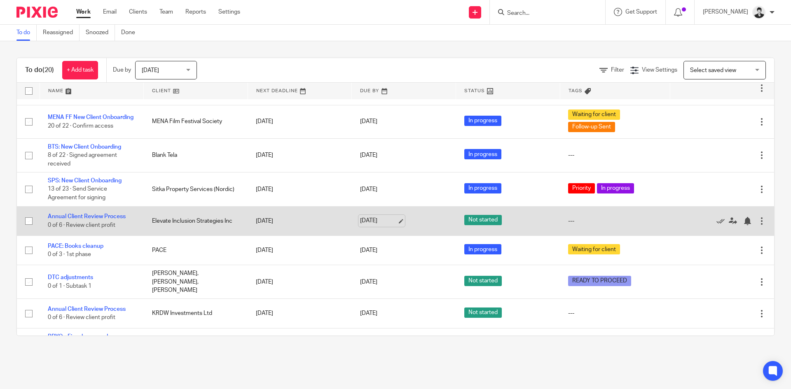
click at [372, 217] on link "[DATE]" at bounding box center [378, 221] width 37 height 9
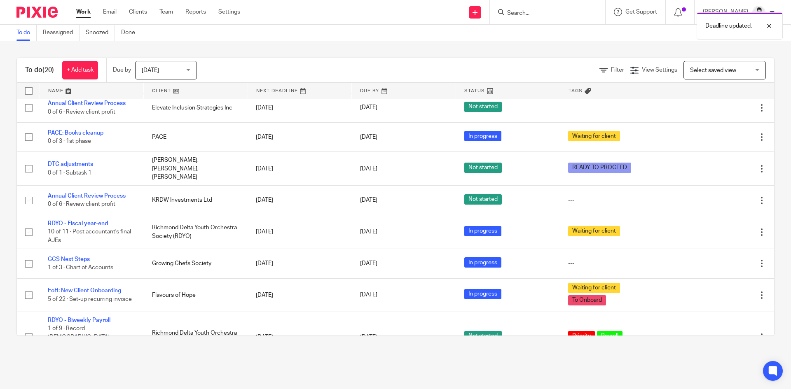
scroll to position [362, 0]
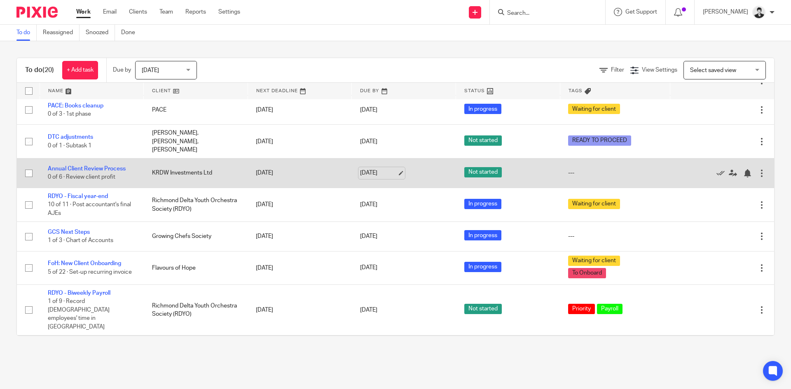
click at [376, 169] on link "[DATE]" at bounding box center [378, 173] width 37 height 9
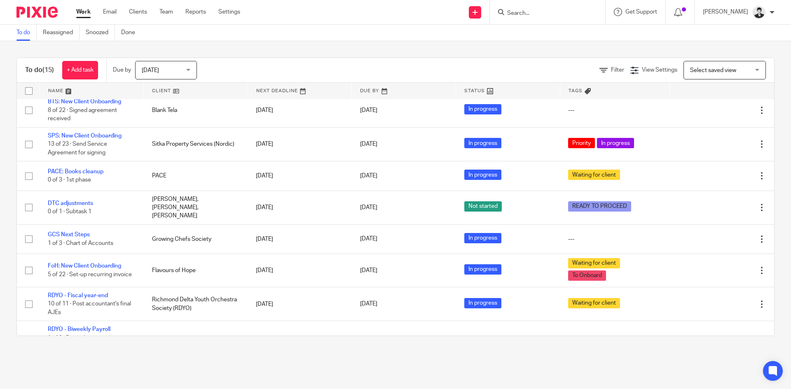
scroll to position [240, 0]
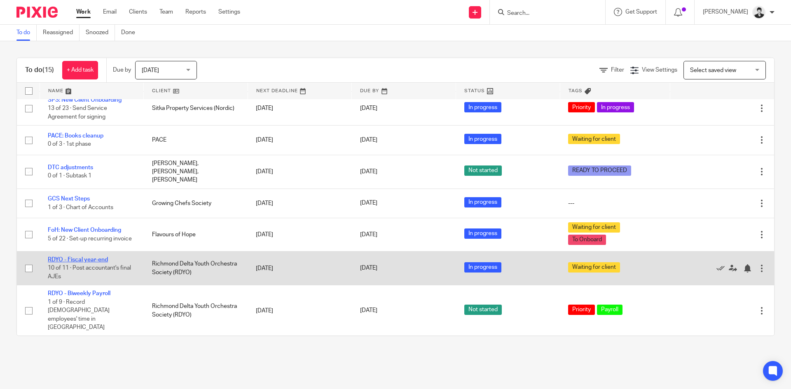
click at [73, 257] on link "RDYO - Fiscal year-end" at bounding box center [78, 260] width 60 height 6
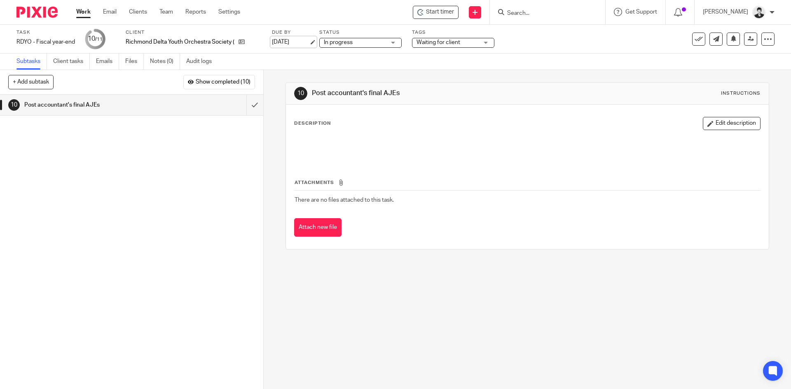
click at [284, 40] on link "[DATE]" at bounding box center [290, 42] width 37 height 9
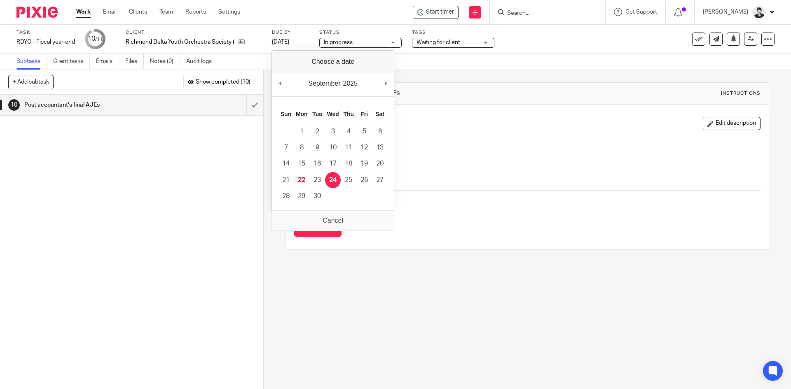
drag, startPoint x: 337, startPoint y: 179, endPoint x: 189, endPoint y: 110, distance: 163.1
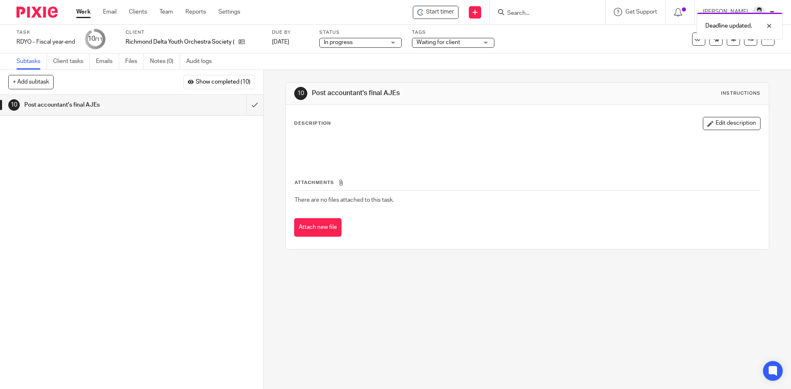
click at [85, 11] on link "Work" at bounding box center [83, 12] width 14 height 8
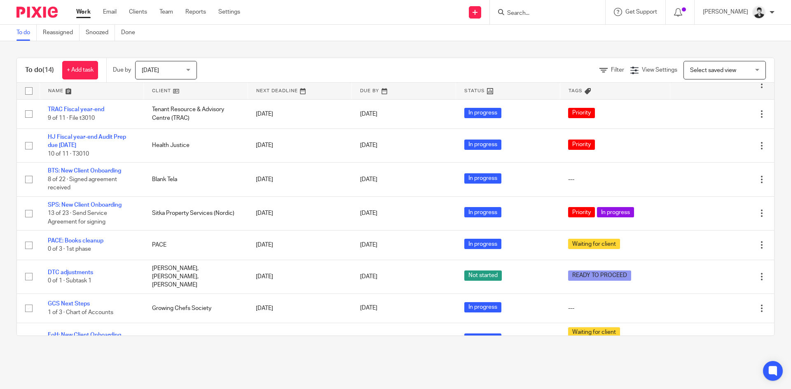
scroll to position [136, 0]
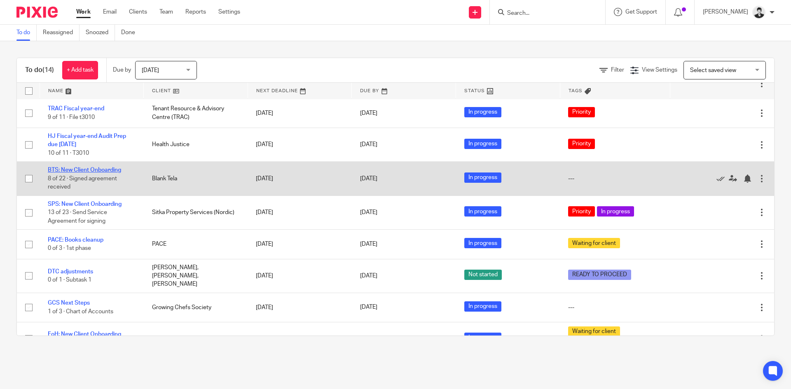
click at [82, 167] on link "BTS: New Client Onboarding" at bounding box center [84, 170] width 73 height 6
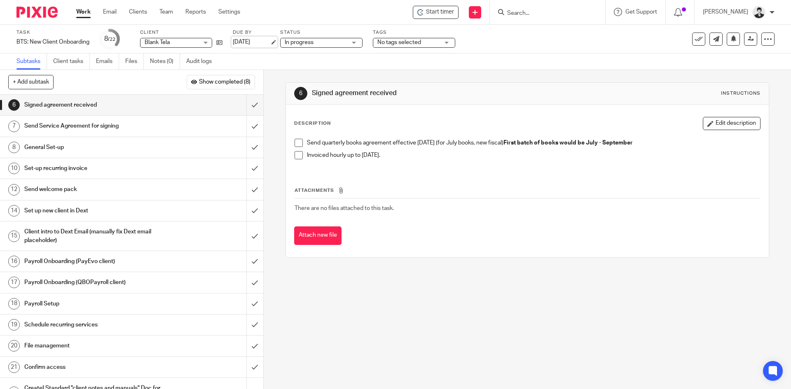
click at [263, 38] on link "[DATE]" at bounding box center [251, 42] width 37 height 9
click at [86, 8] on link "Work" at bounding box center [83, 12] width 14 height 8
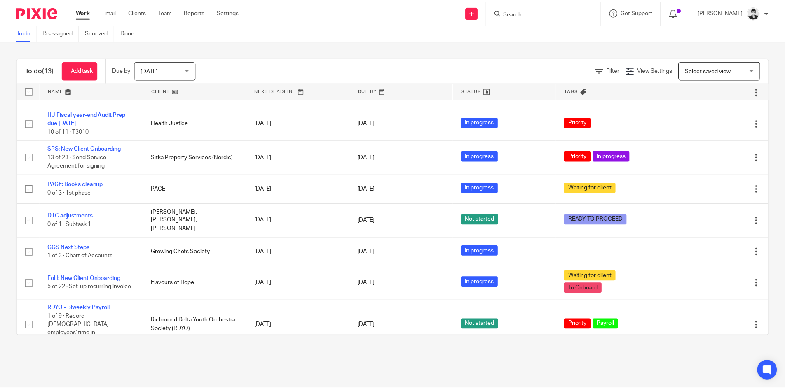
scroll to position [172, 0]
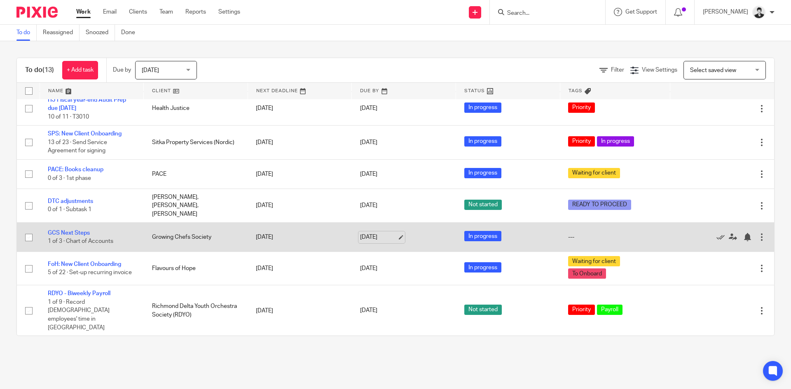
click at [372, 233] on link "[DATE]" at bounding box center [378, 237] width 37 height 9
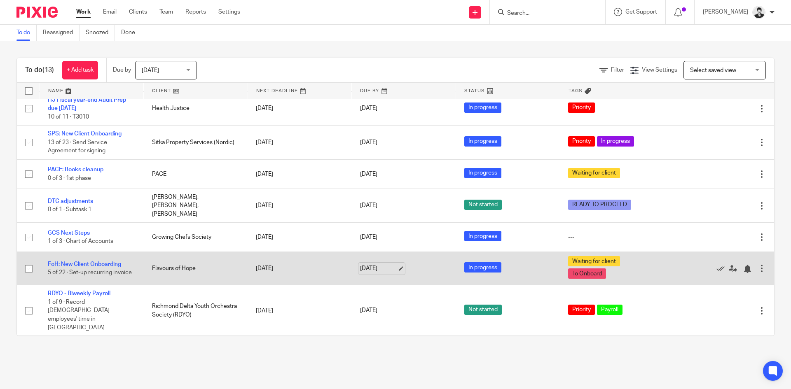
click at [362, 264] on link "[DATE]" at bounding box center [378, 268] width 37 height 9
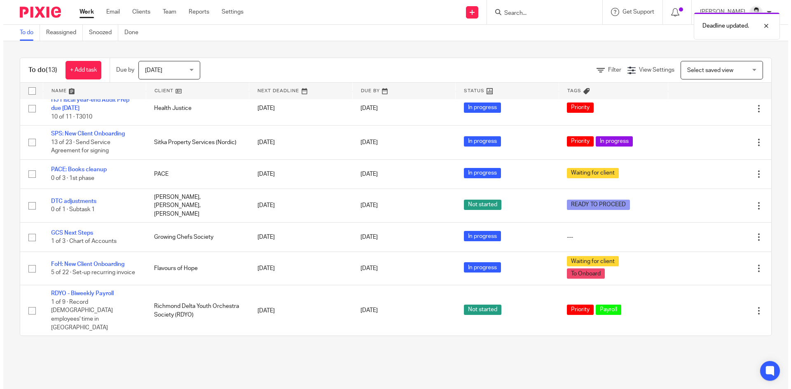
scroll to position [0, 0]
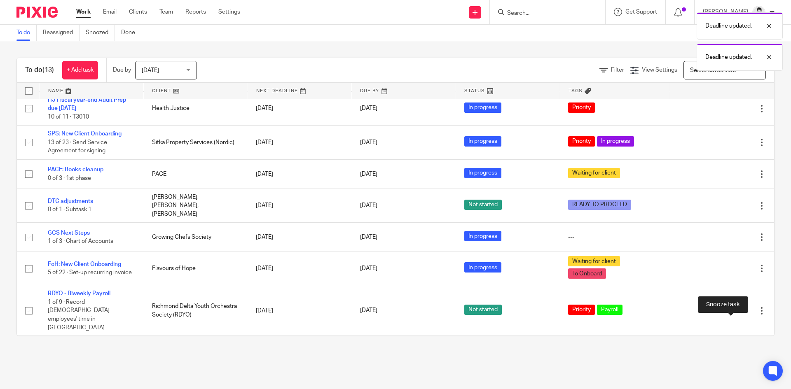
click at [743, 347] on div at bounding box center [747, 351] width 8 height 8
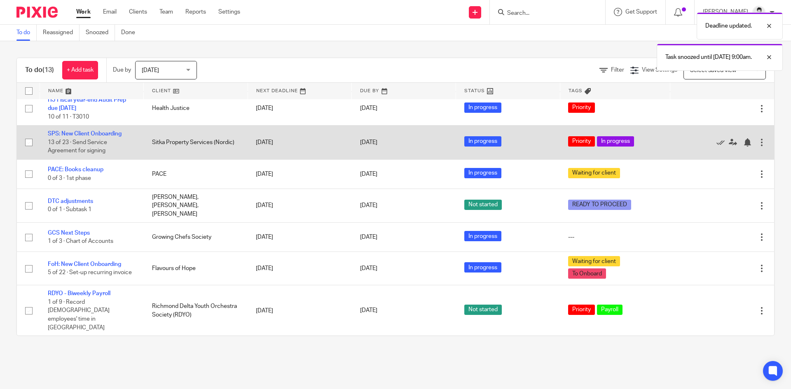
scroll to position [143, 0]
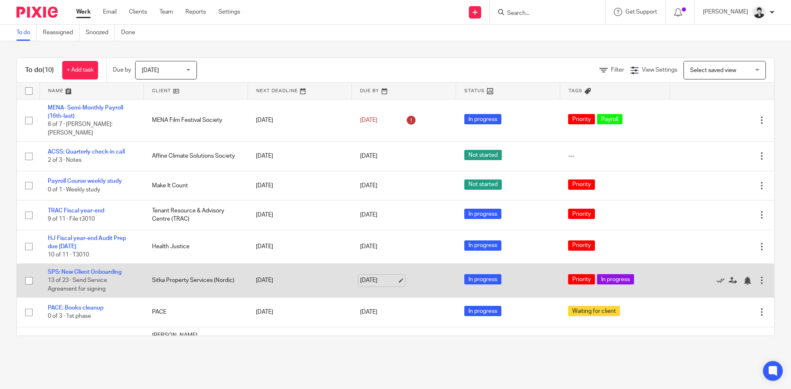
click at [363, 276] on link "[DATE]" at bounding box center [378, 280] width 37 height 9
